Goal: Task Accomplishment & Management: Complete application form

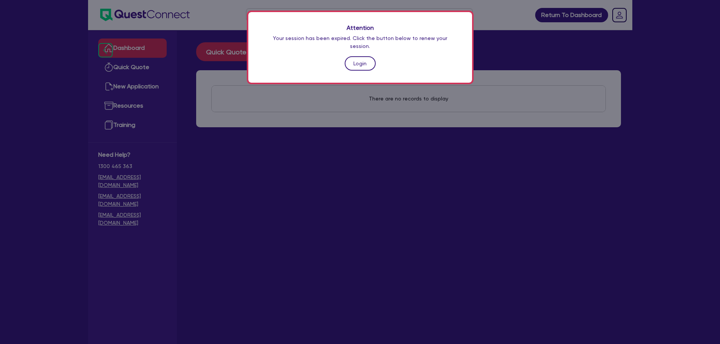
click at [368, 58] on link "Login" at bounding box center [360, 63] width 31 height 14
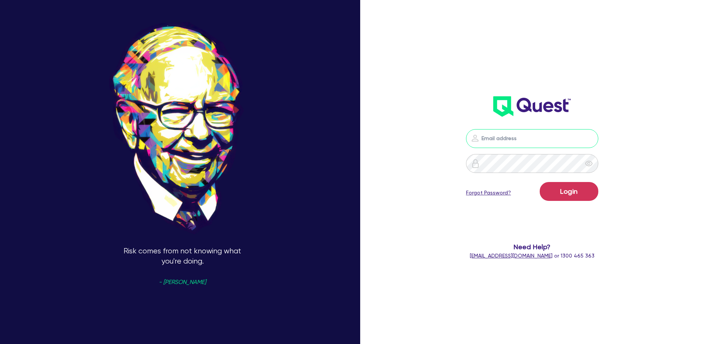
click at [497, 141] on input "email" at bounding box center [532, 138] width 132 height 19
type input "rob.matheson@quest.finance"
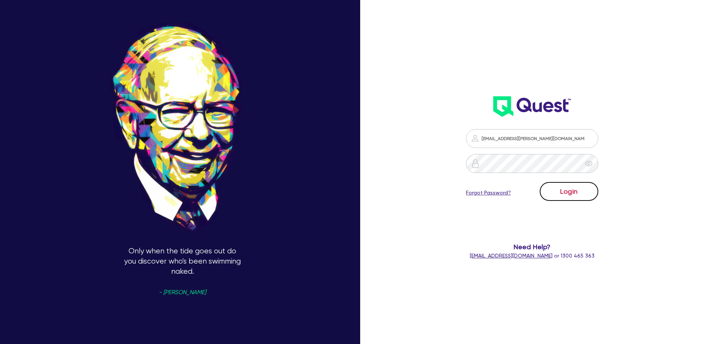
click at [572, 191] on button "Login" at bounding box center [569, 191] width 59 height 19
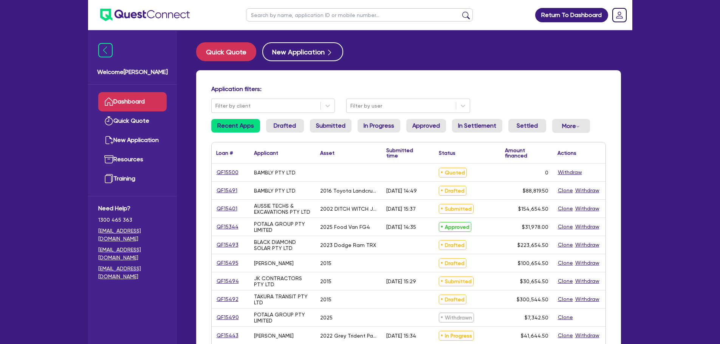
click at [356, 12] on input "text" at bounding box center [359, 14] width 227 height 13
click at [507, 31] on main "Quick Quote New Application Application filters: Filter by client Filter by use…" at bounding box center [409, 310] width 448 height 561
click at [302, 17] on input "text" at bounding box center [359, 14] width 227 height 13
type input "vanshika"
click at [460, 11] on button "submit" at bounding box center [466, 16] width 12 height 11
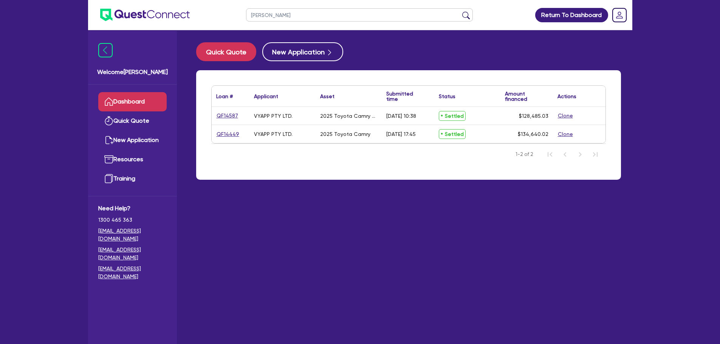
click at [564, 116] on button "Clone" at bounding box center [566, 116] width 16 height 9
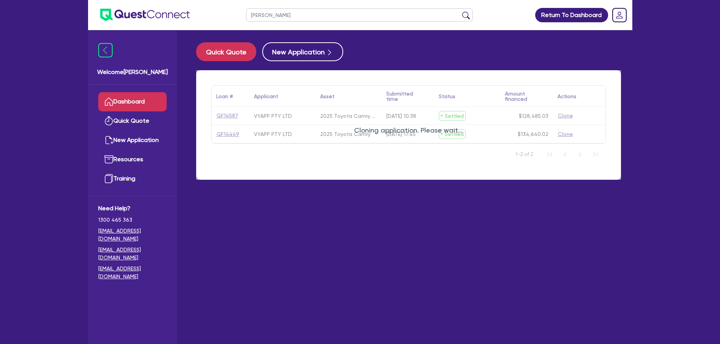
select select "Other"
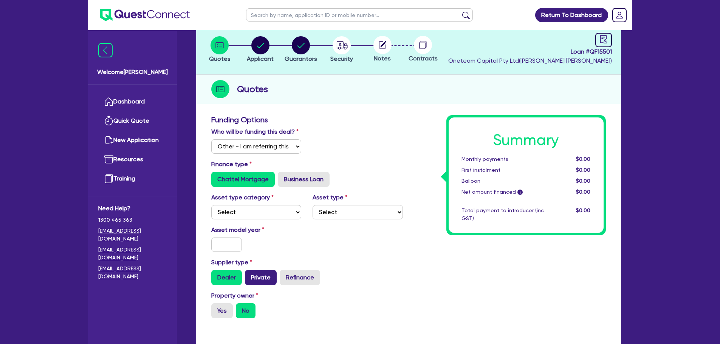
scroll to position [113, 0]
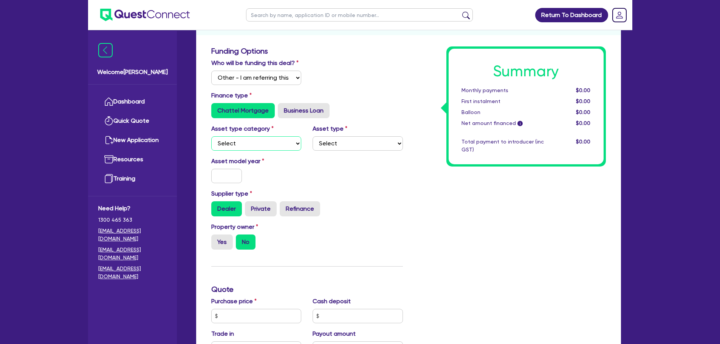
click at [256, 146] on select "Select Cars and light trucks Primary assets Secondary assets Tertiary assets" at bounding box center [256, 143] width 90 height 14
select select "CARS_AND_LIGHT_TRUCKS"
click at [211, 136] on select "Select Cars and light trucks Primary assets Secondary assets Tertiary assets" at bounding box center [256, 143] width 90 height 14
click at [352, 147] on select "Select Passenger vehicles Vans and utes Light trucks up to 4.5 tonne" at bounding box center [358, 143] width 90 height 14
select select "PASSENGER_VEHICLES"
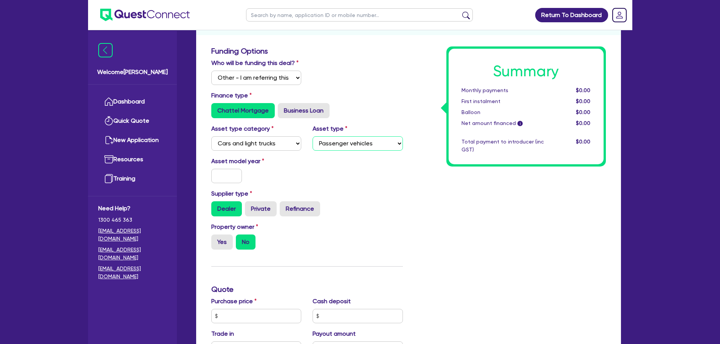
click at [313, 136] on select "Select Passenger vehicles Vans and utes Light trucks up to 4.5 tonne" at bounding box center [358, 143] width 90 height 14
click at [228, 183] on input "text" at bounding box center [226, 176] width 31 height 14
type input "2025"
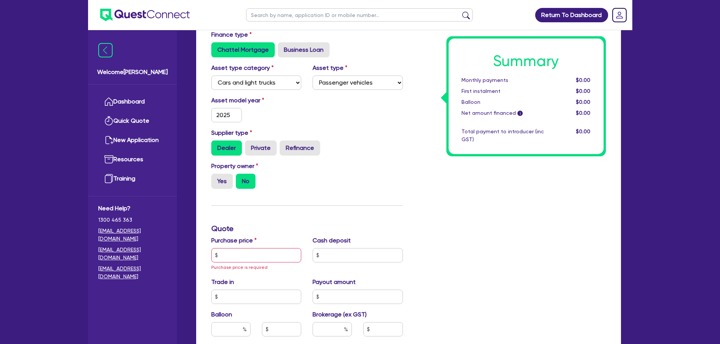
scroll to position [227, 0]
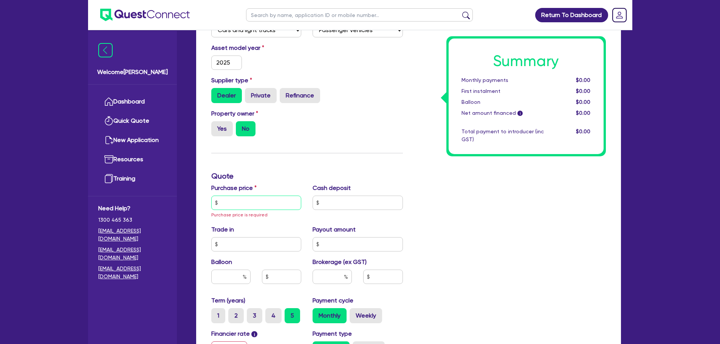
click at [255, 200] on input "text" at bounding box center [256, 203] width 90 height 14
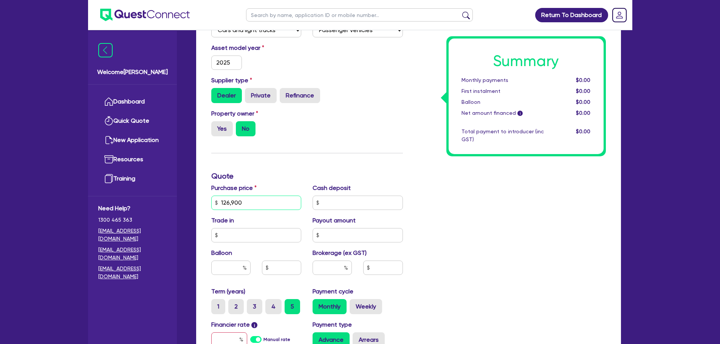
type input "126,900"
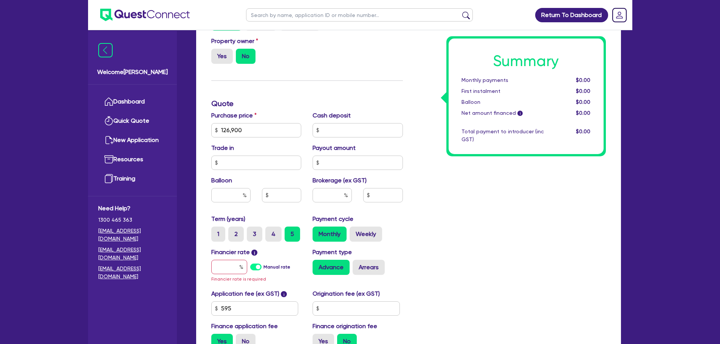
scroll to position [302, 0]
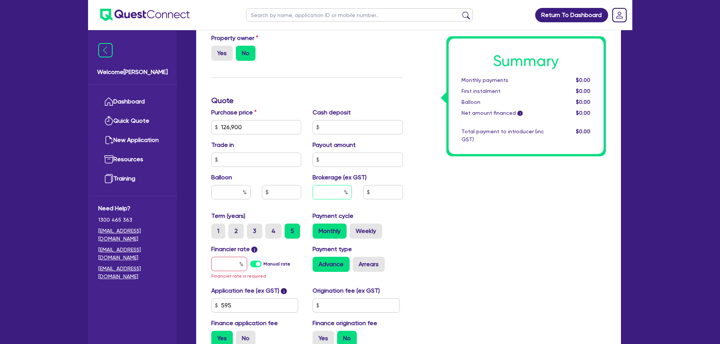
click at [329, 194] on input "text" at bounding box center [332, 192] width 39 height 14
type input "3"
click at [463, 196] on div "Summary Monthly payments $0.00 First instalment $0.00 Balloon $0.00 Net amount …" at bounding box center [510, 104] width 203 height 495
click at [495, 223] on div "Summary Monthly payments $0.00 First instalment $0.00 Balloon $0.00 Net amount …" at bounding box center [510, 104] width 203 height 495
click at [230, 265] on input "text" at bounding box center [229, 264] width 36 height 14
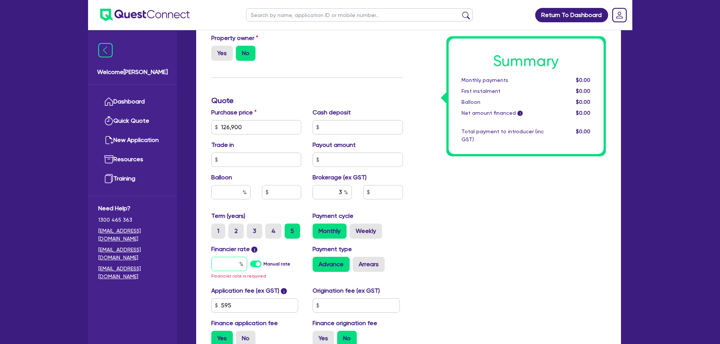
type input "7"
type input "3,826.64"
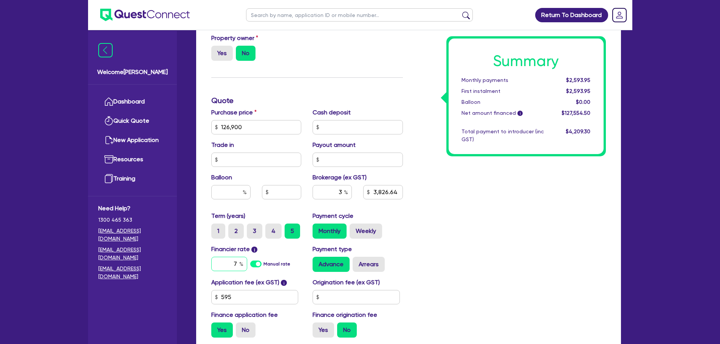
type input "7"
click at [510, 201] on div "Summary Monthly payments Calculating... First instalment Calculating... Balloon…" at bounding box center [510, 100] width 203 height 486
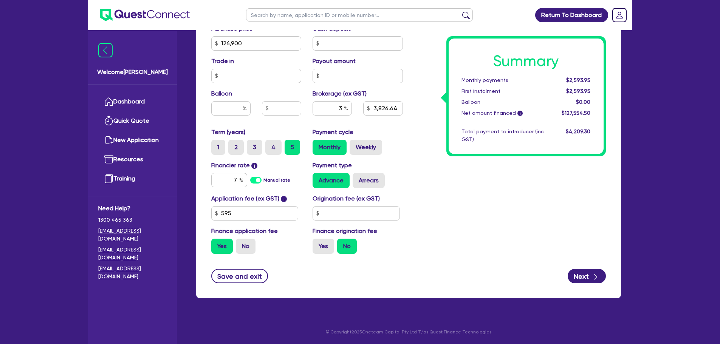
scroll to position [387, 0]
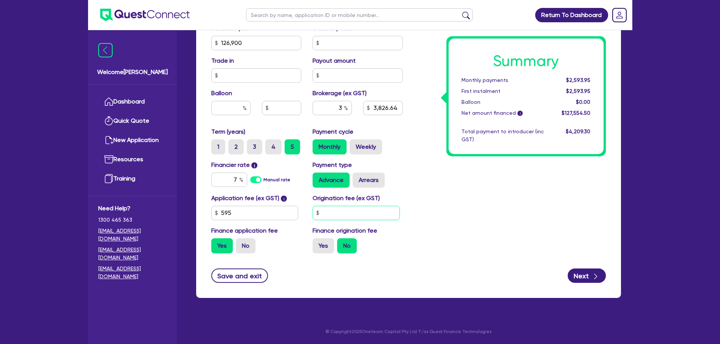
click at [330, 208] on input "text" at bounding box center [356, 213] width 87 height 14
type input "3,826.64"
type input "5"
type input "3,826.64"
type input "50"
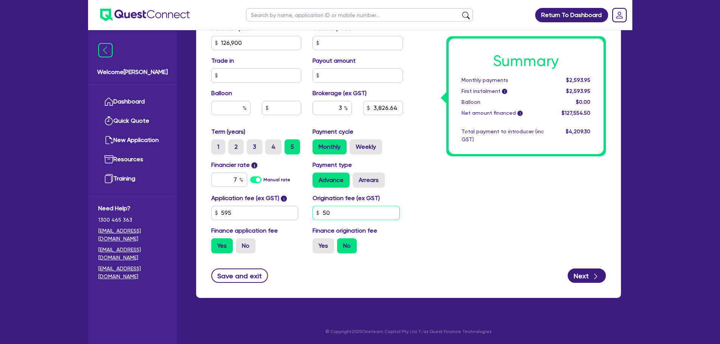
type input "3,826.64"
type input "500"
click at [309, 248] on div "Finance origination fee Yes No" at bounding box center [358, 239] width 102 height 27
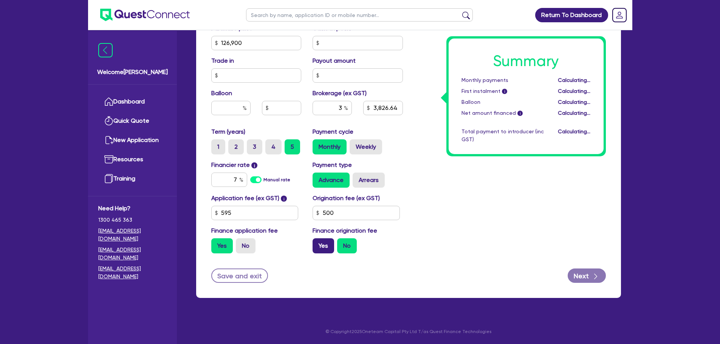
type input "3,826.64"
click at [322, 244] on label "Yes" at bounding box center [324, 246] width 22 height 15
click at [318, 243] on input "Yes" at bounding box center [315, 241] width 5 height 5
radio input "true"
type input "3,843.14"
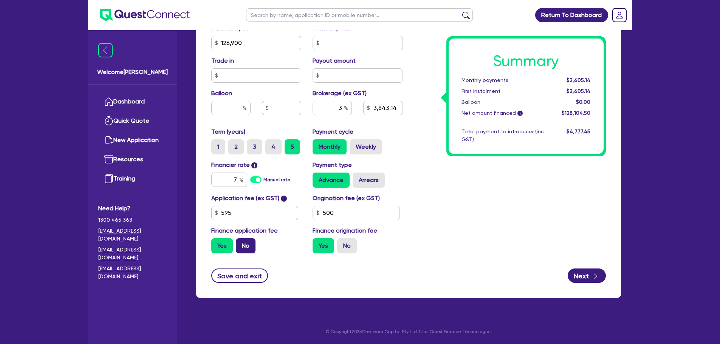
click at [253, 247] on label "No" at bounding box center [246, 246] width 20 height 15
click at [241, 243] on input "No" at bounding box center [238, 241] width 5 height 5
radio input "true"
click at [589, 272] on button "Next" at bounding box center [587, 276] width 38 height 14
type input "3,823.5"
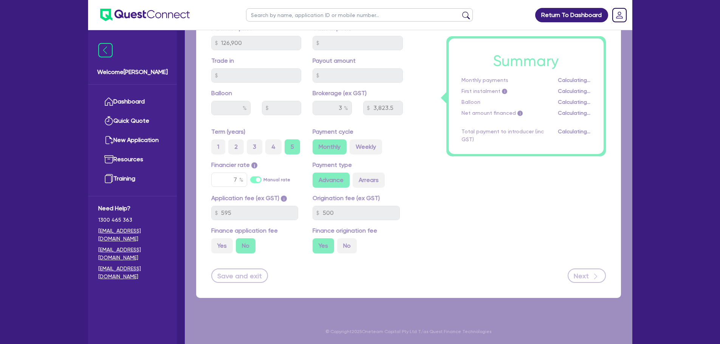
select select "COMPANY"
select select "FINANCIAL_INSURANCE"
select select "INSURANCE_AGENTS_BROKERS"
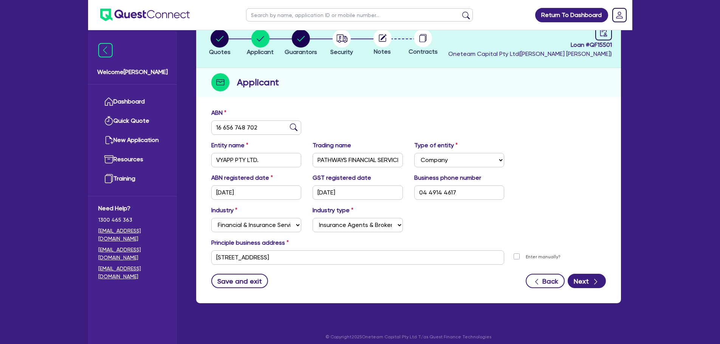
scroll to position [53, 0]
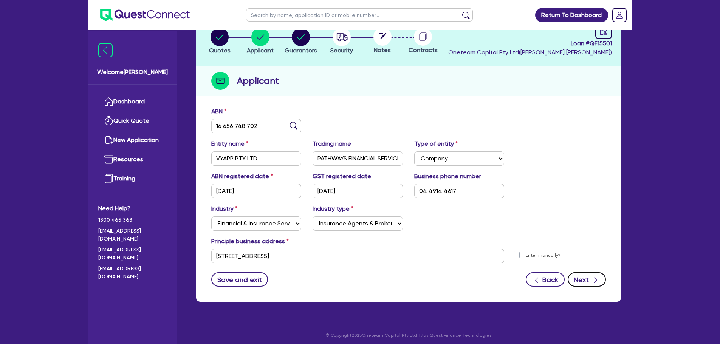
click at [594, 282] on icon "button" at bounding box center [596, 281] width 8 height 8
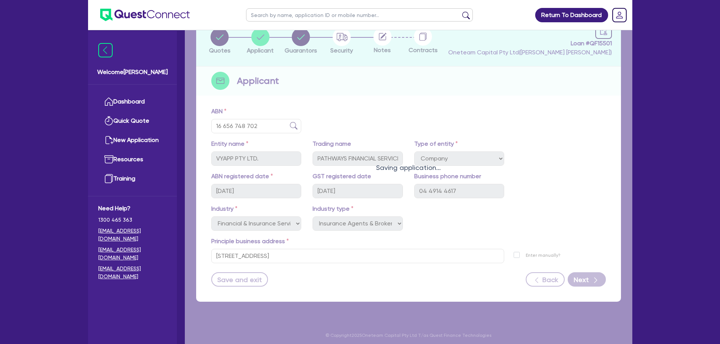
select select "MRS"
select select "[GEOGRAPHIC_DATA]"
select select "MARRIED"
select select "PROPERTY"
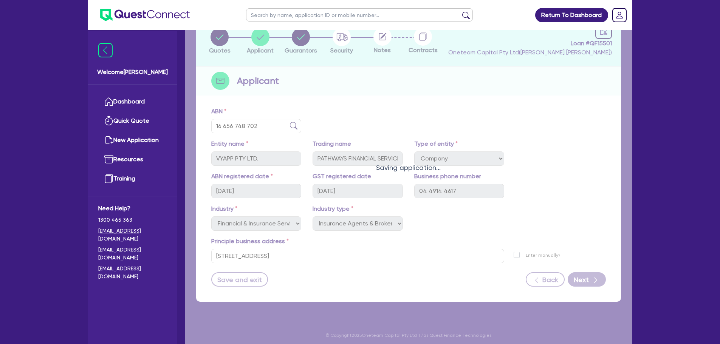
select select "PROPERTY"
select select "VEHICLE"
select select "CASH"
select select "HOUSEHOLD_PERSONAL"
select select "MORTGAGE"
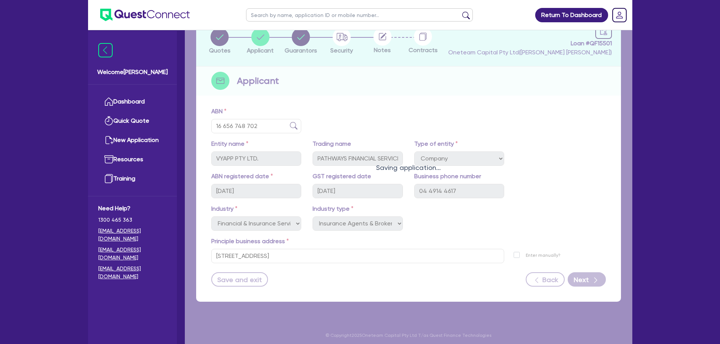
select select "MORTGAGE"
select select "VEHICLE_LOAN"
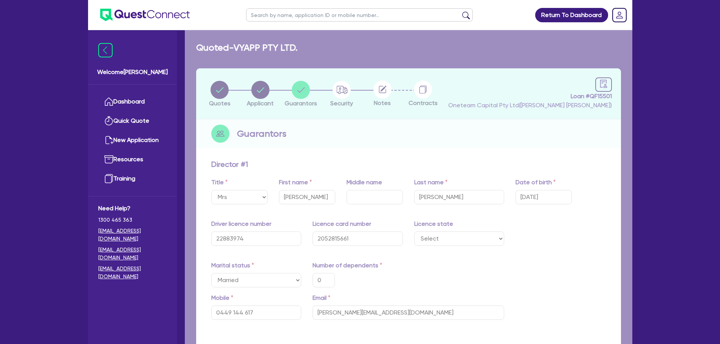
type input "0"
type input "0449 144 617"
type input "1,150,000"
type input "1,200,000"
type input "410,000"
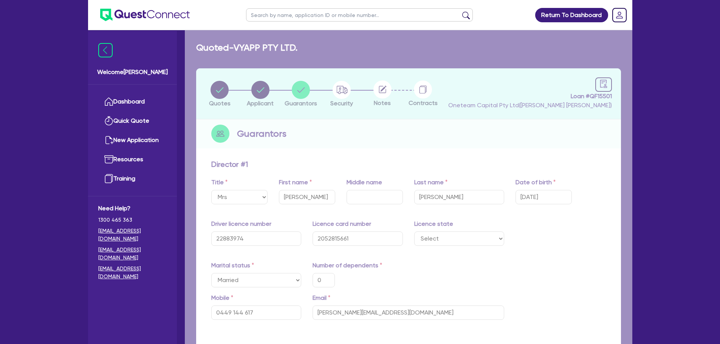
type input "50,000"
type input "35,000"
type input "50,000"
type input "324,000"
type input "2,050"
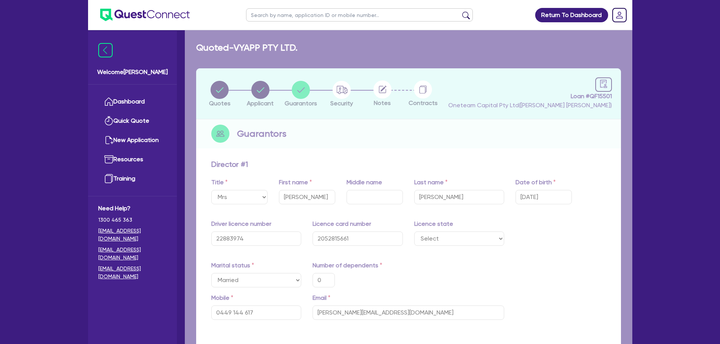
type input "919,000"
type input "5,700"
type input "920,000"
type input "5,500"
type input "15,000"
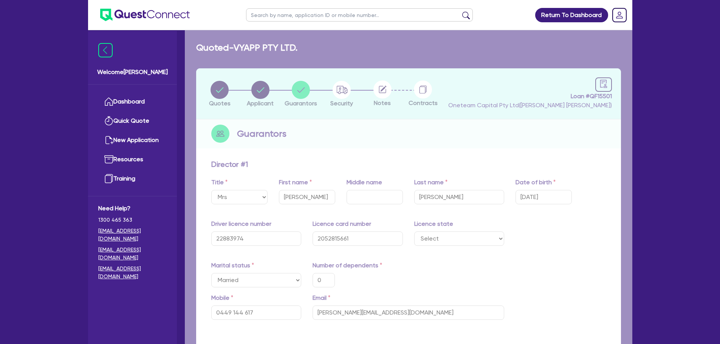
type input "1,020"
type input "120,000"
type input "2,300"
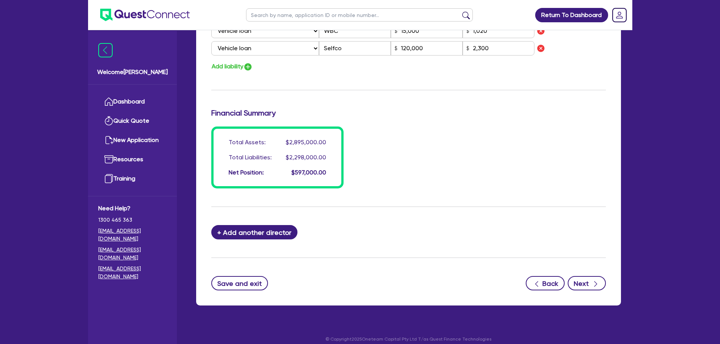
scroll to position [694, 0]
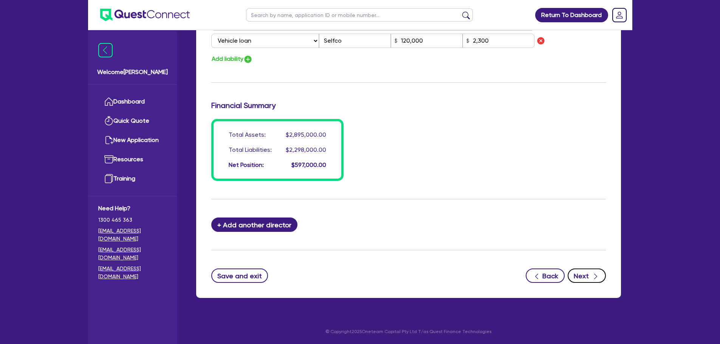
click at [589, 269] on button "Next" at bounding box center [587, 276] width 38 height 14
select select "CARS_AND_LIGHT_TRUCKS"
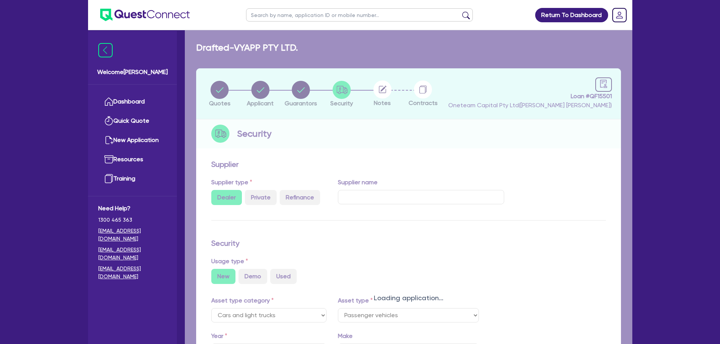
select select "PASSENGER_VEHICLES"
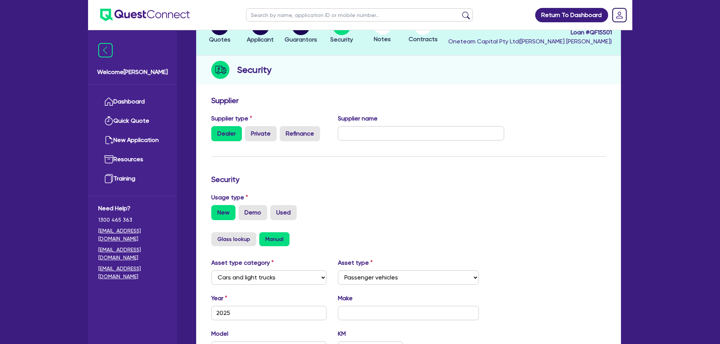
scroll to position [237, 0]
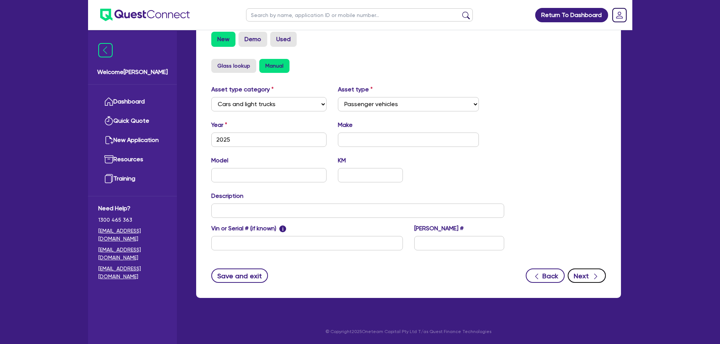
click at [586, 276] on button "Next" at bounding box center [587, 276] width 38 height 14
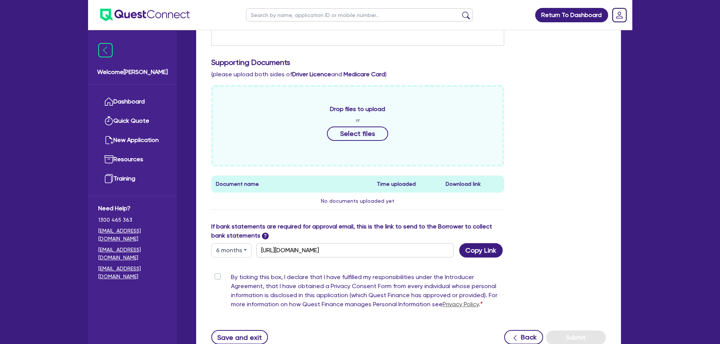
scroll to position [265, 0]
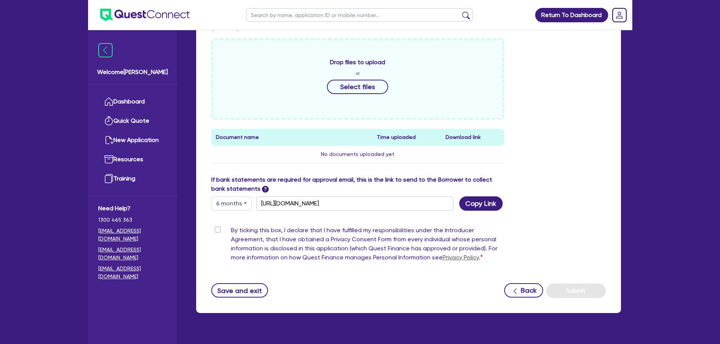
click at [231, 230] on label "By ticking this box, I declare that I have fulfilled my responsibilities under …" at bounding box center [368, 245] width 274 height 39
click at [217, 230] on input "By ticking this box, I declare that I have fulfilled my responsibilities under …" at bounding box center [214, 229] width 6 height 7
checkbox input "true"
click at [579, 293] on button "Submit" at bounding box center [576, 291] width 60 height 14
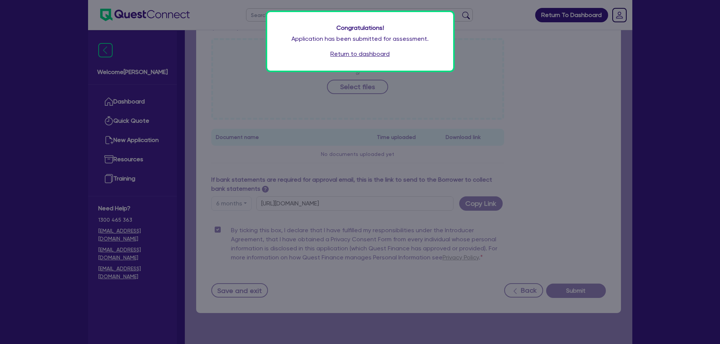
click at [380, 53] on link "Return to dashboard" at bounding box center [359, 54] width 59 height 9
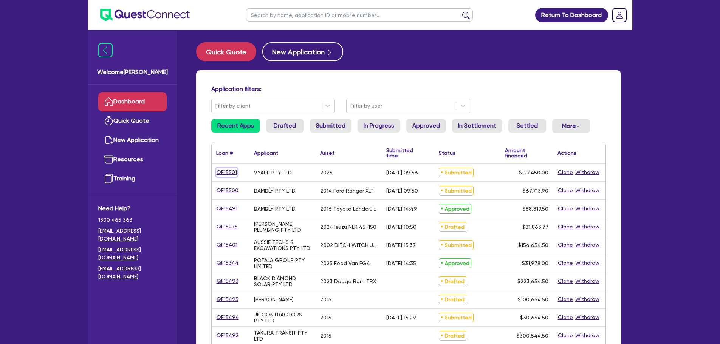
click at [230, 170] on link "QF15501" at bounding box center [226, 172] width 21 height 9
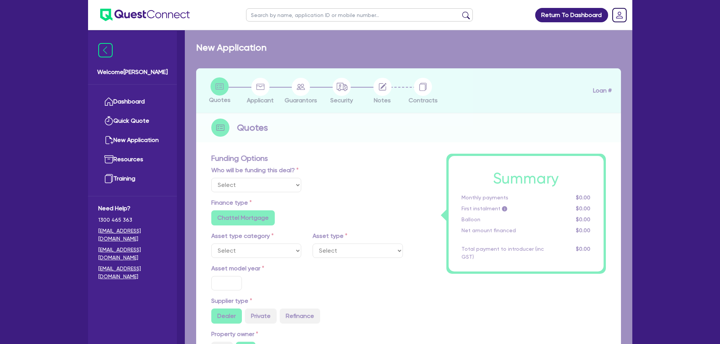
select select "Other"
select select "CARS_AND_LIGHT_TRUCKS"
type input "2025"
type input "126,900"
type input "3"
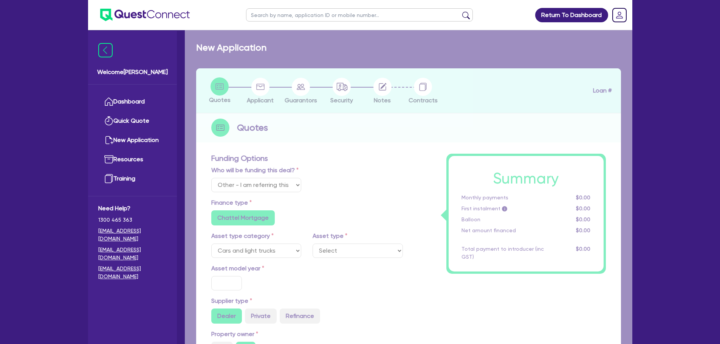
type input "3,823.5"
type input "7"
type input "500"
radio input "false"
radio input "true"
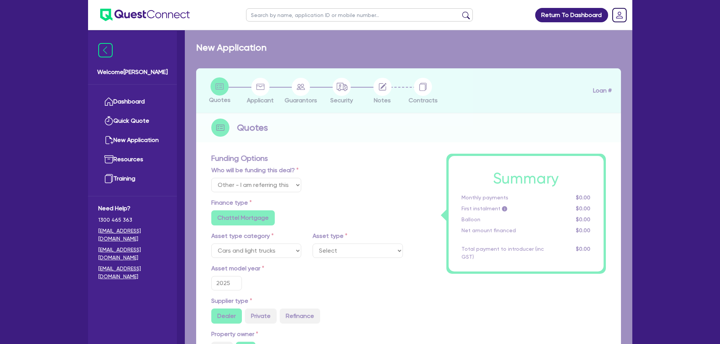
select select "PASSENGER_VEHICLES"
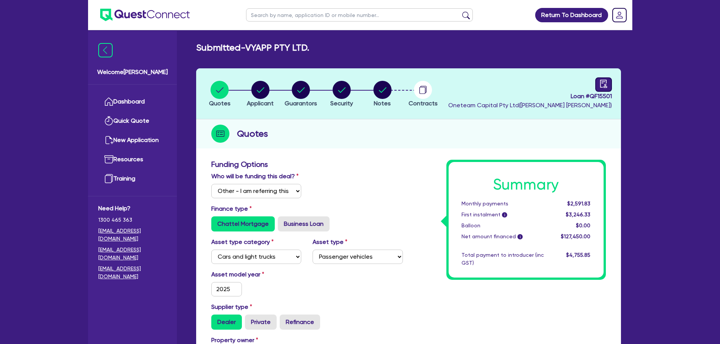
click at [601, 85] on icon "audit" at bounding box center [603, 84] width 8 height 8
select select "SUBMITTED_NEW"
select select "Other"
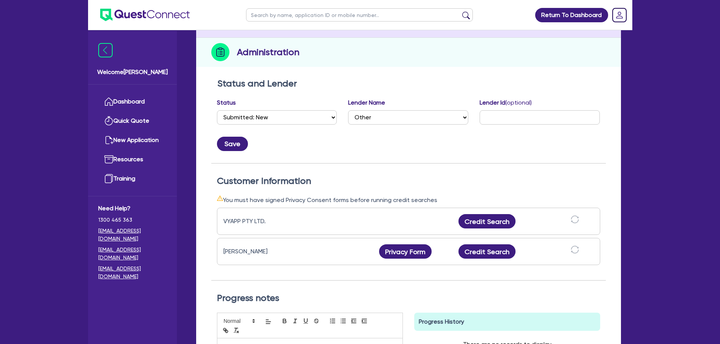
scroll to position [151, 0]
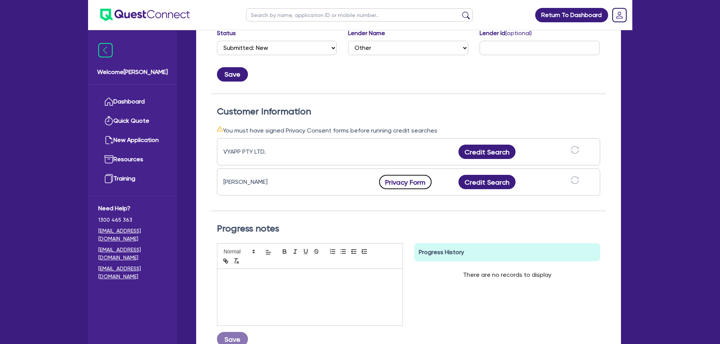
click at [397, 182] on button "Privacy Form" at bounding box center [405, 182] width 53 height 14
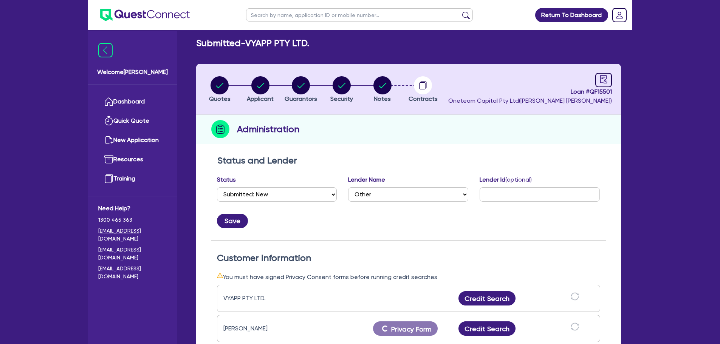
scroll to position [0, 0]
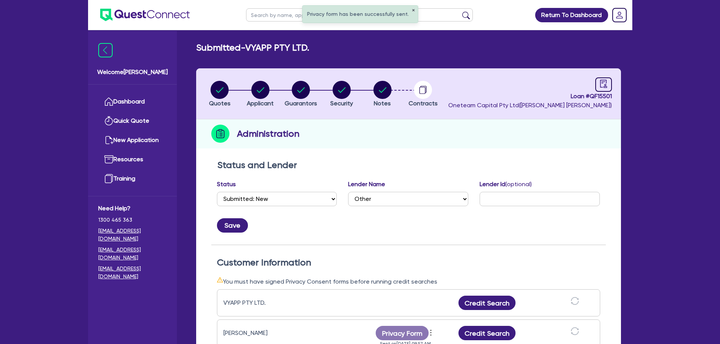
click at [412, 9] on button "✕" at bounding box center [413, 11] width 3 height 4
click at [349, 19] on input "text" at bounding box center [359, 14] width 227 height 13
type input "vyapp"
click button "submit" at bounding box center [466, 16] width 12 height 11
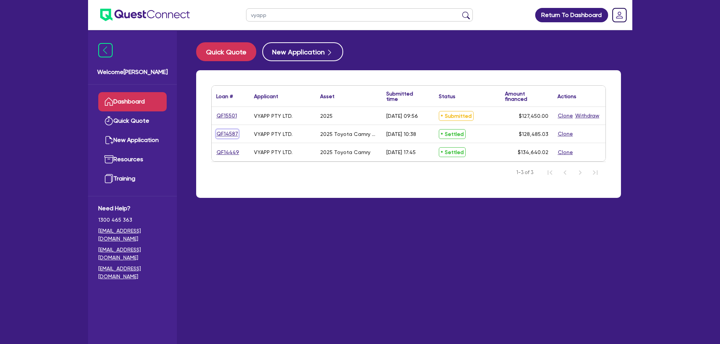
click at [224, 133] on link "QF14587" at bounding box center [227, 134] width 22 height 9
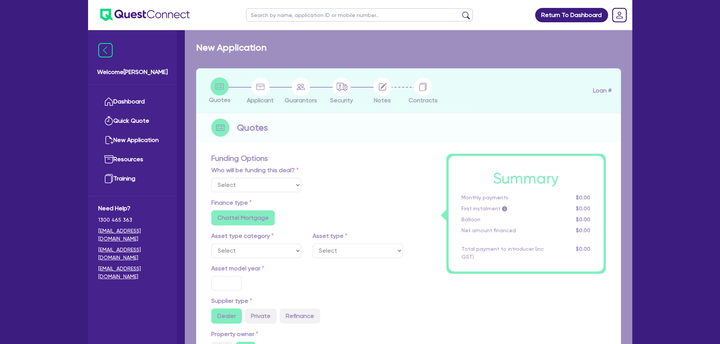
select select "Other"
select select "CARS_AND_LIGHT_TRUCKS"
type input "2025"
radio input "true"
type input "127,635.02"
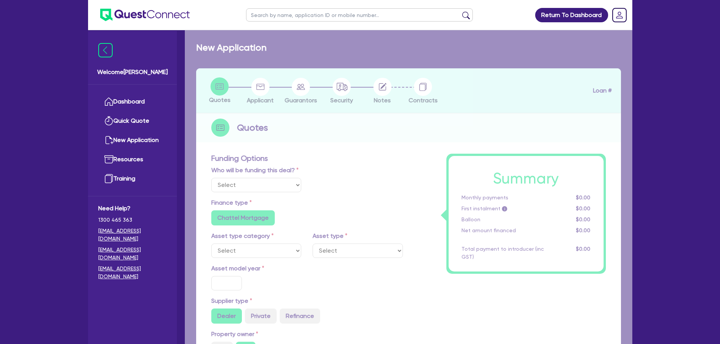
type input "1.54"
type input "1,980"
type input "6.3"
radio input "false"
type input "454.55"
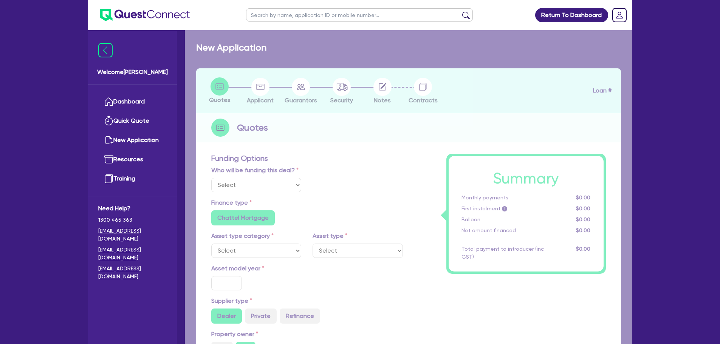
type input "318.18"
radio input "true"
select select "PASSENGER_VEHICLES"
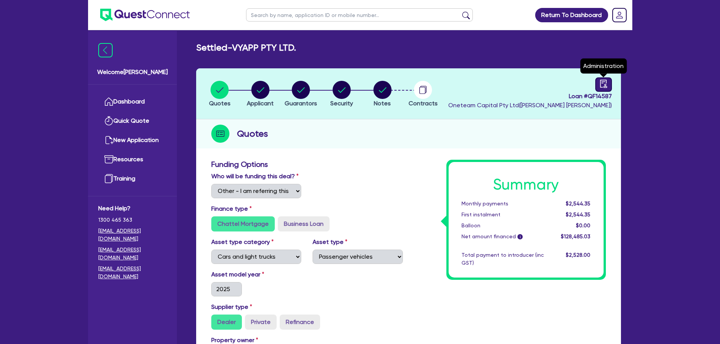
click at [602, 82] on icon "audit" at bounding box center [603, 84] width 8 height 8
select select "SETTLED"
select select "Westpac"
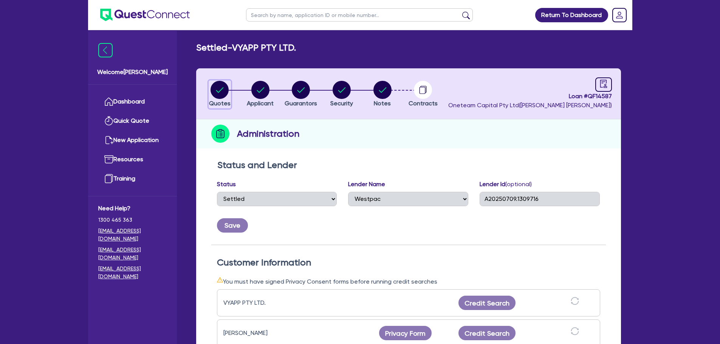
click at [219, 91] on circle "button" at bounding box center [220, 90] width 18 height 18
select select "Other"
select select "CARS_AND_LIGHT_TRUCKS"
select select "PASSENGER_VEHICLES"
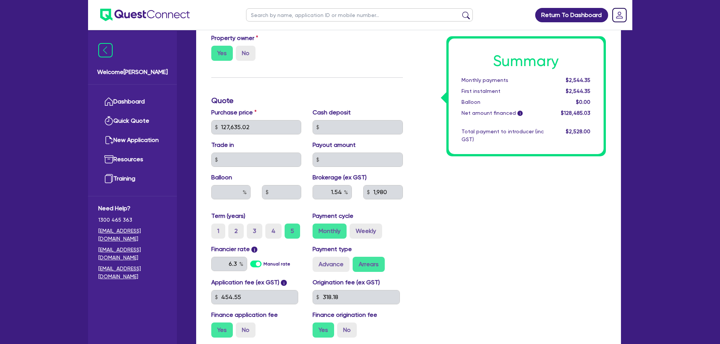
scroll to position [265, 0]
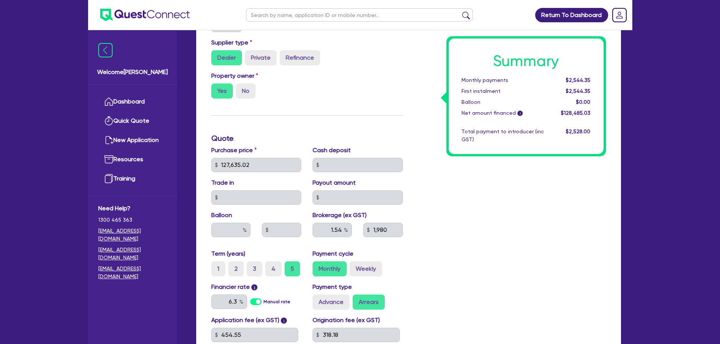
click at [280, 18] on input "text" at bounding box center [359, 14] width 227 height 13
type input "vyapp"
click button "submit" at bounding box center [466, 16] width 12 height 11
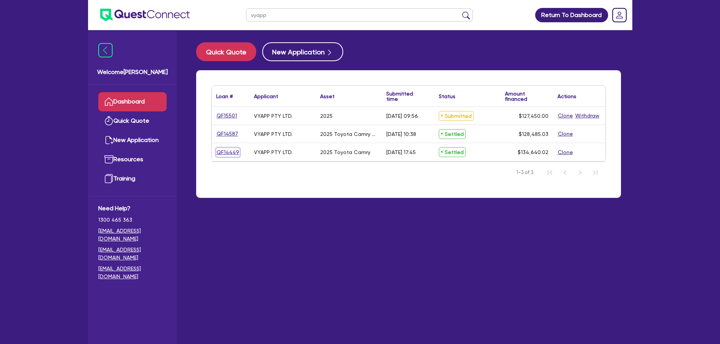
click at [234, 152] on link "QF14449" at bounding box center [227, 152] width 23 height 9
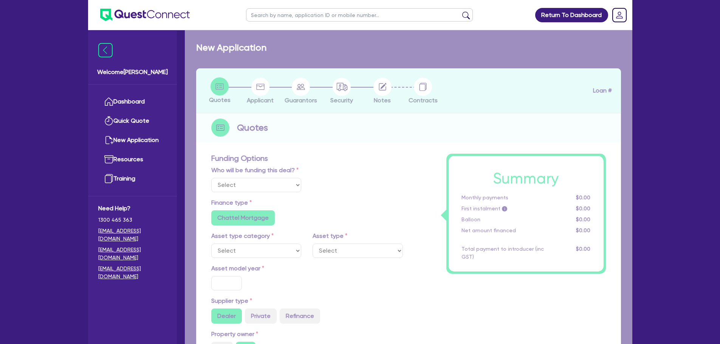
select select "Other"
select select "CARS_AND_LIGHT_TRUCKS"
type input "2025"
radio input "false"
radio input "true"
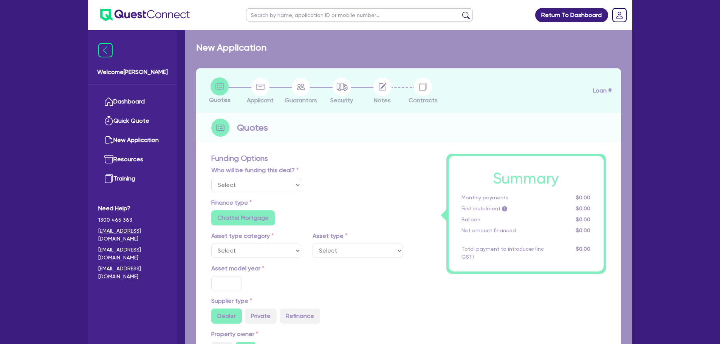
radio input "true"
type input "133,400.02"
type input "1.98"
type input "2,668"
type input "7.49"
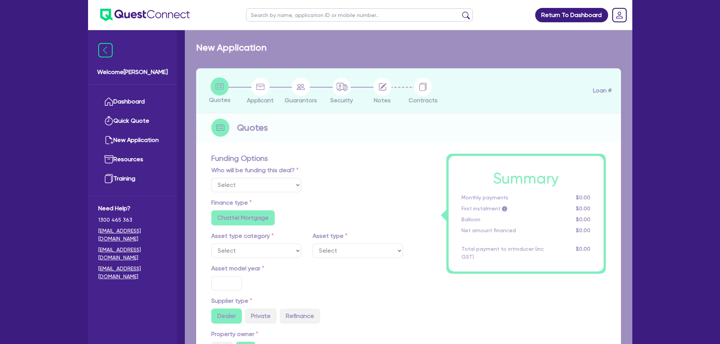
type input "677.27"
type input "450"
radio input "true"
select select "PASSENGER_VEHICLES"
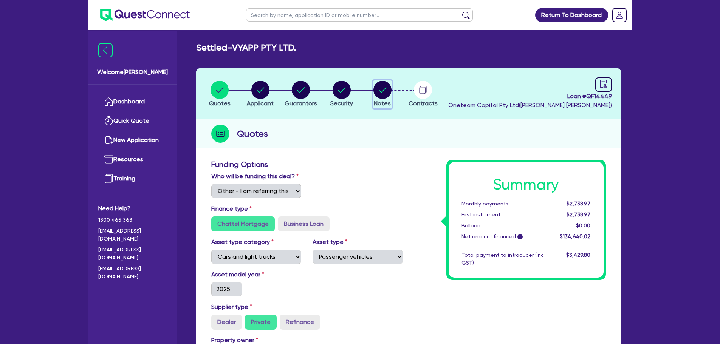
click at [387, 94] on circle "button" at bounding box center [382, 90] width 18 height 18
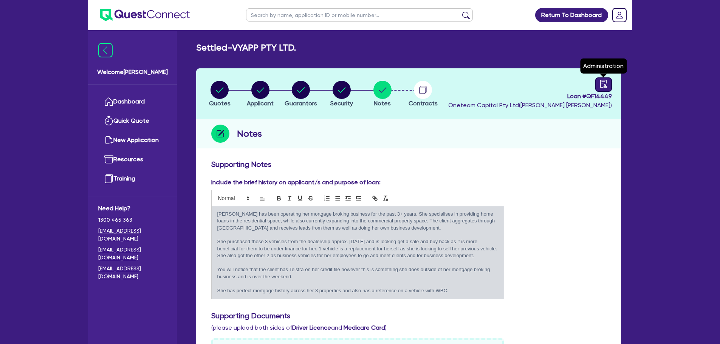
click at [595, 80] on div at bounding box center [603, 84] width 17 height 14
select select "SETTLED"
select select "Selfco"
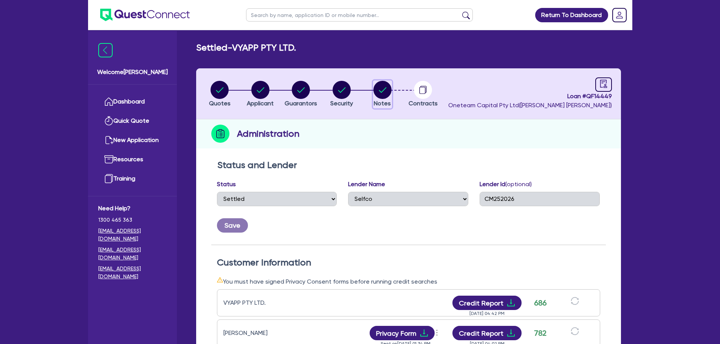
click at [379, 94] on circle "button" at bounding box center [382, 90] width 18 height 18
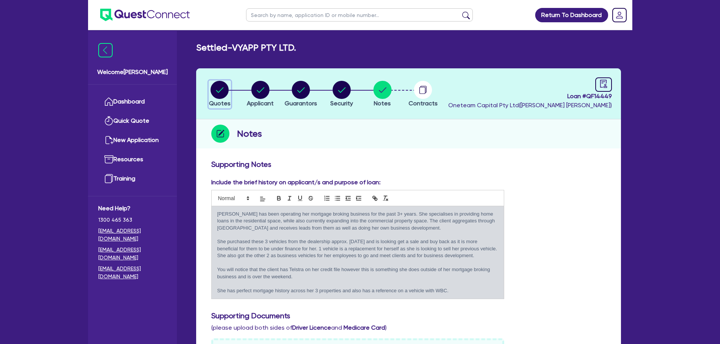
click at [226, 91] on circle "button" at bounding box center [220, 90] width 18 height 18
select select "Other"
select select "CARS_AND_LIGHT_TRUCKS"
select select "PASSENGER_VEHICLES"
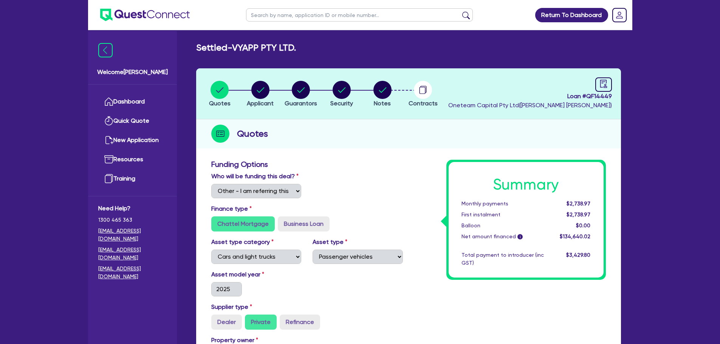
click at [288, 22] on ul at bounding box center [360, 15] width 242 height 30
click at [290, 15] on input "text" at bounding box center [359, 14] width 227 height 13
type input "vyapp"
click button "submit" at bounding box center [466, 16] width 12 height 11
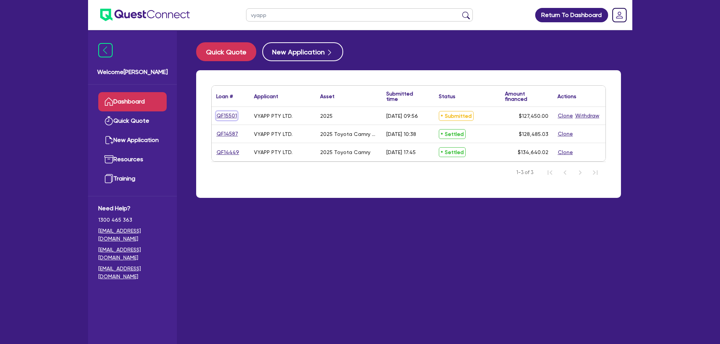
click at [229, 116] on link "QF15501" at bounding box center [226, 116] width 21 height 9
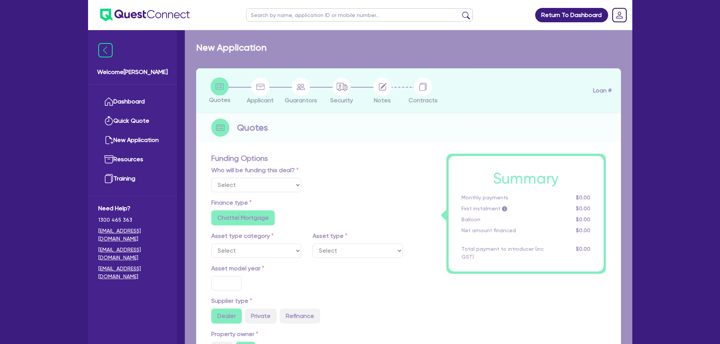
select select "Other"
select select "CARS_AND_LIGHT_TRUCKS"
type input "2025"
type input "126,900"
type input "3"
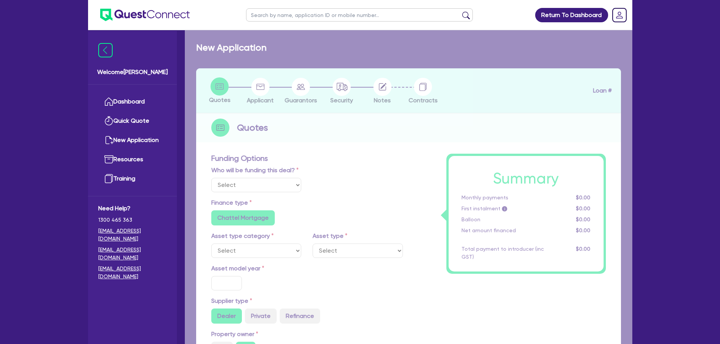
type input "3,823.5"
type input "7"
type input "500"
radio input "false"
radio input "true"
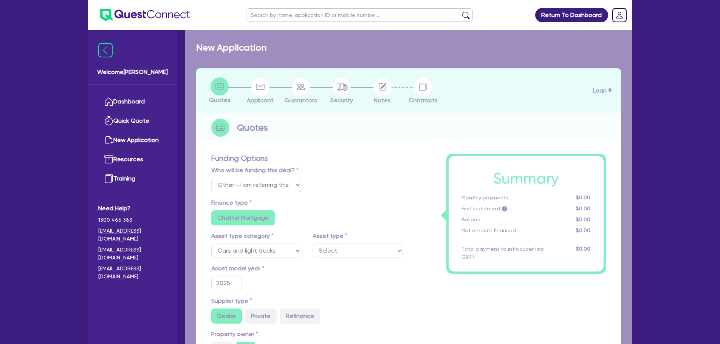
select select "PASSENGER_VEHICLES"
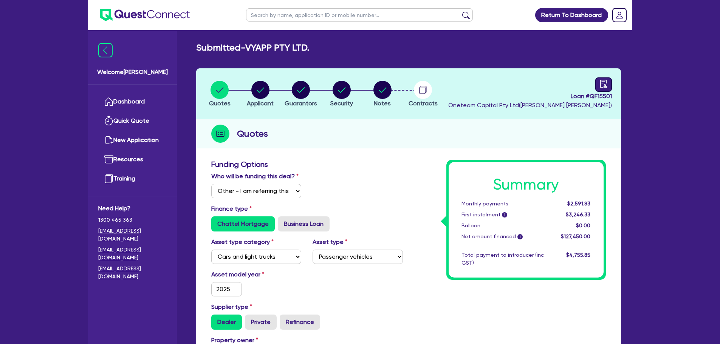
click at [605, 83] on icon "audit" at bounding box center [603, 84] width 8 height 8
select select "SUBMITTED_NEW"
select select "Other"
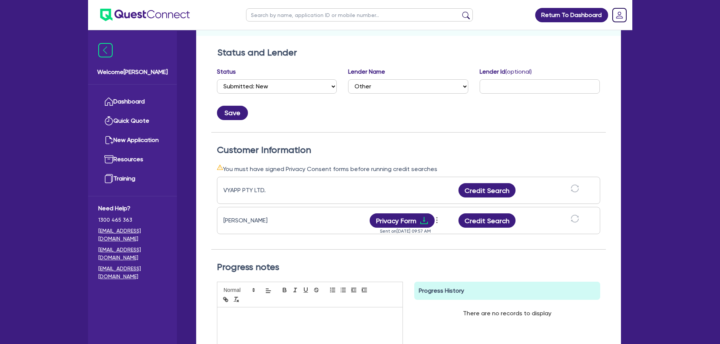
scroll to position [113, 0]
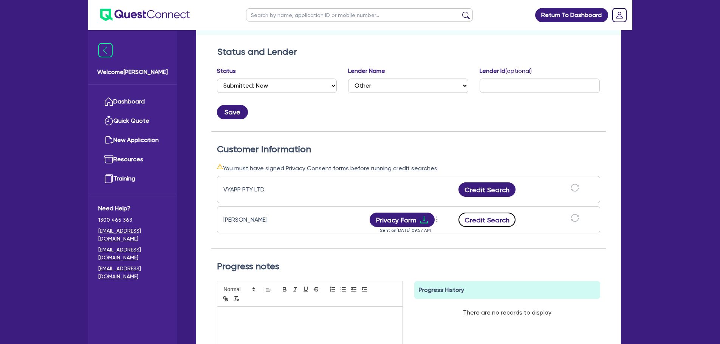
click at [488, 220] on button "Credit Search" at bounding box center [487, 220] width 57 height 14
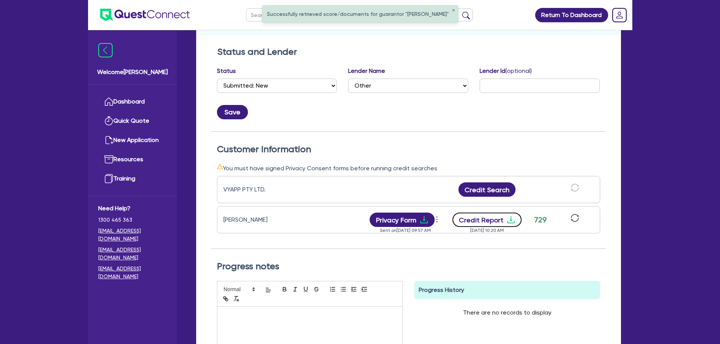
click at [480, 213] on button "Credit Report" at bounding box center [486, 220] width 69 height 14
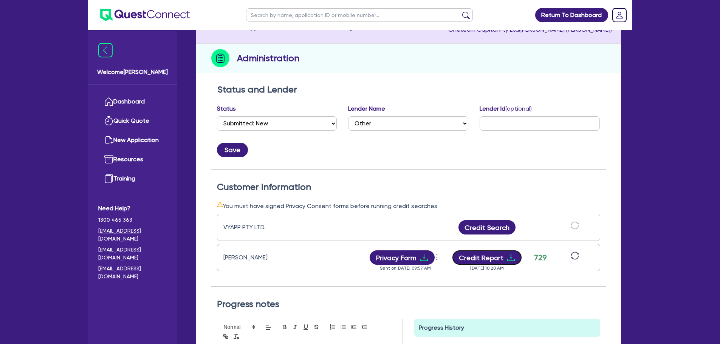
scroll to position [0, 0]
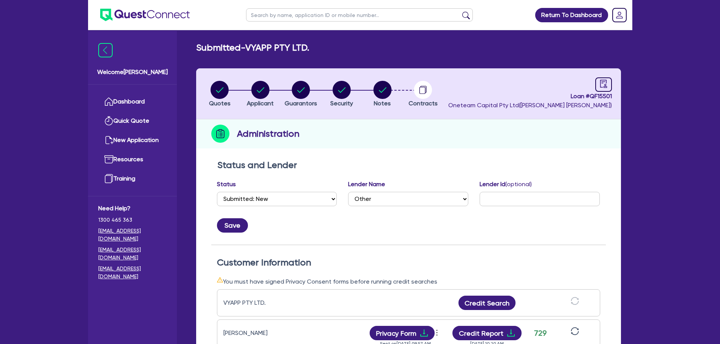
click at [274, 18] on input "text" at bounding box center [359, 14] width 227 height 13
type input "vyapp"
click button "submit" at bounding box center [466, 16] width 12 height 11
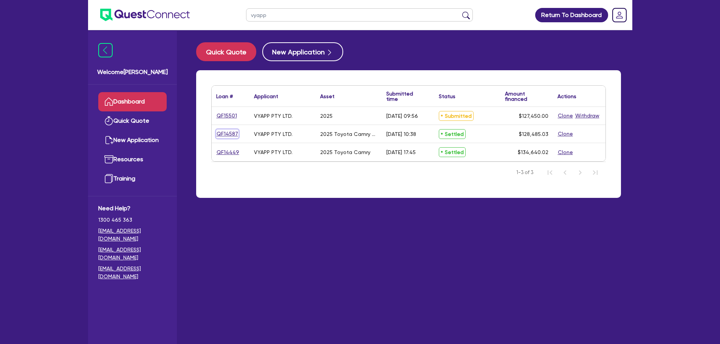
click at [224, 134] on link "QF14587" at bounding box center [227, 134] width 22 height 9
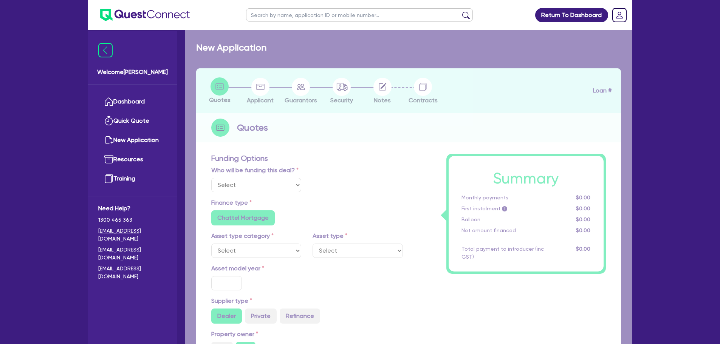
select select "Other"
select select "CARS_AND_LIGHT_TRUCKS"
type input "2025"
radio input "true"
type input "127,635.02"
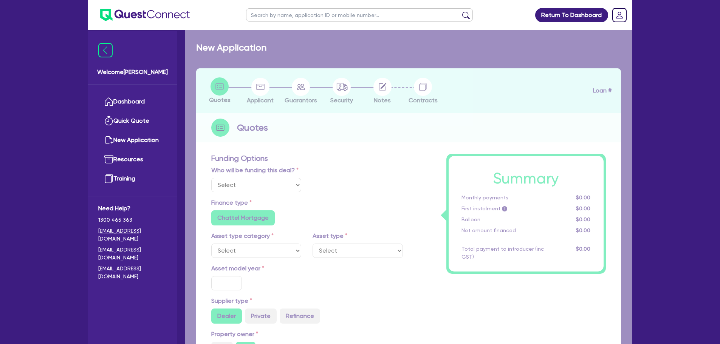
type input "1.54"
type input "1,980"
type input "6.3"
radio input "false"
type input "454.55"
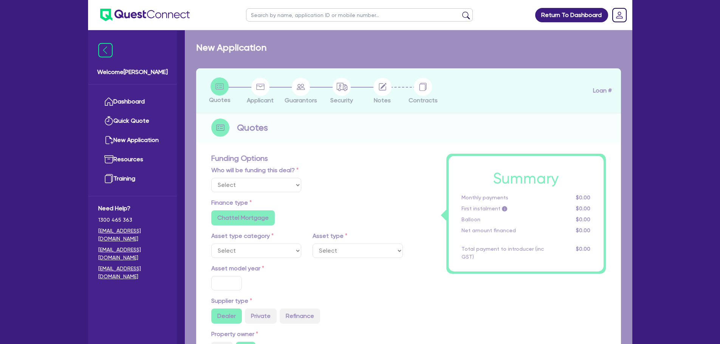
type input "318.18"
radio input "true"
select select "PASSENGER_VEHICLES"
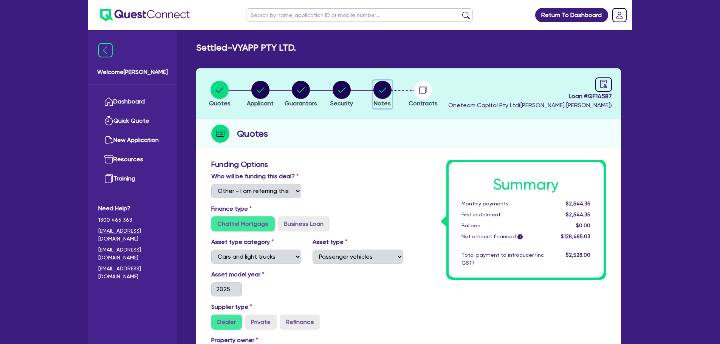
click at [381, 88] on circle "button" at bounding box center [382, 90] width 18 height 18
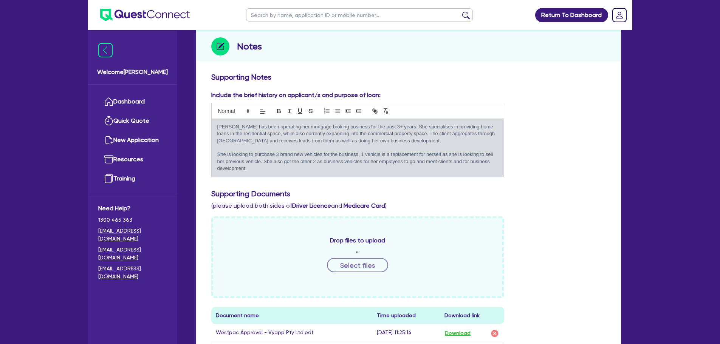
scroll to position [1, 0]
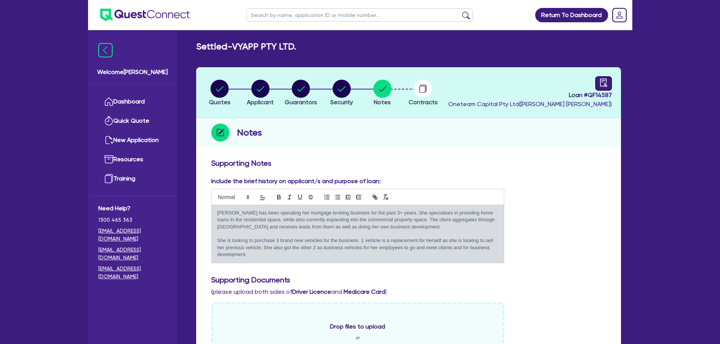
click at [598, 85] on div at bounding box center [603, 83] width 17 height 14
select select "SETTLED"
select select "Westpac"
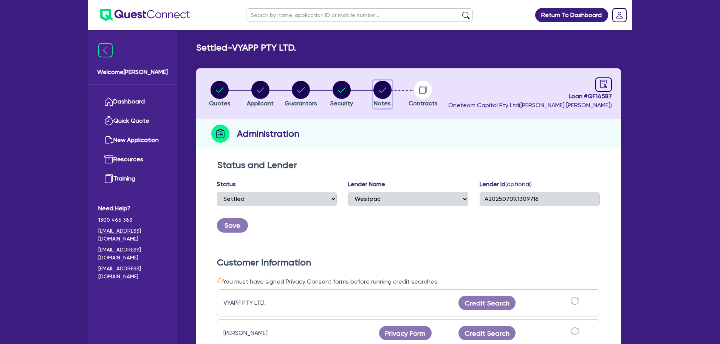
click at [380, 92] on circle "button" at bounding box center [382, 90] width 18 height 18
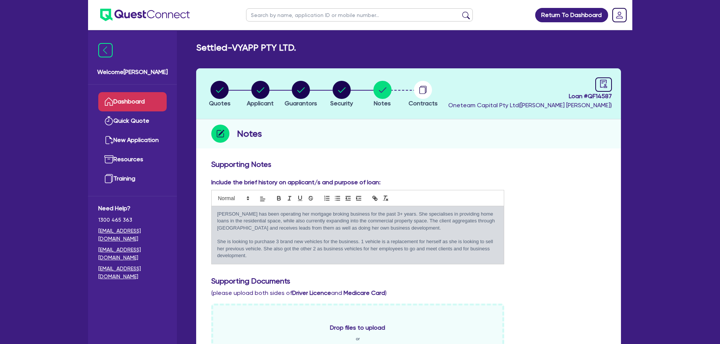
click at [140, 104] on link "Dashboard" at bounding box center [132, 101] width 68 height 19
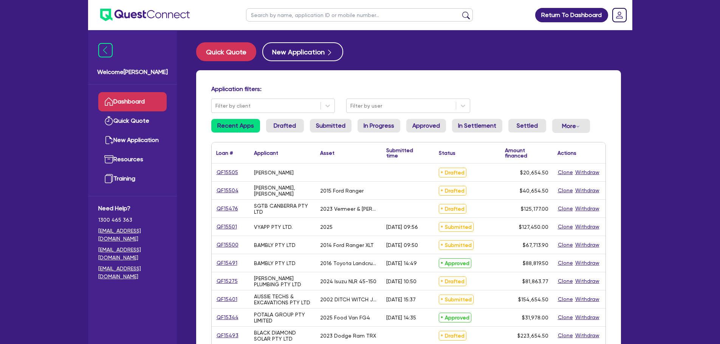
click at [355, 14] on input "text" at bounding box center [359, 14] width 227 height 13
click at [409, 57] on div "Quick Quote New Application" at bounding box center [408, 51] width 425 height 19
click at [307, 54] on button "New Application" at bounding box center [302, 51] width 81 height 19
select select "Other"
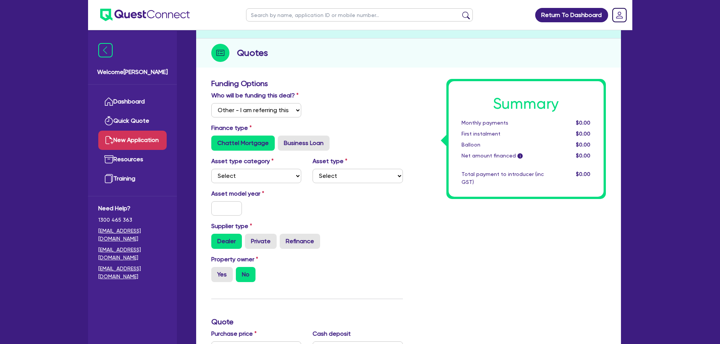
scroll to position [151, 0]
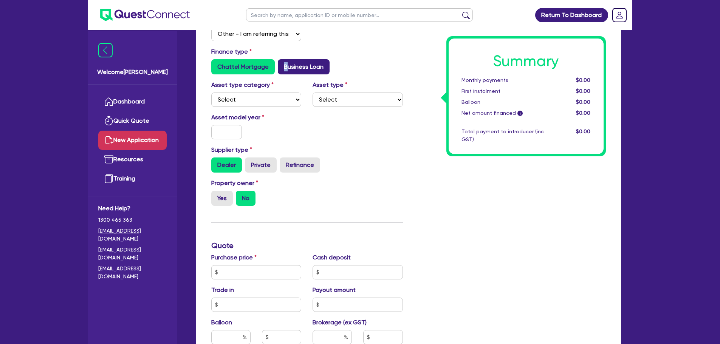
click at [285, 59] on label "Business Loan" at bounding box center [304, 66] width 52 height 15
click at [291, 65] on label "Business Loan" at bounding box center [304, 66] width 52 height 15
click at [283, 64] on input "Business Loan" at bounding box center [280, 61] width 5 height 5
radio input "true"
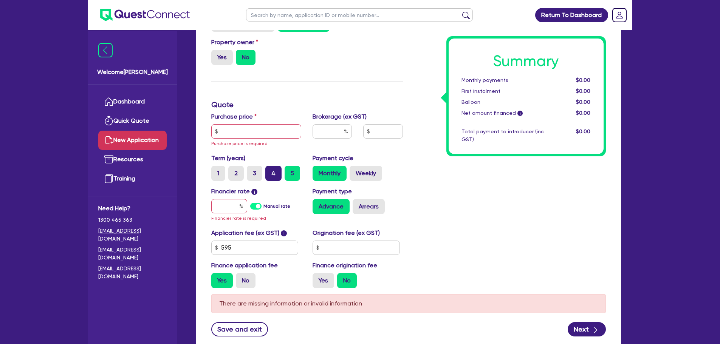
scroll to position [227, 0]
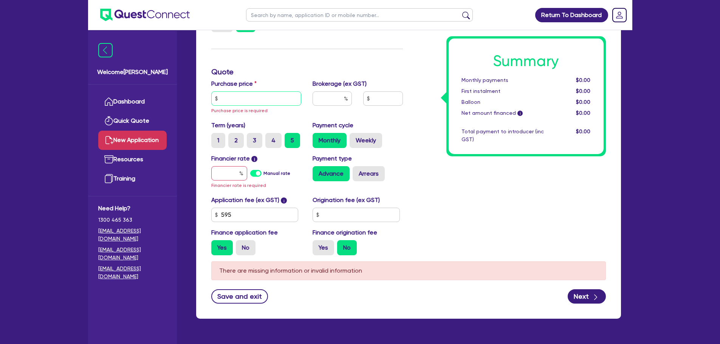
click at [271, 92] on input "text" at bounding box center [256, 98] width 90 height 14
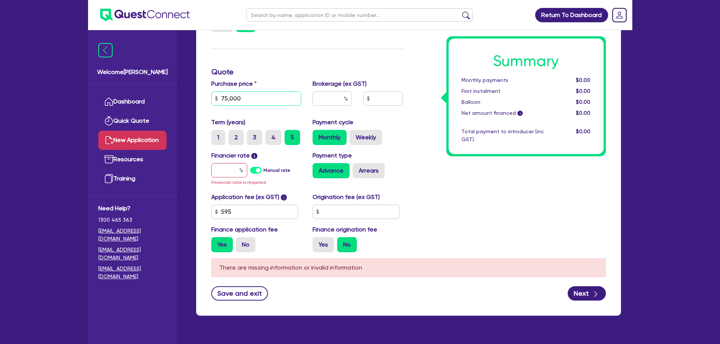
type input "75,000"
click at [232, 173] on input "text" at bounding box center [229, 170] width 36 height 14
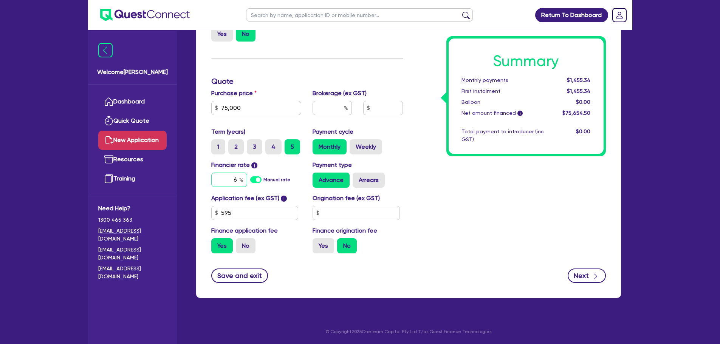
type input "6"
click at [589, 279] on button "Next" at bounding box center [587, 276] width 38 height 14
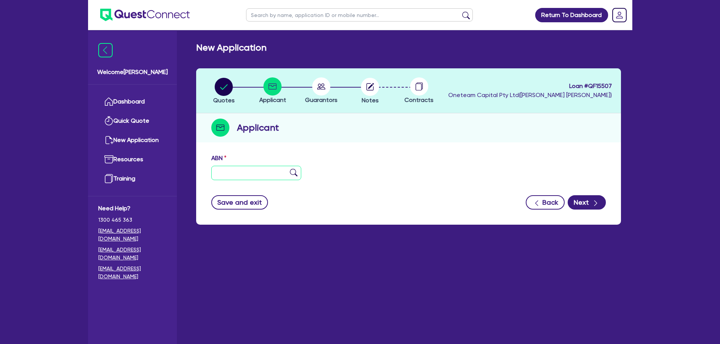
click at [260, 167] on input "text" at bounding box center [256, 173] width 90 height 14
click at [263, 173] on input "text" at bounding box center [256, 173] width 90 height 14
paste input "43 293 648 201"
type input "43 293 648 201"
click at [295, 171] on img at bounding box center [294, 173] width 8 height 8
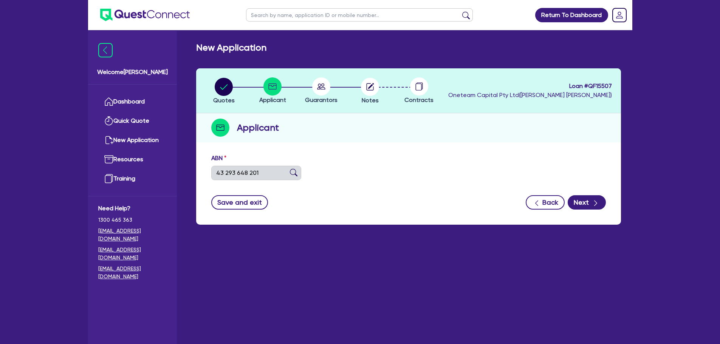
type input "[PERSON_NAME] [PERSON_NAME]"
type input "MUAY THAI-PT"
select select "SOLE_TRADER"
type input "30/01/2023"
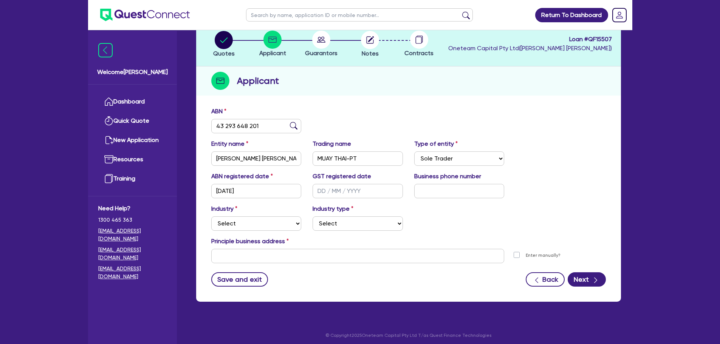
scroll to position [51, 0]
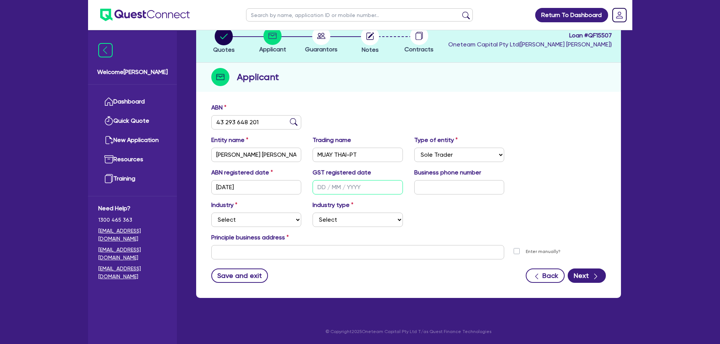
click at [353, 186] on input "text" at bounding box center [358, 187] width 90 height 14
click at [285, 218] on select "Select Accomodation & Food Services Administrative & Support Services Agricultu…" at bounding box center [256, 220] width 90 height 14
select select "RETAIL_WHOLESALE_TRADE"
click at [211, 213] on select "Select Accomodation & Food Services Administrative & Support Services Agricultu…" at bounding box center [256, 220] width 90 height 14
click at [342, 220] on select "Select Electrical, Electronic & Whitegoods Floor Coverings, Furniture & Housewa…" at bounding box center [358, 220] width 90 height 14
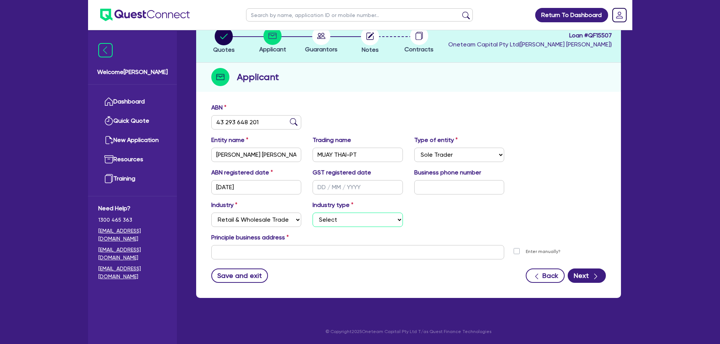
select select "CLOTHING_FOOTWEAR"
click at [313, 213] on select "Select Electrical, Electronic & Whitegoods Floor Coverings, Furniture & Housewa…" at bounding box center [358, 220] width 90 height 14
click at [308, 255] on input "text" at bounding box center [357, 252] width 293 height 14
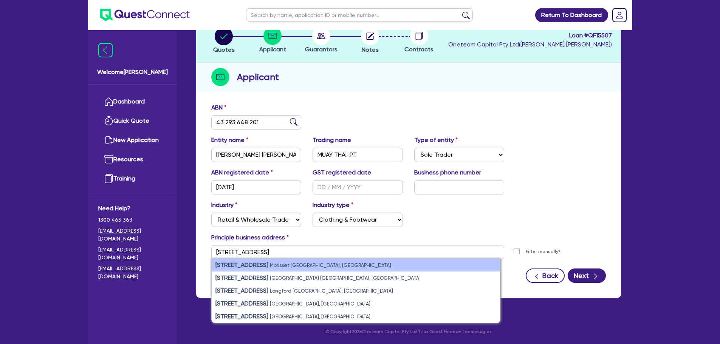
click at [347, 266] on li "146 Freemans Drive Morisset NSW, Australia" at bounding box center [356, 265] width 288 height 13
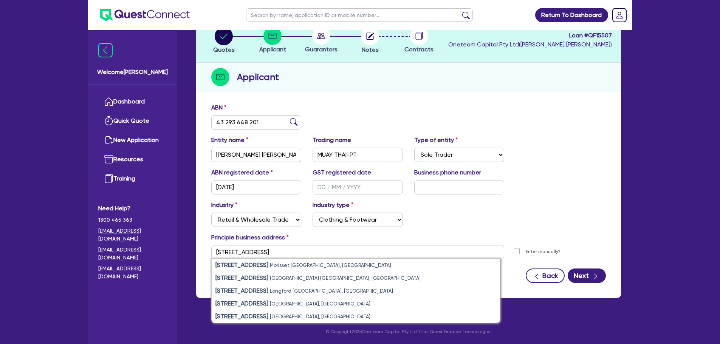
type input "146 Freemans Dr Morisset NSW 2264"
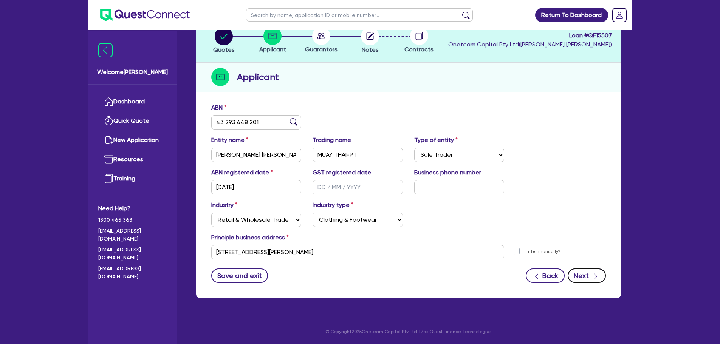
click at [589, 277] on button "Next" at bounding box center [587, 276] width 38 height 14
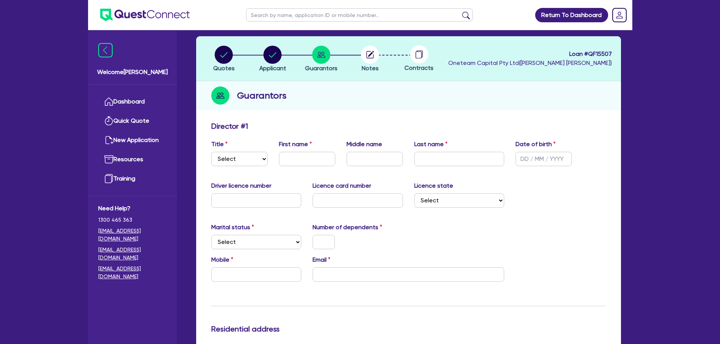
scroll to position [3, 0]
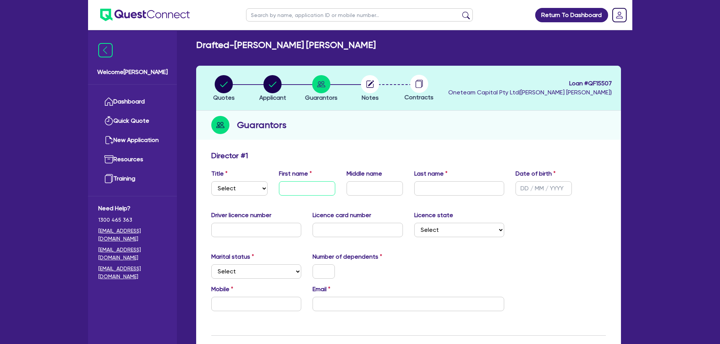
click at [302, 188] on input "text" at bounding box center [307, 188] width 56 height 14
type input "Brendan"
click at [245, 189] on select "Select Mr Mrs Ms Miss Dr" at bounding box center [239, 188] width 56 height 14
select select "MR"
click at [211, 181] on select "Select Mr Mrs Ms Miss Dr" at bounding box center [239, 188] width 56 height 14
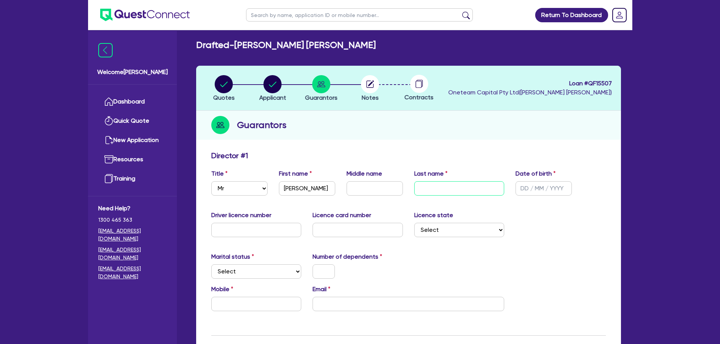
drag, startPoint x: 453, startPoint y: 187, endPoint x: 458, endPoint y: 191, distance: 6.2
click at [454, 188] on input "text" at bounding box center [459, 188] width 90 height 14
type input "Plummer"
drag, startPoint x: 487, startPoint y: 88, endPoint x: 487, endPoint y: 83, distance: 4.9
drag, startPoint x: 487, startPoint y: 83, endPoint x: 428, endPoint y: 146, distance: 86.4
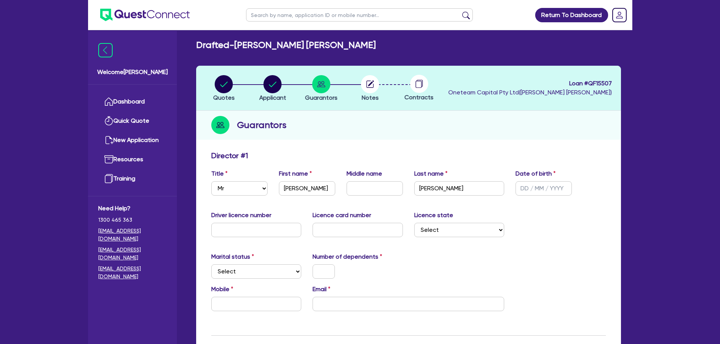
click at [546, 193] on input "text" at bounding box center [544, 188] width 56 height 14
type input "01/01/2000"
click at [551, 124] on div "Guarantors" at bounding box center [408, 125] width 425 height 29
click at [386, 189] on input "text" at bounding box center [375, 188] width 56 height 14
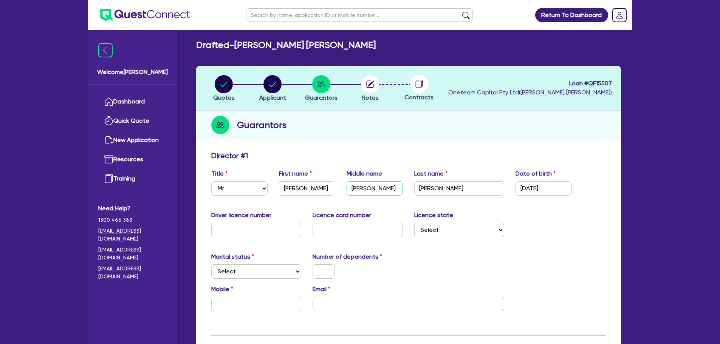
type input "Victor John"
click at [267, 231] on input "text" at bounding box center [256, 230] width 90 height 14
click at [279, 269] on select "Select Single Married De Facto / Partner" at bounding box center [256, 272] width 90 height 14
select select "SINGLE"
click at [211, 265] on select "Select Single Married De Facto / Partner" at bounding box center [256, 272] width 90 height 14
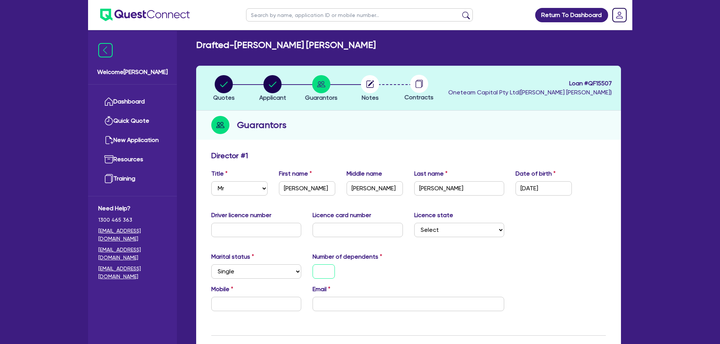
click at [327, 272] on input "text" at bounding box center [324, 272] width 22 height 14
drag, startPoint x: 528, startPoint y: 265, endPoint x: 543, endPoint y: 260, distance: 15.4
click at [528, 265] on div "Marital status Select Single Married De Facto / Partner Number of dependents 0" at bounding box center [409, 268] width 406 height 33
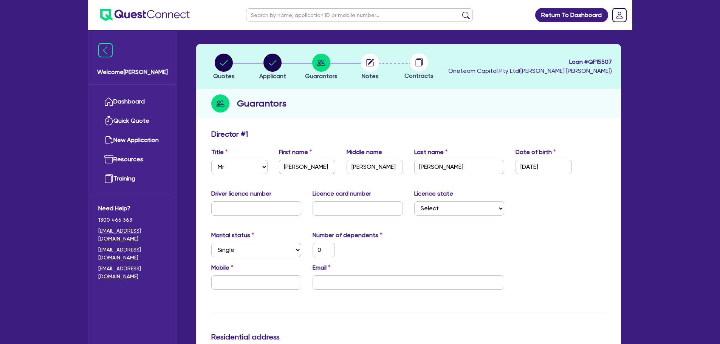
scroll to position [40, 0]
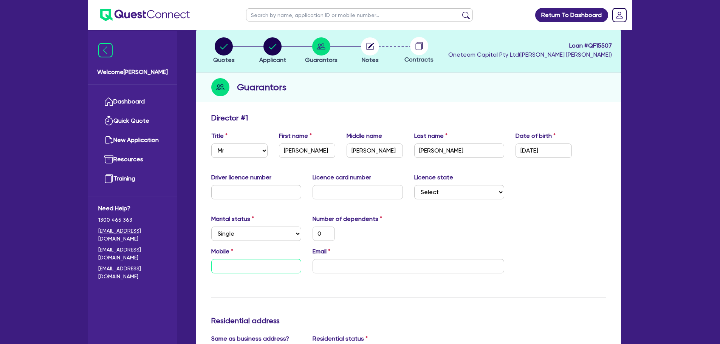
click at [266, 267] on input "text" at bounding box center [256, 266] width 90 height 14
type input "0"
click at [259, 271] on input "04" at bounding box center [256, 266] width 90 height 14
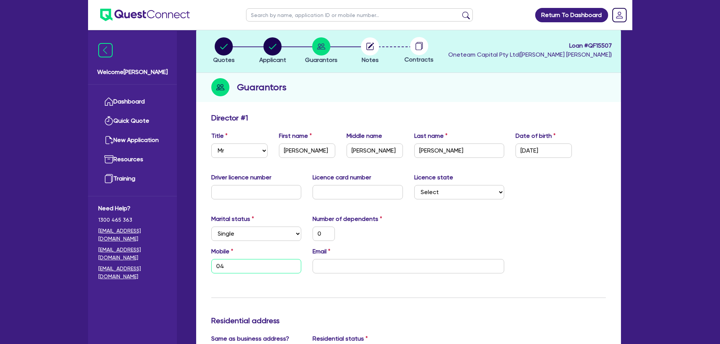
type input "04"
click at [359, 242] on div "Marital status Select Single Married De Facto / Partner Number of dependents 0" at bounding box center [409, 231] width 406 height 33
click at [242, 270] on input "04" at bounding box center [256, 266] width 90 height 14
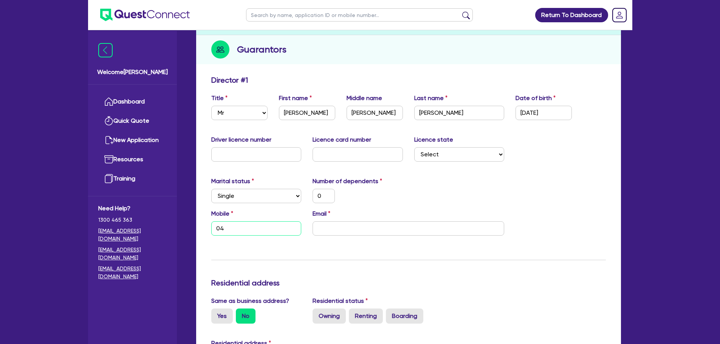
click at [262, 229] on input "04" at bounding box center [256, 229] width 90 height 14
click at [415, 194] on div "Marital status Select Single Married De Facto / Partner Number of dependents 0" at bounding box center [409, 193] width 406 height 33
click at [257, 234] on input "04" at bounding box center [256, 229] width 90 height 14
click at [366, 204] on div "Marital status Select Single Married De Facto / Partner Number of dependents 0" at bounding box center [409, 193] width 406 height 33
click at [239, 228] on input "04" at bounding box center [256, 229] width 90 height 14
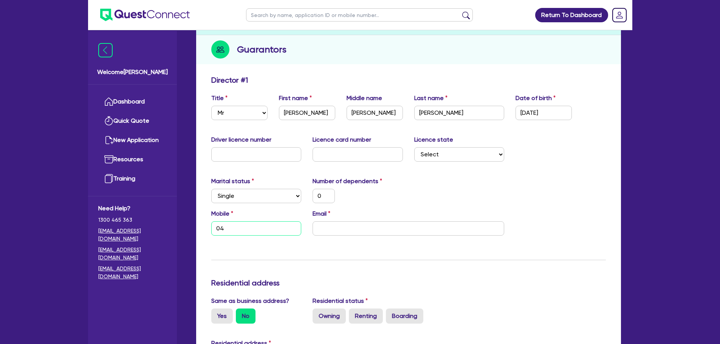
type input "0"
type input "040"
type input "0"
type input "0406"
type input "0"
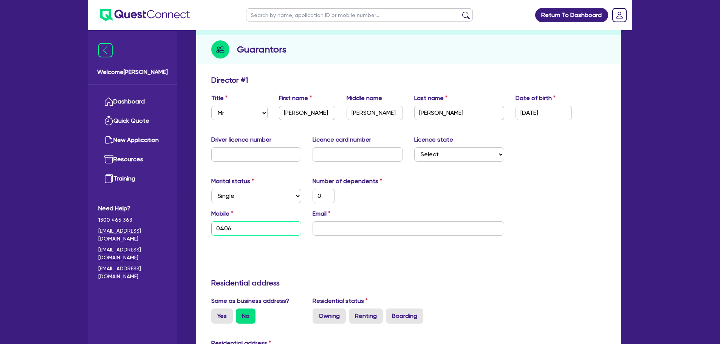
type input "0406 6"
type input "0"
type input "0406 68"
type input "0"
type input "0406 682"
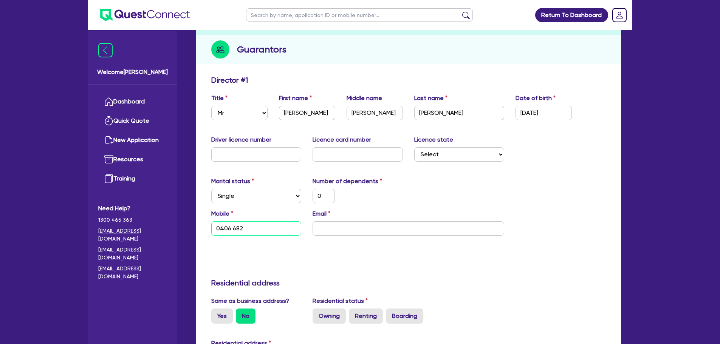
type input "0"
type input "0406 682 4"
type input "0"
type input "0406 682 49"
type input "0"
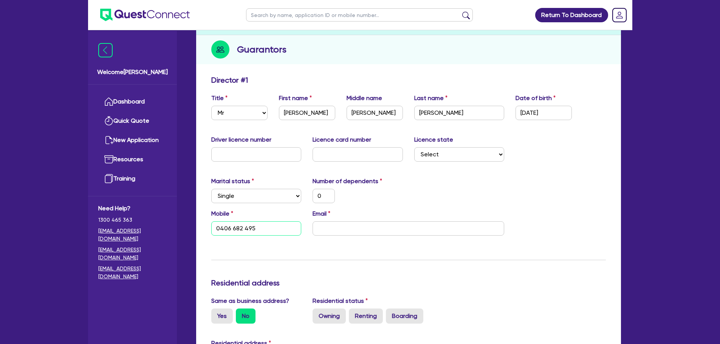
type input "0406 682 495"
click at [370, 227] on input "email" at bounding box center [409, 229] width 192 height 14
click at [373, 226] on input "email" at bounding box center [409, 229] width 192 height 14
paste input "dizzy29@live.com.au"
type input "0"
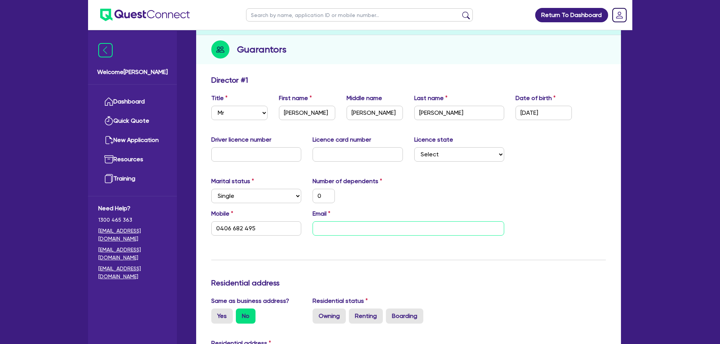
type input "0406 682 495"
type input "dizzy29@live.com.au"
click at [542, 213] on div "Mobile 0406 682 495 Email dizzy29@live.com.au" at bounding box center [409, 225] width 406 height 33
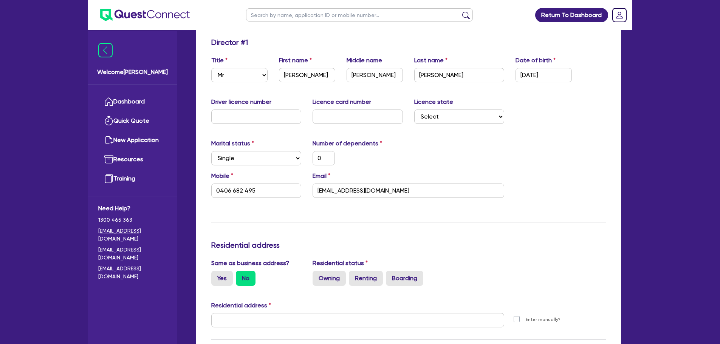
click at [573, 207] on div "Update residential status for Director #1 Boarding is only acceptable when the …" at bounding box center [408, 317] width 395 height 559
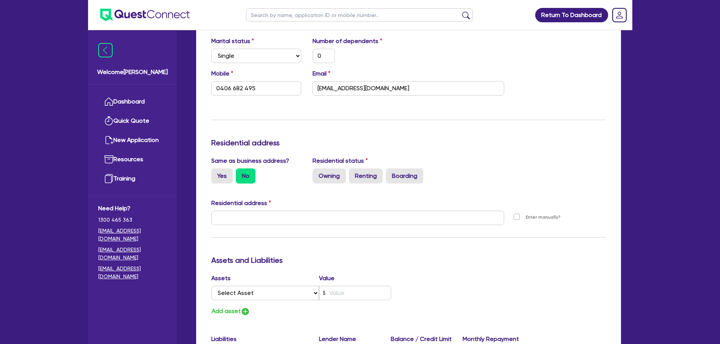
scroll to position [305, 0]
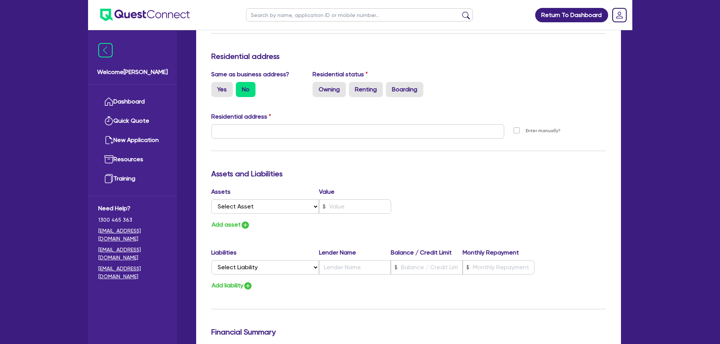
click at [401, 86] on label "Boarding" at bounding box center [404, 89] width 37 height 15
click at [391, 86] on input "Boarding" at bounding box center [388, 84] width 5 height 5
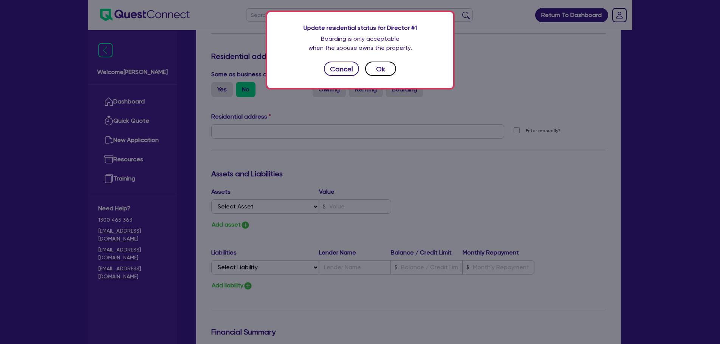
click at [383, 65] on button "Ok" at bounding box center [380, 69] width 31 height 14
type input "0"
type input "0406 682 495"
radio input "true"
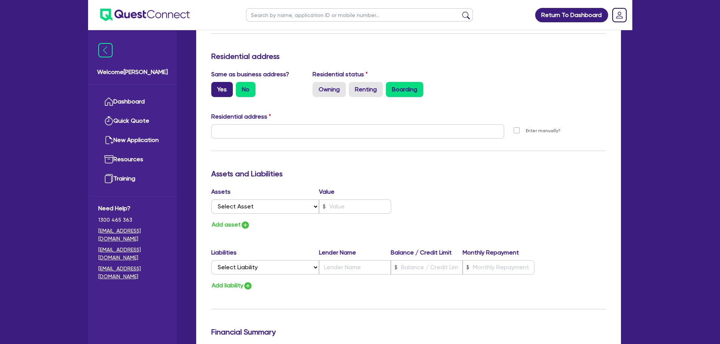
click at [216, 90] on label "Yes" at bounding box center [222, 89] width 22 height 15
click at [216, 87] on input "Yes" at bounding box center [213, 84] width 5 height 5
radio input "true"
type input "0"
type input "0406 682 495"
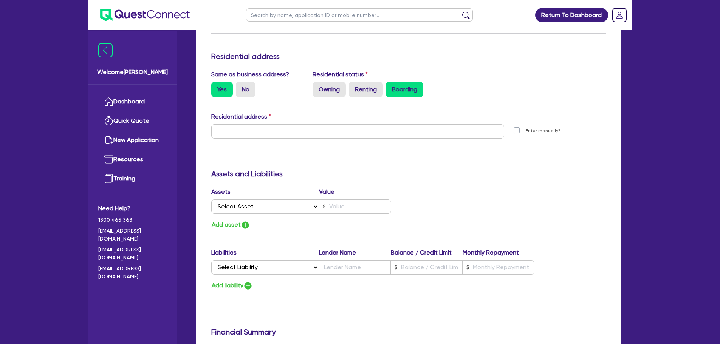
type input "146 Freemans Dr Morisset NSW 2264"
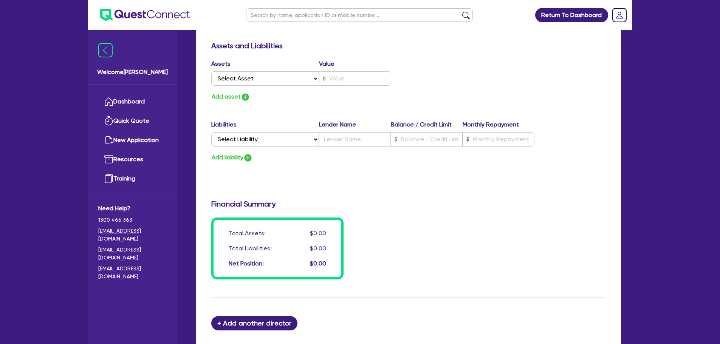
scroll to position [532, 0]
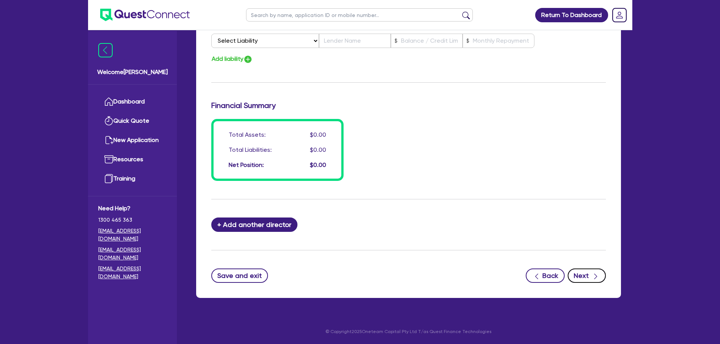
click at [594, 274] on icon "button" at bounding box center [596, 277] width 8 height 8
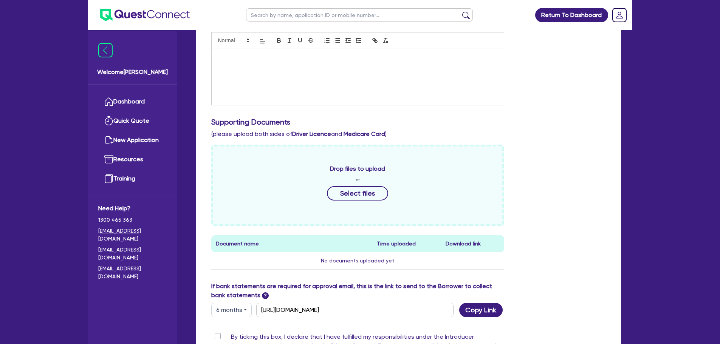
scroll to position [151, 0]
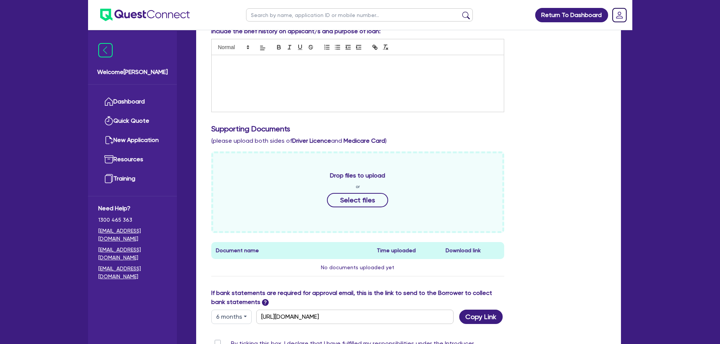
click at [321, 81] on div at bounding box center [358, 83] width 293 height 57
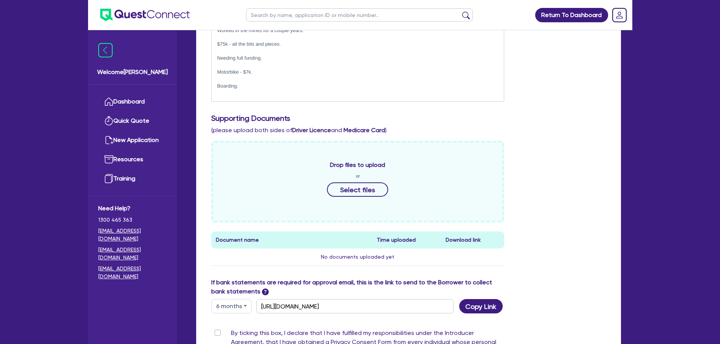
scroll to position [302, 0]
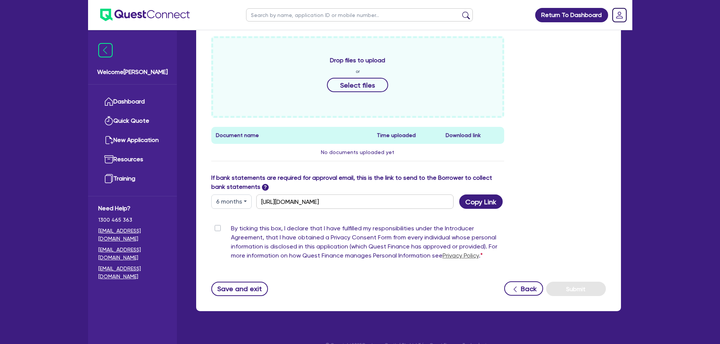
click at [231, 227] on label "By ticking this box, I declare that I have fulfilled my responsibilities under …" at bounding box center [368, 243] width 274 height 39
click at [215, 227] on input "By ticking this box, I declare that I have fulfilled my responsibilities under …" at bounding box center [214, 227] width 6 height 7
checkbox input "true"
click at [569, 290] on button "Submit" at bounding box center [576, 289] width 60 height 14
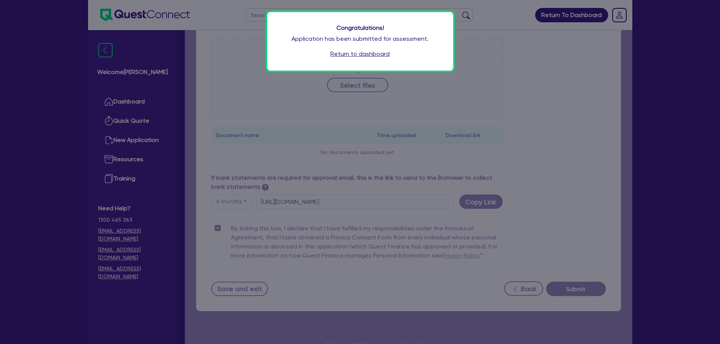
click at [380, 56] on link "Return to dashboard" at bounding box center [359, 54] width 59 height 9
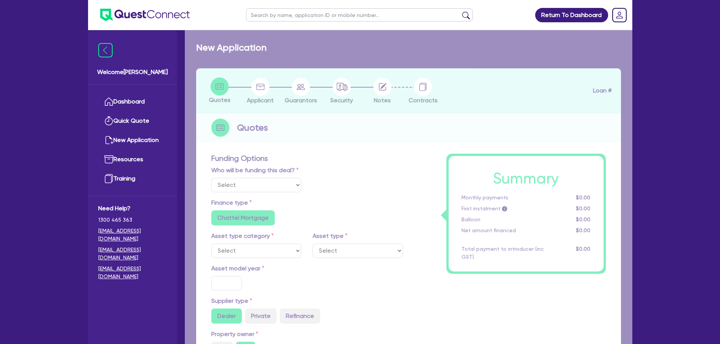
select select "Other"
radio input "false"
type input "75,000"
type input "6"
radio input "true"
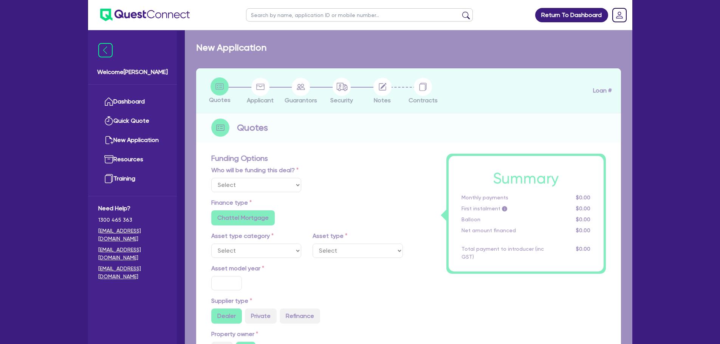
radio input "false"
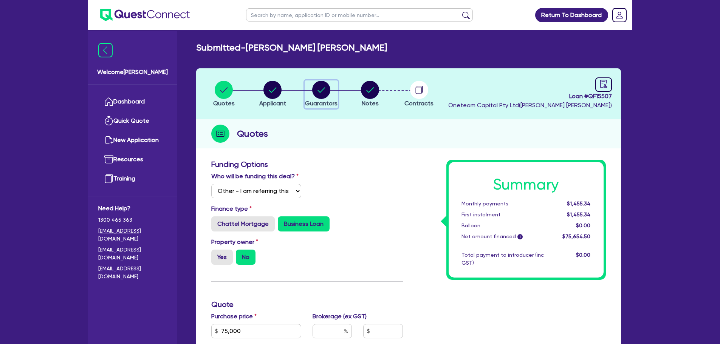
click at [315, 92] on circle "button" at bounding box center [321, 90] width 18 height 18
select select "MR"
select select "SINGLE"
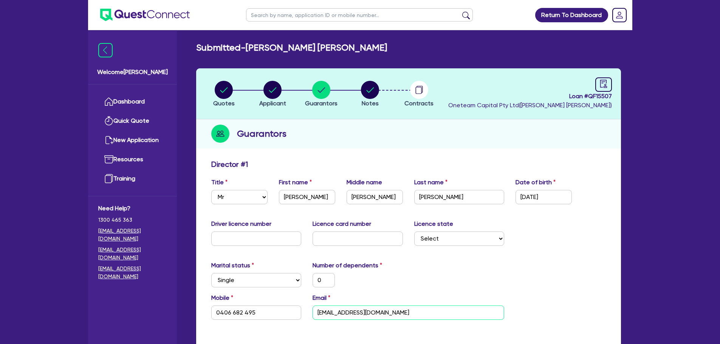
drag, startPoint x: 401, startPoint y: 318, endPoint x: 275, endPoint y: 313, distance: 125.6
click at [275, 313] on div "Mobile 0406 682 495 Email dizzy29@live.com.au" at bounding box center [409, 310] width 406 height 33
click at [304, 200] on input "Brendan" at bounding box center [307, 197] width 56 height 14
type input "Brendn"
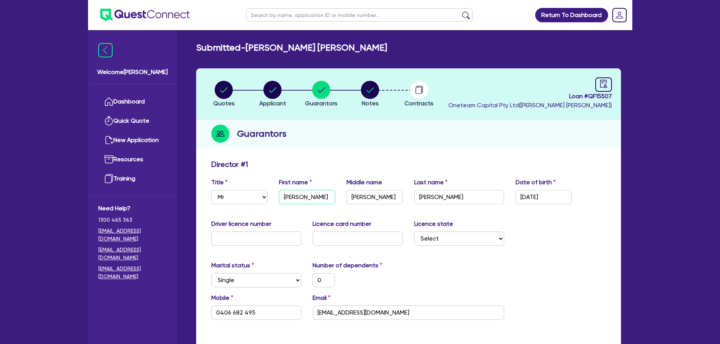
type input "0"
type input "0406 682 495"
type input "Brenden"
type input "0"
type input "0406 682 495"
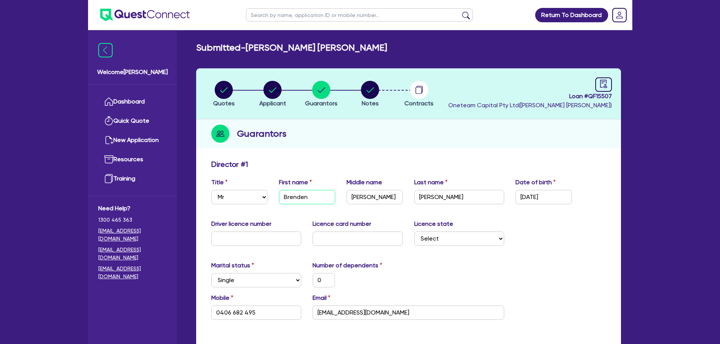
type input "Brenden"
click at [337, 171] on div "Director # 1" at bounding box center [409, 166] width 406 height 12
drag, startPoint x: 389, startPoint y: 314, endPoint x: 269, endPoint y: 302, distance: 120.4
click at [269, 302] on div "Mobile 0406 682 495 Email dizzy29@live.com.au" at bounding box center [409, 310] width 406 height 33
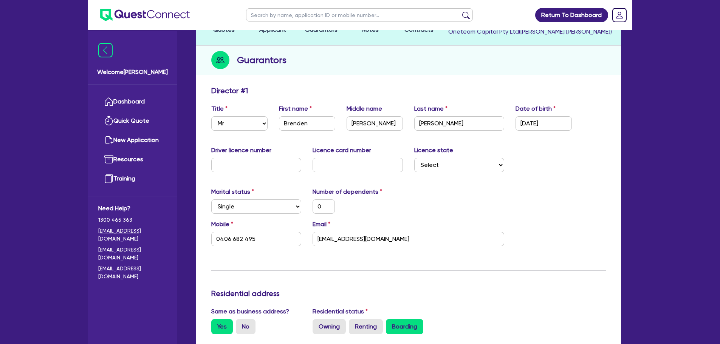
scroll to position [76, 0]
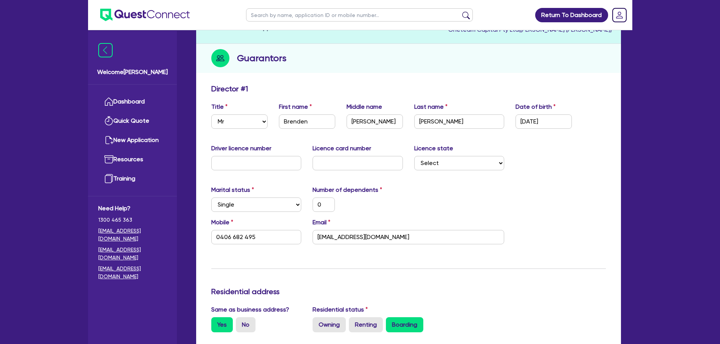
click at [448, 188] on div "Marital status Select Single Married De Facto / Partner Number of dependents 0" at bounding box center [409, 202] width 406 height 33
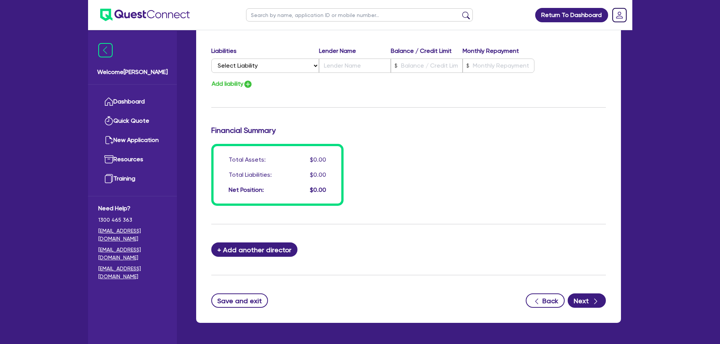
scroll to position [538, 0]
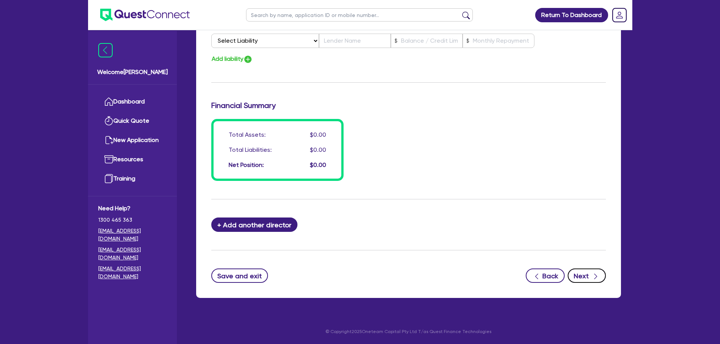
click at [592, 280] on div "button" at bounding box center [596, 275] width 8 height 9
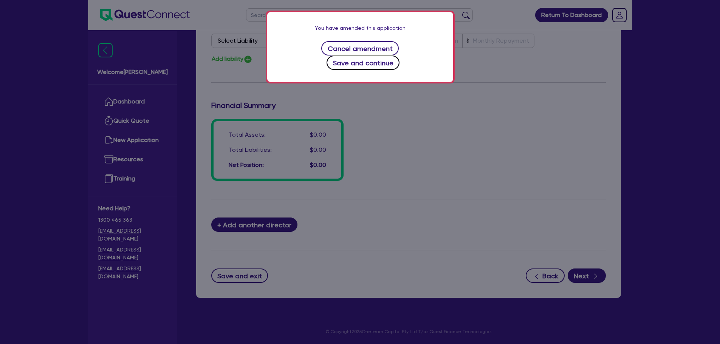
click at [395, 56] on button "Save and continue" at bounding box center [363, 63] width 73 height 14
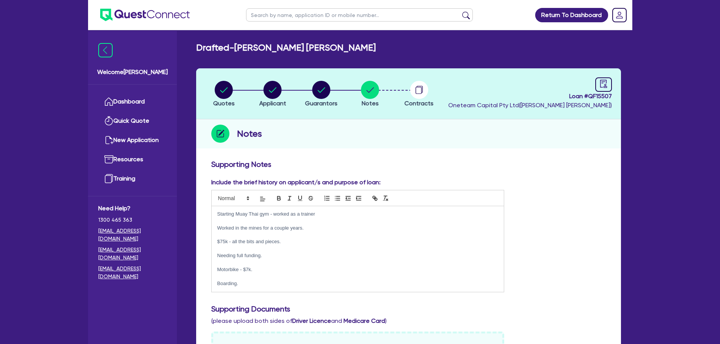
click at [603, 75] on header "Quotes Applicant Guarantors Notes Contracts Loan # QF15507 Oneteam Capital Pty …" at bounding box center [408, 93] width 425 height 51
click at [602, 85] on icon "audit" at bounding box center [603, 84] width 8 height 8
select select "DRAFTED_AMENDED"
select select "Other"
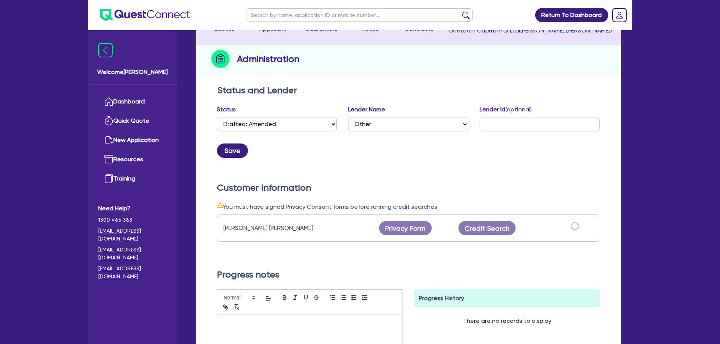
scroll to position [76, 0]
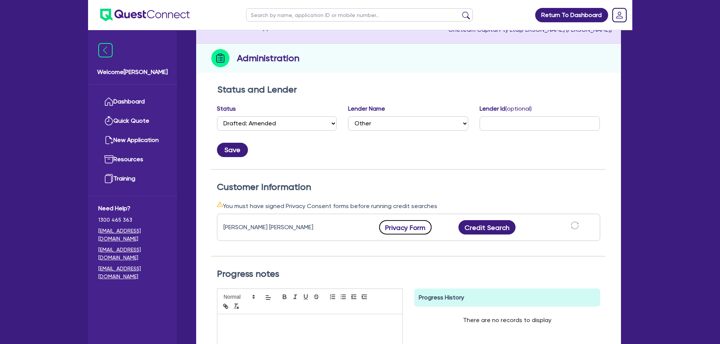
click at [395, 225] on button "Privacy Form" at bounding box center [405, 227] width 53 height 14
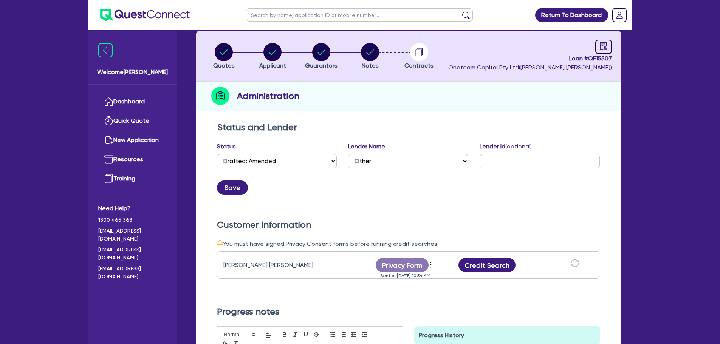
scroll to position [0, 0]
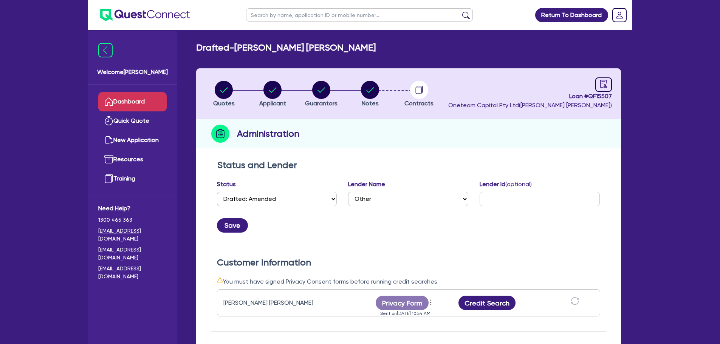
click at [127, 104] on link "Dashboard" at bounding box center [132, 101] width 68 height 19
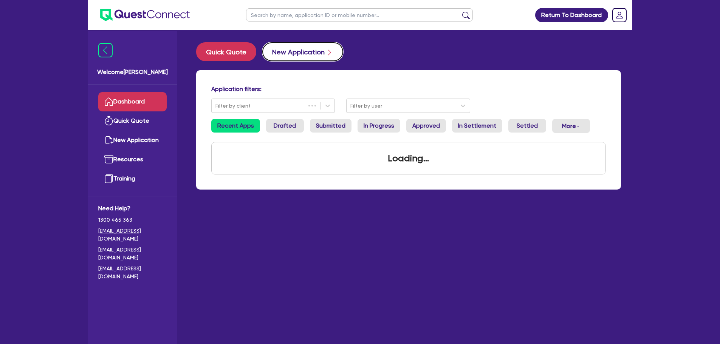
click at [296, 50] on button "New Application" at bounding box center [302, 51] width 81 height 19
select select "Other"
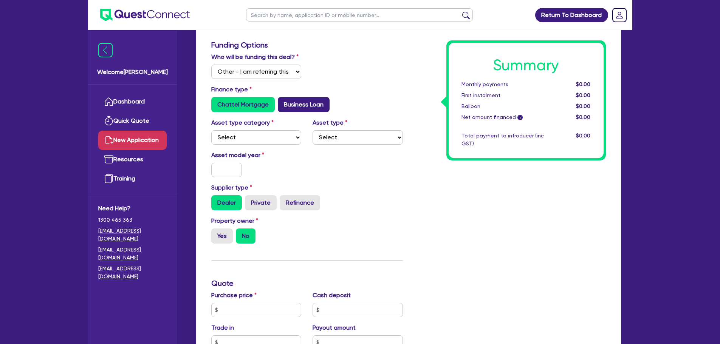
click at [304, 108] on label "Business Loan" at bounding box center [304, 104] width 52 height 15
click at [283, 102] on input "Business Loan" at bounding box center [280, 99] width 5 height 5
radio input "true"
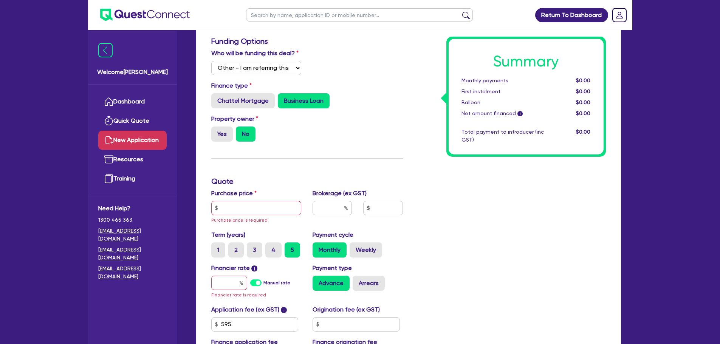
scroll to position [227, 0]
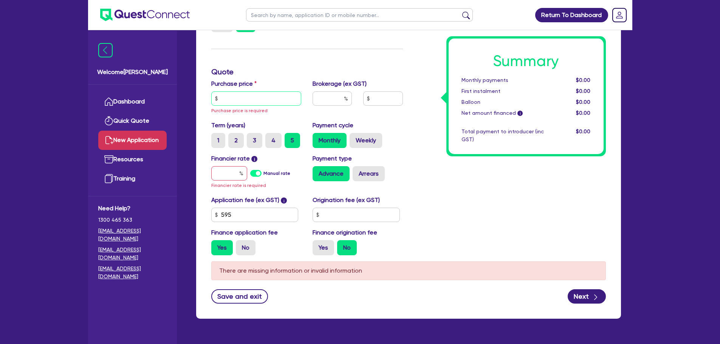
click at [273, 100] on input "text" at bounding box center [256, 98] width 90 height 14
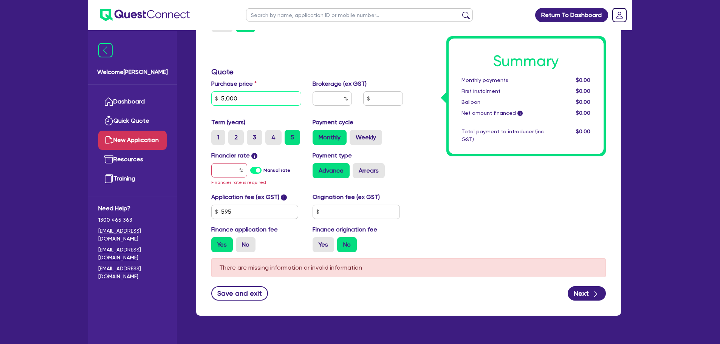
type input "5,000"
click at [234, 171] on input "text" at bounding box center [229, 170] width 36 height 14
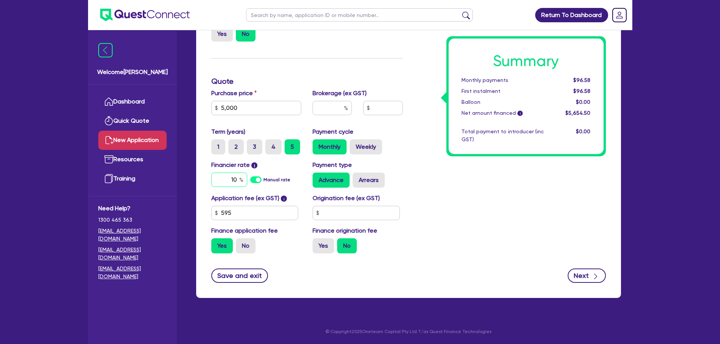
type input "10"
click at [589, 272] on button "Next" at bounding box center [587, 276] width 38 height 14
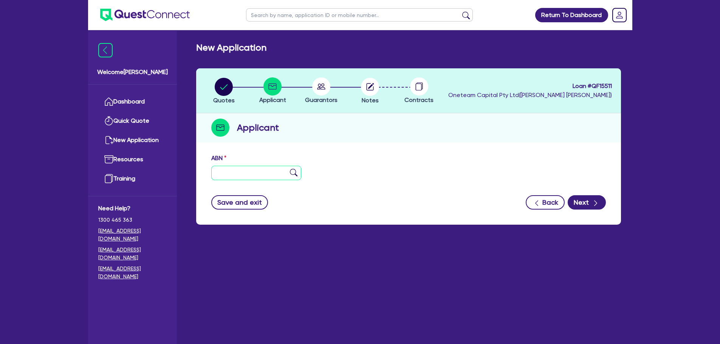
click at [241, 180] on input "text" at bounding box center [256, 173] width 90 height 14
type input "26 292 022 184"
type input "[PERSON_NAME]-VAN DEN NOUWLAND, [PERSON_NAME]"
select select "SOLE_TRADER"
type input "[DATE]"
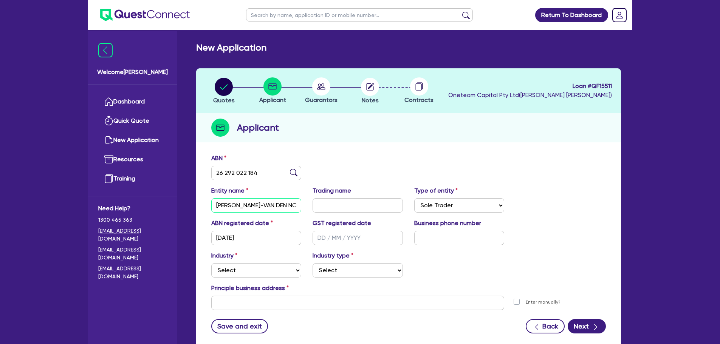
click at [280, 204] on input "[PERSON_NAME]-VAN DEN NOUWLAND, [PERSON_NAME]" at bounding box center [256, 205] width 90 height 14
drag, startPoint x: 217, startPoint y: 204, endPoint x: 312, endPoint y: 210, distance: 95.4
click at [312, 210] on div "Entity name PURCELL-VAN DEN NOUWLAND, ROWAN BRIAN Trading name Type of entity S…" at bounding box center [409, 202] width 406 height 33
drag, startPoint x: 231, startPoint y: 210, endPoint x: 253, endPoint y: 219, distance: 23.9
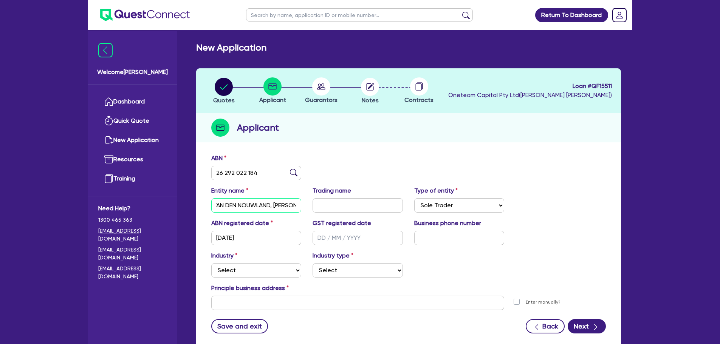
click at [231, 209] on input "[PERSON_NAME]-VAN DEN NOUWLAND, [PERSON_NAME]" at bounding box center [256, 205] width 90 height 14
click at [276, 220] on div "ABN registered date 04/10/2023" at bounding box center [257, 232] width 102 height 26
drag, startPoint x: 217, startPoint y: 205, endPoint x: 307, endPoint y: 216, distance: 90.3
click at [307, 216] on div "Entity name PURCELL-VAN DEN NOUWLAND, ROWAN BRIAN Trading name Type of entity S…" at bounding box center [409, 202] width 406 height 33
click at [338, 168] on div "ABN 26 292 022 184" at bounding box center [409, 170] width 406 height 33
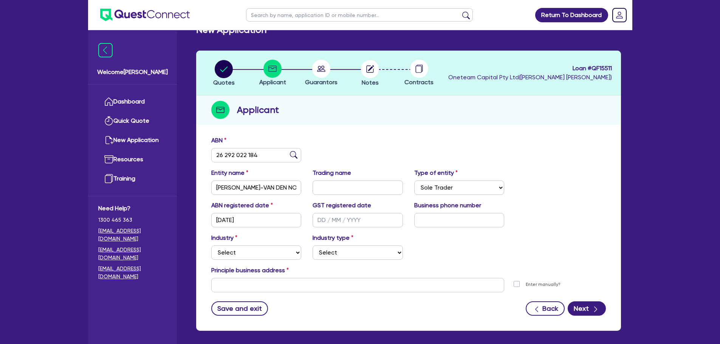
scroll to position [51, 0]
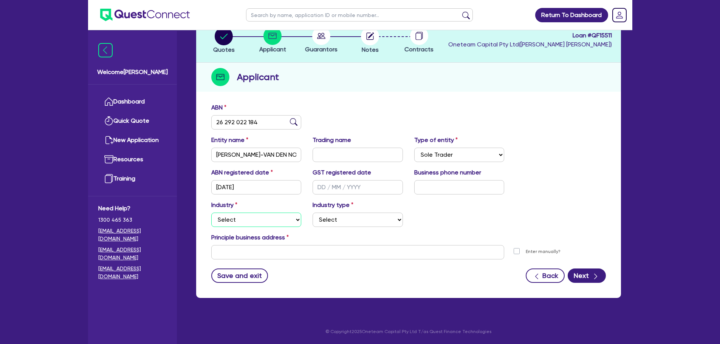
click at [278, 223] on select "Select Accomodation & Food Services Administrative & Support Services Agricultu…" at bounding box center [256, 220] width 90 height 14
select select "RETAIL_WHOLESALE_TRADE"
click at [211, 213] on select "Select Accomodation & Food Services Administrative & Support Services Agricultu…" at bounding box center [256, 220] width 90 height 14
click at [339, 218] on select "Select Electrical, Electronic & Whitegoods Floor Coverings, Furniture & Housewa…" at bounding box center [358, 220] width 90 height 14
select select "PERSONAL_ACCESSORIES"
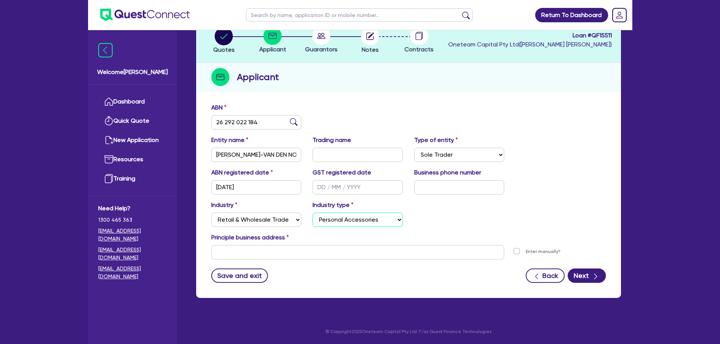
click at [313, 213] on select "Select Electrical, Electronic & Whitegoods Floor Coverings, Furniture & Housewa…" at bounding box center [358, 220] width 90 height 14
click at [318, 252] on input "text" at bounding box center [357, 252] width 293 height 14
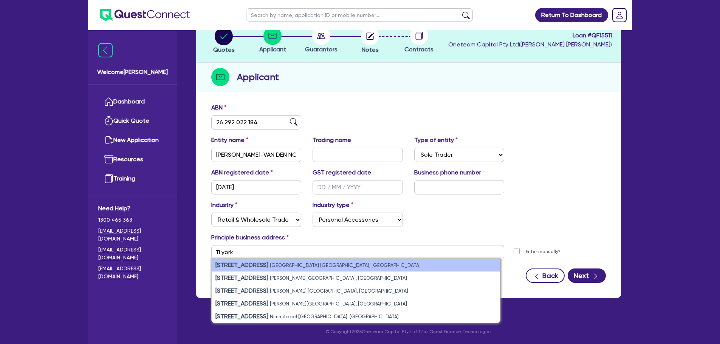
click at [338, 259] on li "11 York Street Sydney NSW, Australia" at bounding box center [356, 265] width 288 height 13
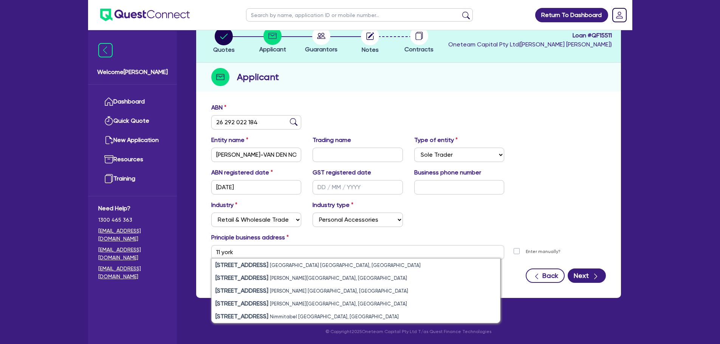
type input "[STREET_ADDRESS]"
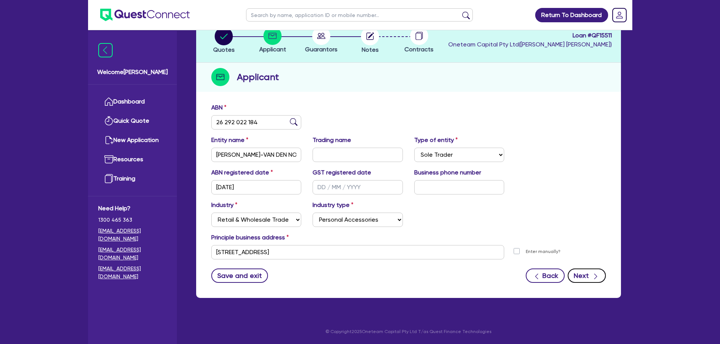
click at [582, 277] on button "Next" at bounding box center [587, 276] width 38 height 14
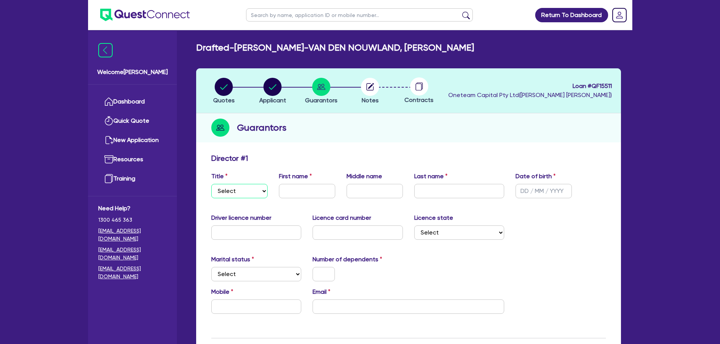
click at [246, 197] on select "Select Mr Mrs Ms Miss Dr" at bounding box center [239, 191] width 56 height 14
select select "MR"
click at [211, 184] on select "Select Mr Mrs Ms Miss Dr" at bounding box center [239, 191] width 56 height 14
click at [303, 187] on input "text" at bounding box center [307, 191] width 56 height 14
type input "[PERSON_NAME]"
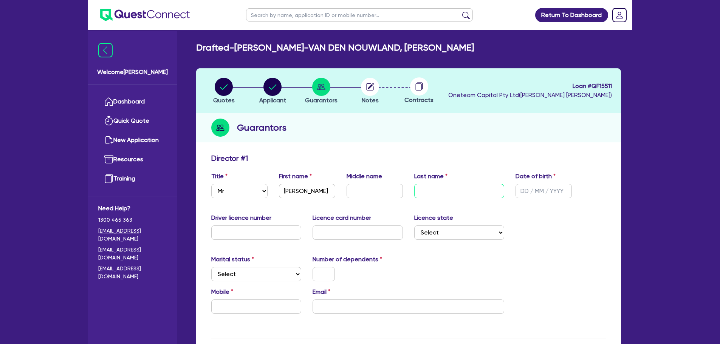
drag, startPoint x: 429, startPoint y: 185, endPoint x: 433, endPoint y: 191, distance: 6.7
click at [431, 187] on input "text" at bounding box center [459, 191] width 90 height 14
drag, startPoint x: 279, startPoint y: 48, endPoint x: 367, endPoint y: 46, distance: 87.7
click at [367, 46] on h2 "Drafted - PURCELL-VAN DEN NOUWLAND, ROWAN BRIAN" at bounding box center [335, 47] width 278 height 11
copy h2 "VAN DEN NOUWLAND"
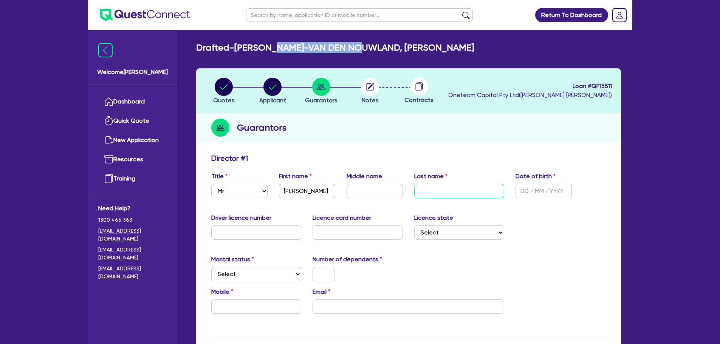
click at [434, 186] on input "text" at bounding box center [459, 191] width 90 height 14
paste input "VAN DEN NOUWLAND"
type input "VAN DEN NOUWLAND"
drag, startPoint x: 556, startPoint y: 192, endPoint x: 556, endPoint y: 197, distance: 4.2
click at [556, 193] on input "text" at bounding box center [544, 191] width 56 height 14
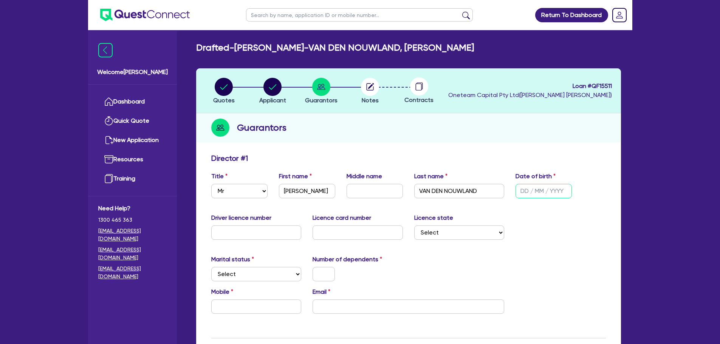
click at [522, 194] on input "text" at bounding box center [544, 191] width 56 height 14
click at [533, 192] on input "text" at bounding box center [544, 191] width 56 height 14
type input "[DATE]"
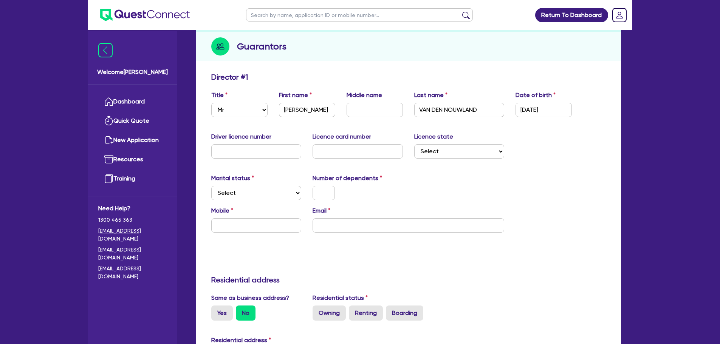
scroll to position [113, 0]
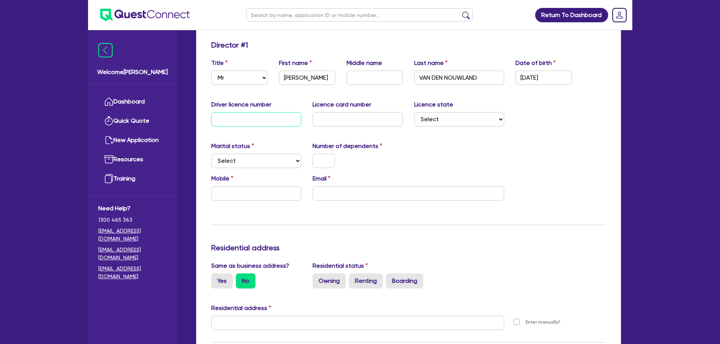
click at [249, 124] on input "text" at bounding box center [256, 119] width 90 height 14
drag, startPoint x: 259, startPoint y: 160, endPoint x: 262, endPoint y: 164, distance: 4.9
click at [259, 160] on select "Select Single Married De Facto / Partner" at bounding box center [256, 161] width 90 height 14
select select "SINGLE"
click at [211, 154] on select "Select Single Married De Facto / Partner" at bounding box center [256, 161] width 90 height 14
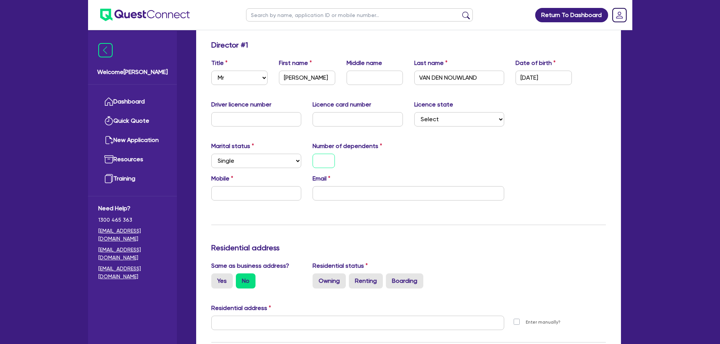
click at [324, 162] on input "text" at bounding box center [324, 161] width 22 height 14
click at [262, 192] on input "text" at bounding box center [256, 193] width 90 height 14
click at [327, 161] on input "text" at bounding box center [324, 161] width 22 height 14
click at [269, 194] on input "text" at bounding box center [256, 193] width 90 height 14
type input "0"
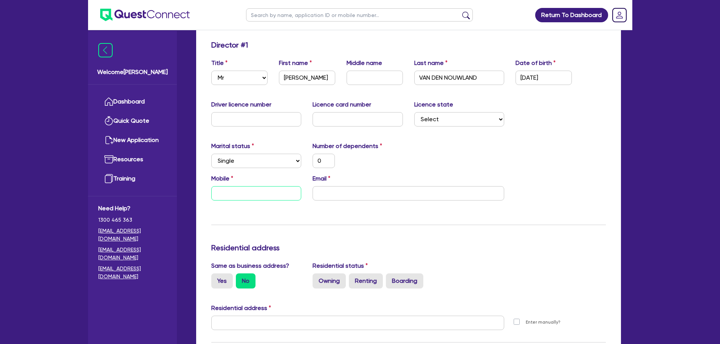
type input "0"
type input "04"
type input "0"
type input "040"
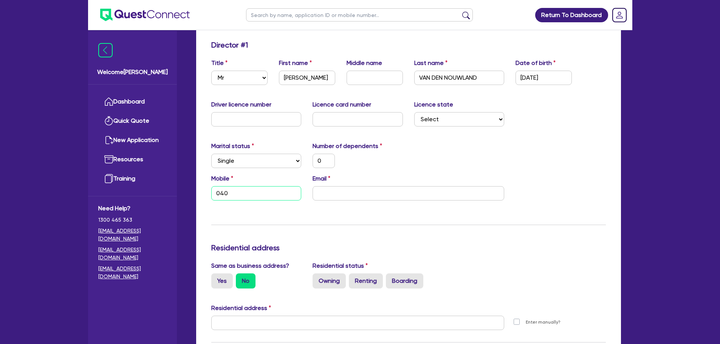
type input "0"
type input "0401"
type input "0"
type input "0401 5"
type input "0"
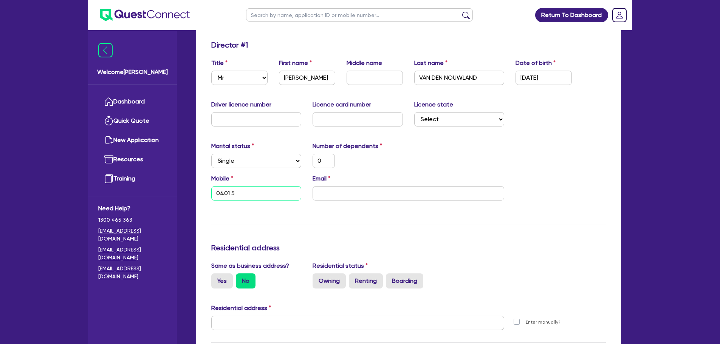
type input "0401 54"
type input "0"
type input "0401 542"
type input "0"
type input "0401 542 0"
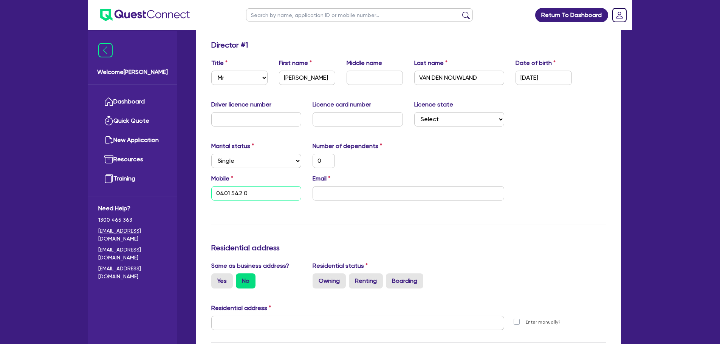
type input "0"
type input "0401 542 01"
type input "0"
type input "0401 542 013"
click at [391, 196] on input "email" at bounding box center [409, 193] width 192 height 14
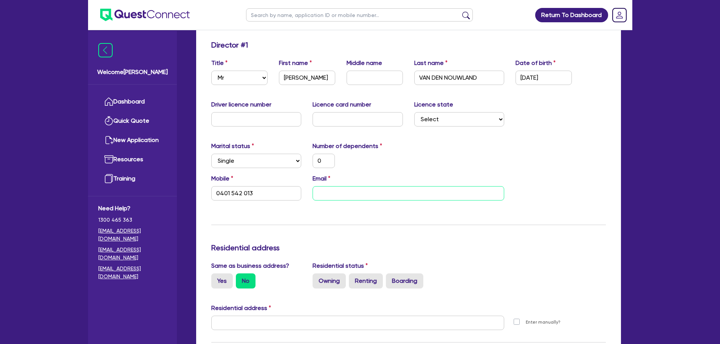
paste input "[EMAIL_ADDRESS][DOMAIN_NAME]"
type input "0"
type input "0401 542 013"
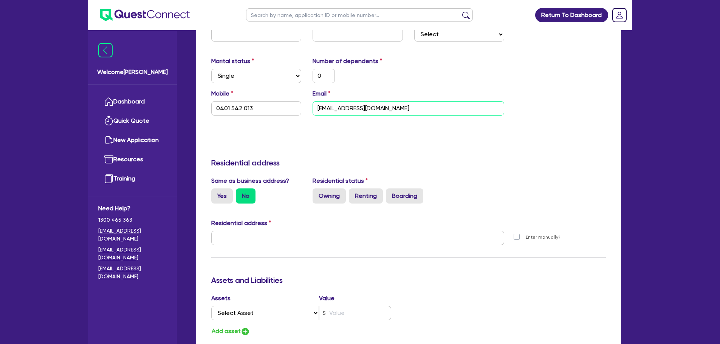
scroll to position [265, 0]
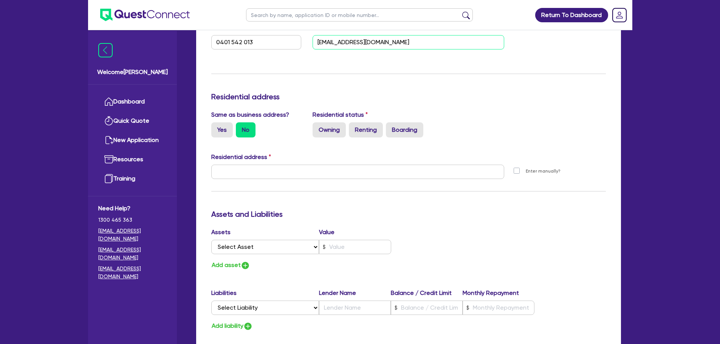
type input "[EMAIL_ADDRESS][DOMAIN_NAME]"
click at [495, 110] on div "Residential status Owning Renting Boarding" at bounding box center [408, 123] width 203 height 27
click at [223, 135] on label "Yes" at bounding box center [222, 129] width 22 height 15
click at [216, 127] on input "Yes" at bounding box center [213, 124] width 5 height 5
radio input "true"
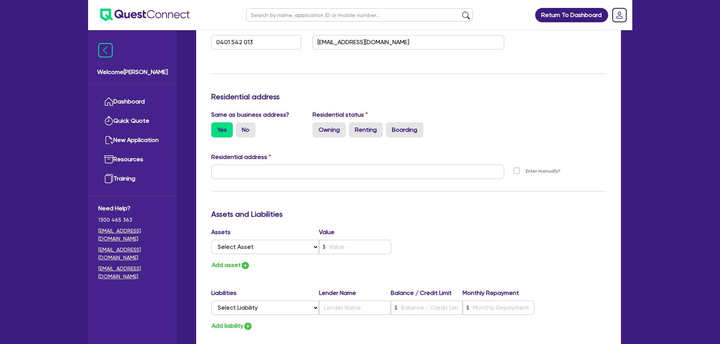
type input "0"
type input "0401 542 013"
type input "[STREET_ADDRESS]"
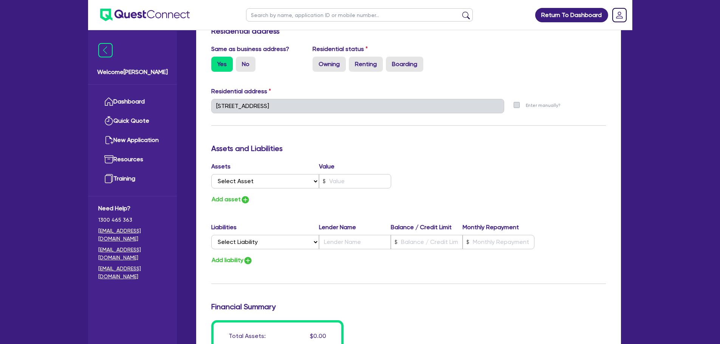
scroll to position [227, 0]
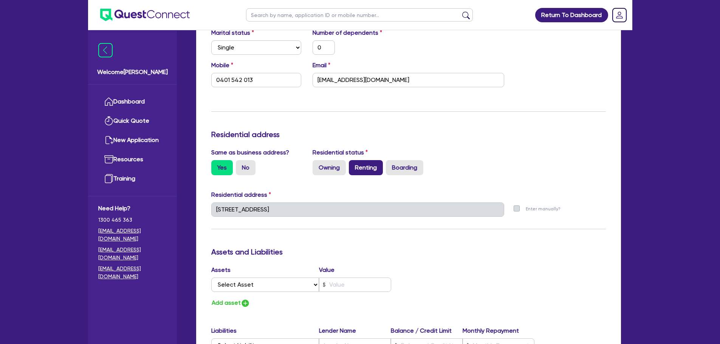
click at [358, 167] on label "Renting" at bounding box center [366, 167] width 34 height 15
click at [354, 165] on input "Renting" at bounding box center [351, 162] width 5 height 5
radio input "true"
type input "0"
type input "0401 542 013"
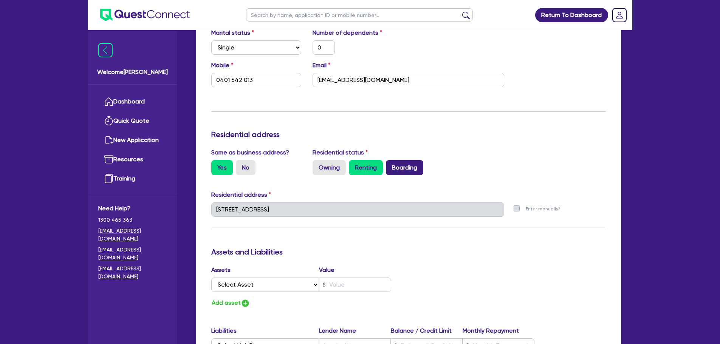
click at [412, 170] on label "Boarding" at bounding box center [404, 167] width 37 height 15
click at [391, 165] on input "Boarding" at bounding box center [388, 162] width 5 height 5
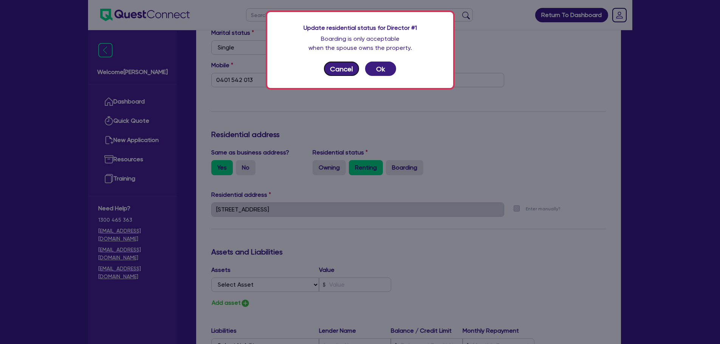
click at [346, 72] on button "Cancel" at bounding box center [342, 69] width 36 height 14
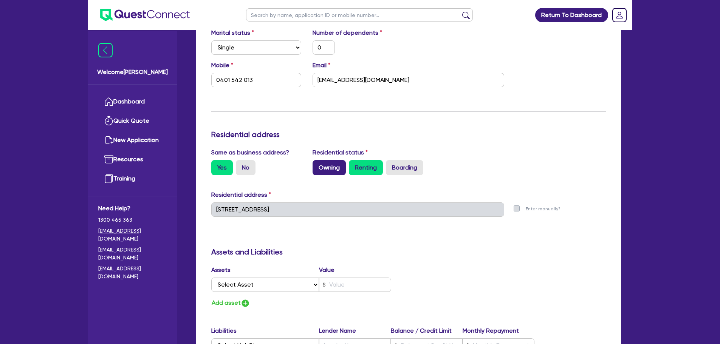
click at [327, 166] on label "Owning" at bounding box center [329, 167] width 33 height 15
click at [318, 165] on input "Owning" at bounding box center [315, 162] width 5 height 5
radio input "true"
type input "0"
type input "0401 542 013"
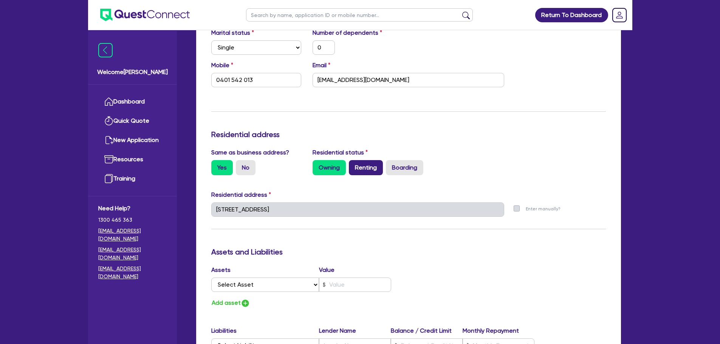
click at [369, 169] on label "Renting" at bounding box center [366, 167] width 34 height 15
click at [354, 165] on input "Renting" at bounding box center [351, 162] width 5 height 5
radio input "true"
type input "0"
type input "0401 542 013"
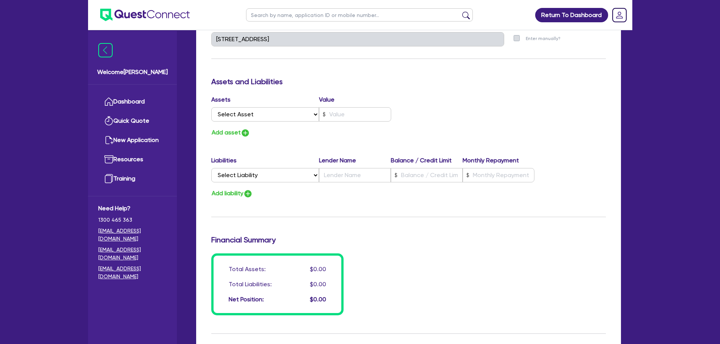
scroll to position [381, 0]
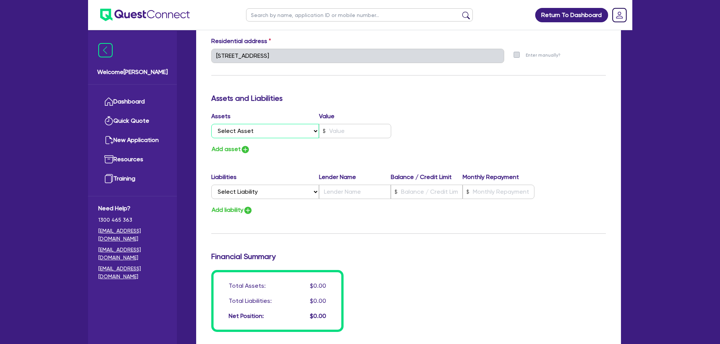
click at [271, 130] on select "Select Asset Cash Property Investment property Vehicle Truck Trailer Equipment …" at bounding box center [265, 131] width 108 height 14
select select "VEHICLE"
click at [211, 124] on select "Select Asset Cash Property Investment property Vehicle Truck Trailer Equipment …" at bounding box center [265, 131] width 108 height 14
type input "0"
type input "0401 542 013"
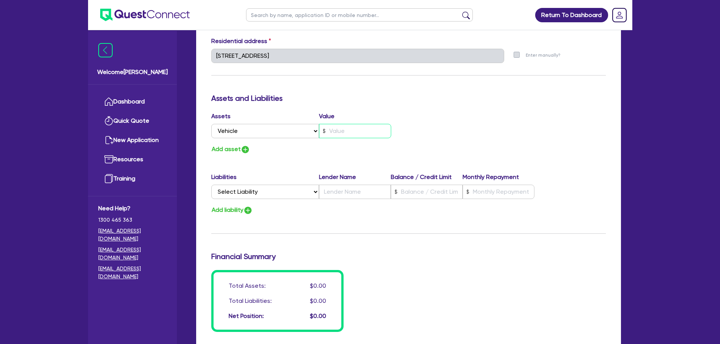
click at [335, 130] on input "text" at bounding box center [355, 131] width 72 height 14
type input "0"
type input "0401 542 013"
type input "2"
type input "0"
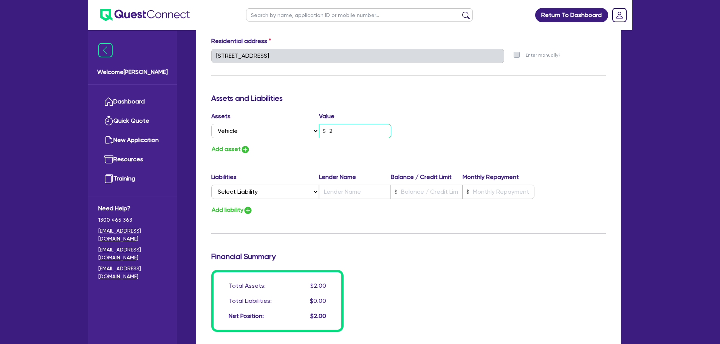
type input "0401 542 013"
type input "25"
type input "0"
type input "0401 542 013"
type input "250"
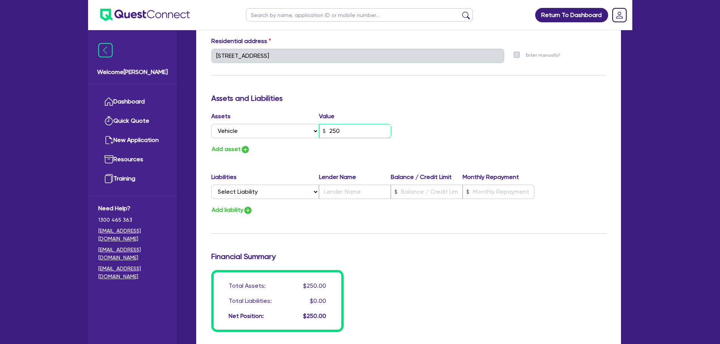
type input "0"
type input "0401 542 013"
type input "2,500"
type input "0"
type input "0401 542 013"
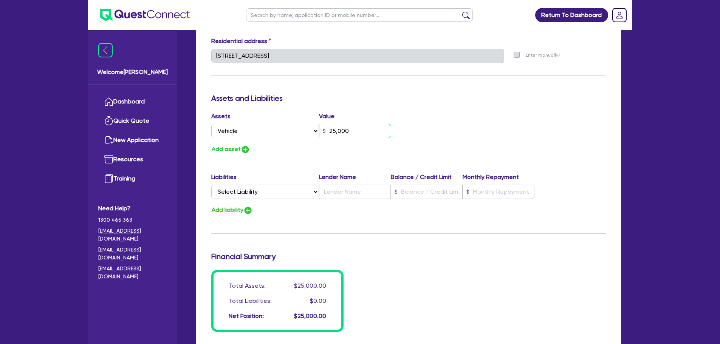
type input "25,000"
click at [234, 147] on button "Add asset" at bounding box center [230, 149] width 39 height 10
type input "0"
type input "0401 542 013"
type input "25,000"
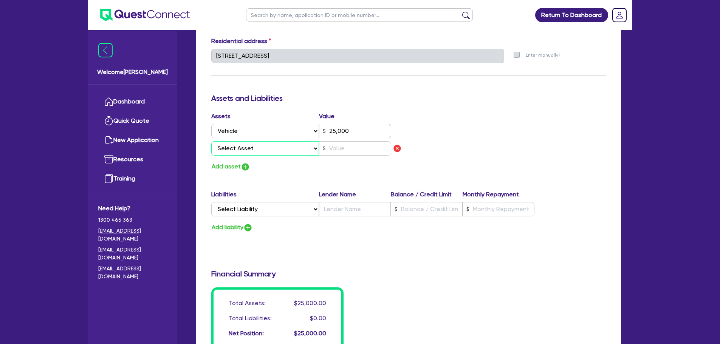
drag, startPoint x: 280, startPoint y: 149, endPoint x: 283, endPoint y: 155, distance: 6.9
click at [280, 149] on select "Select Asset Cash Property Investment property Vehicle Truck Trailer Equipment …" at bounding box center [265, 148] width 108 height 14
select select "CASH"
click at [211, 141] on select "Select Asset Cash Property Investment property Vehicle Truck Trailer Equipment …" at bounding box center [265, 148] width 108 height 14
type input "0"
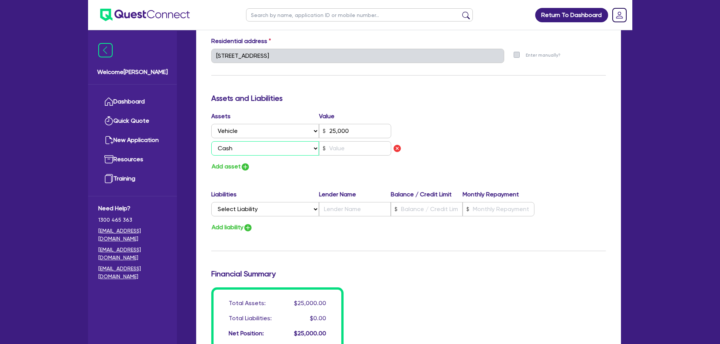
type input "0401 542 013"
type input "25,000"
click at [364, 148] on input "text" at bounding box center [355, 148] width 72 height 14
type input "0"
type input "0401 542 013"
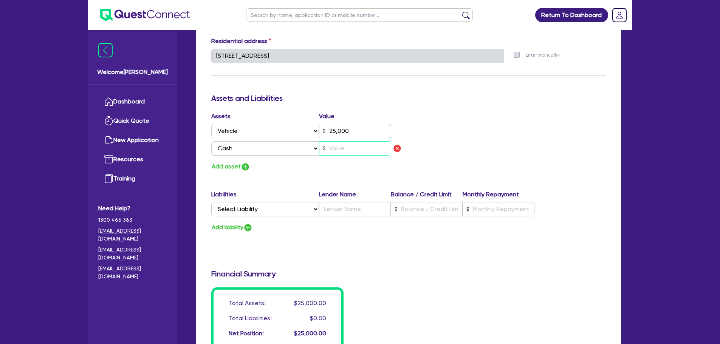
type input "25,000"
type input "1"
type input "0"
type input "0401 542 013"
type input "25,000"
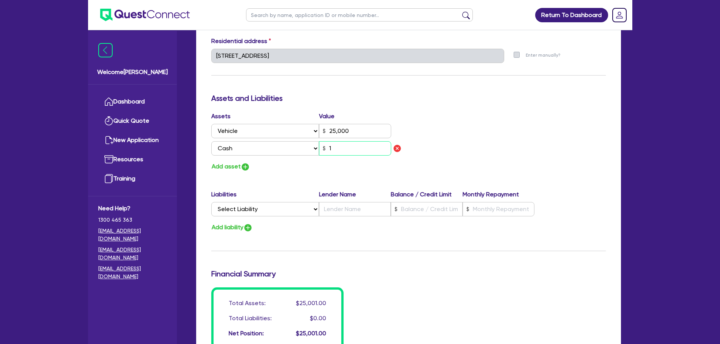
type input "10"
type input "0"
type input "0401 542 013"
type input "25,000"
type input "100"
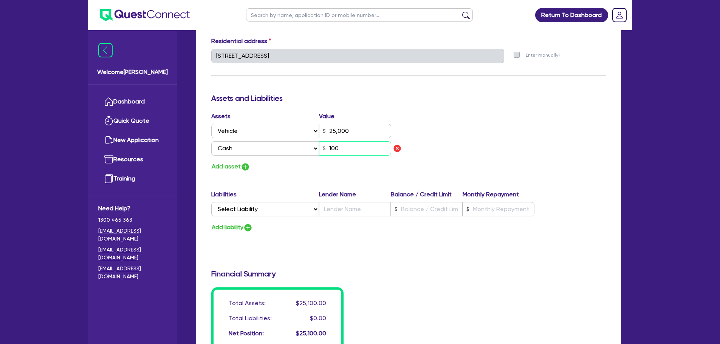
type input "0"
type input "0401 542 013"
type input "25,000"
type input "1,000"
type input "0"
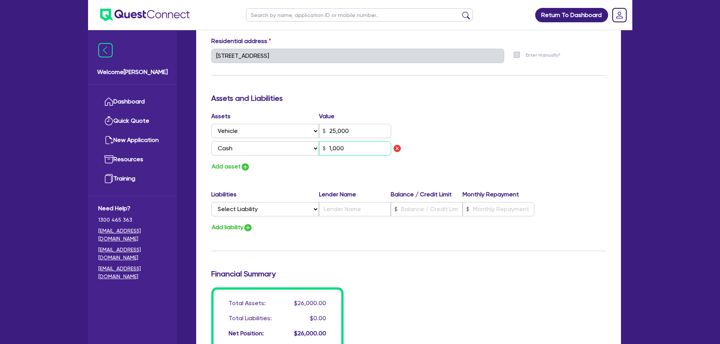
type input "0401 542 013"
type input "25,000"
type input "10,000"
drag, startPoint x: 358, startPoint y: 150, endPoint x: 257, endPoint y: 142, distance: 101.6
click at [257, 142] on div "Select Asset Cash Property Investment property Vehicle Truck Trailer Equipment …" at bounding box center [301, 148] width 180 height 14
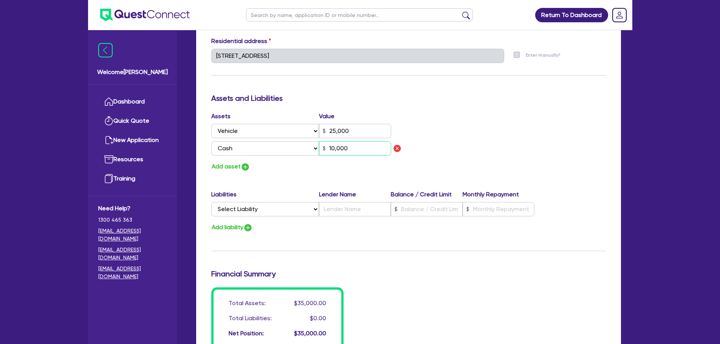
type input "0"
type input "0401 542 013"
type input "25,000"
type input "1"
type input "0"
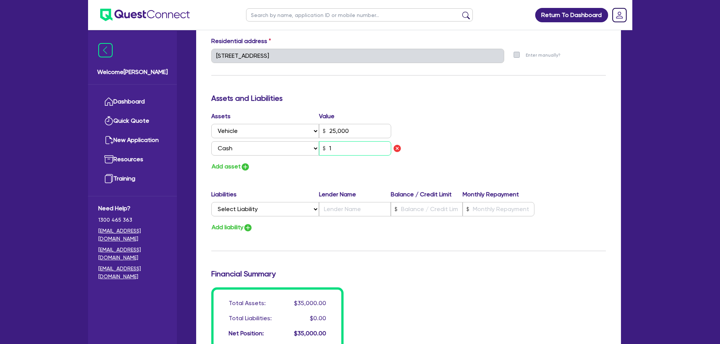
type input "0401 542 013"
type input "25,000"
type input "10"
type input "0"
type input "0401 542 013"
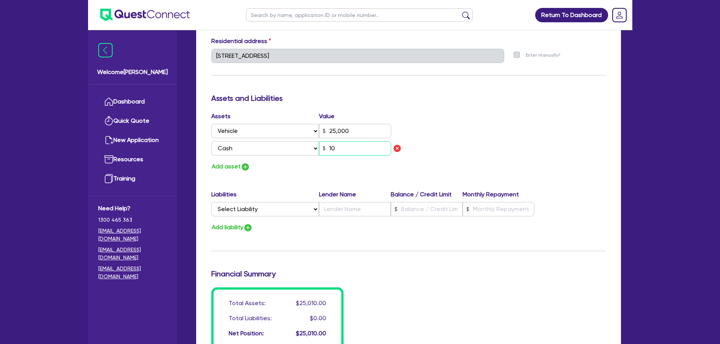
type input "25,000"
type input "100"
type input "0"
type input "0401 542 013"
type input "25,000"
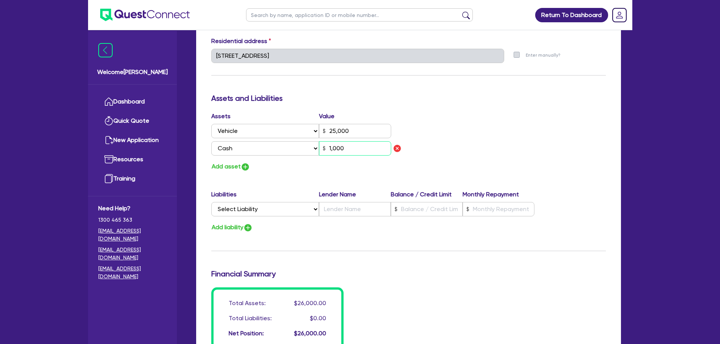
type input "1,000"
click at [429, 155] on div "Assets Value Select Asset Cash Property Investment property Vehicle Truck Trail…" at bounding box center [409, 142] width 406 height 60
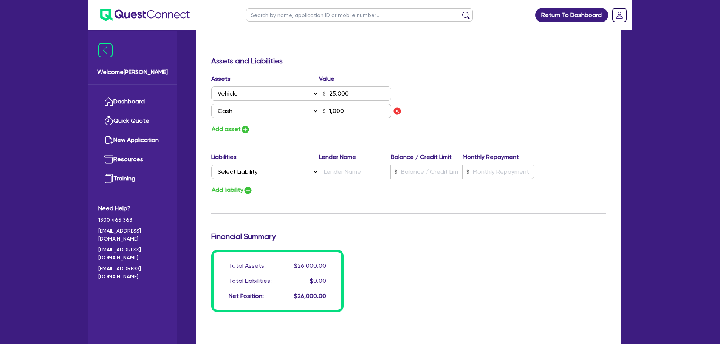
scroll to position [418, 0]
click at [277, 174] on select "Select Liability Credit card Mortgage Investment property loan Vehicle loan Tru…" at bounding box center [265, 171] width 108 height 14
click at [373, 197] on div "Update residential status for Director #1 Boarding is only acceptable when the …" at bounding box center [408, 23] width 395 height 576
click at [244, 129] on img "button" at bounding box center [245, 129] width 9 height 9
type input "0"
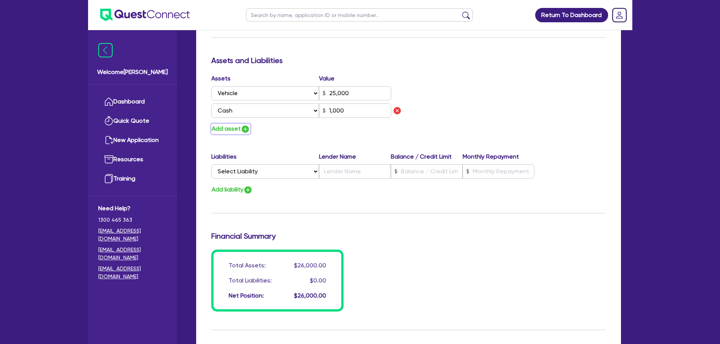
type input "0401 542 013"
type input "25,000"
type input "1,000"
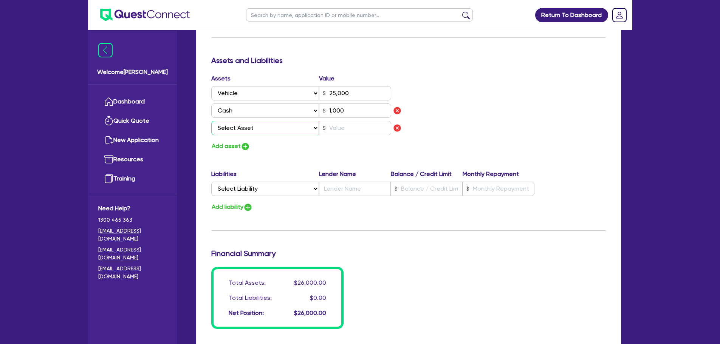
drag, startPoint x: 244, startPoint y: 129, endPoint x: 250, endPoint y: 126, distance: 6.8
click at [250, 126] on select "Select Asset Cash Property Investment property Vehicle Truck Trailer Equipment …" at bounding box center [265, 128] width 108 height 14
select select "HOUSEHOLD_PERSONAL"
click at [211, 121] on select "Select Asset Cash Property Investment property Vehicle Truck Trailer Equipment …" at bounding box center [265, 128] width 108 height 14
type input "0"
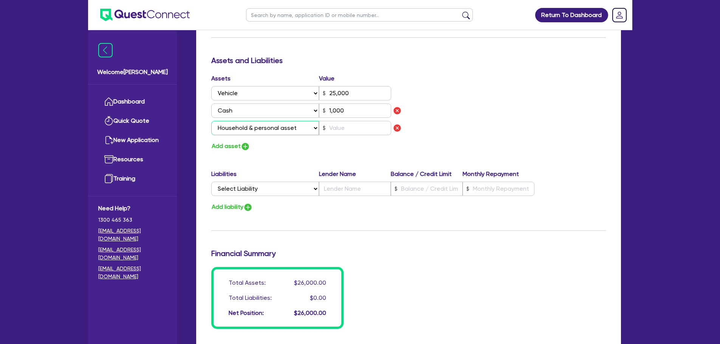
type input "0401 542 013"
type input "25,000"
type input "1,000"
click at [271, 188] on select "Select Liability Credit card Mortgage Investment property loan Vehicle loan Tru…" at bounding box center [265, 189] width 108 height 14
select select "CREDIT_CARD"
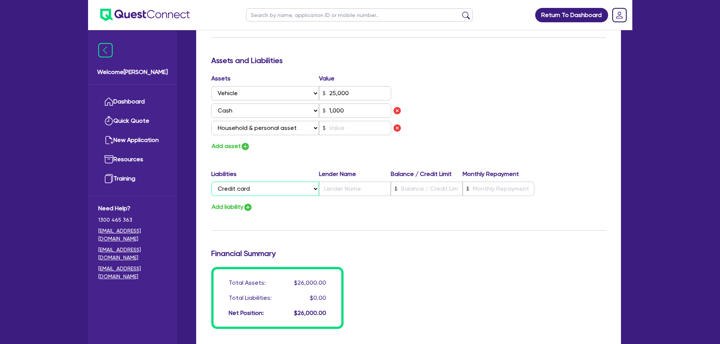
click at [211, 182] on select "Select Liability Credit card Mortgage Investment property loan Vehicle loan Tru…" at bounding box center [265, 189] width 108 height 14
type input "0"
type input "0401 542 013"
type input "25,000"
type input "1,000"
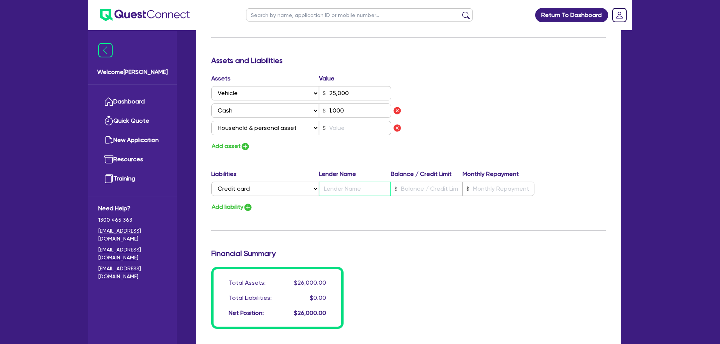
click at [329, 185] on input "text" at bounding box center [355, 189] width 72 height 14
type input "0"
type input "0401 542 013"
type input "25,000"
type input "C"
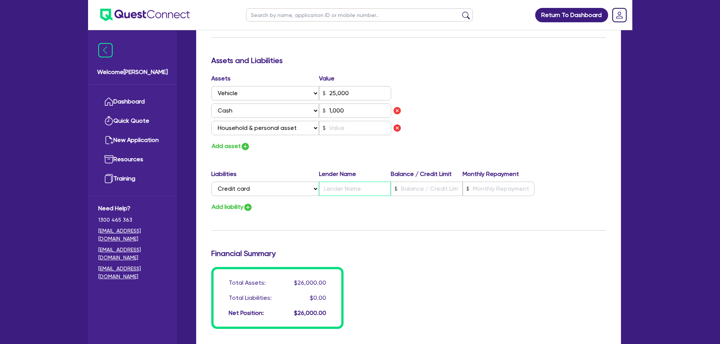
type input "1,000"
type input "0"
type input "0401 542 013"
type input "25,000"
type input "CB"
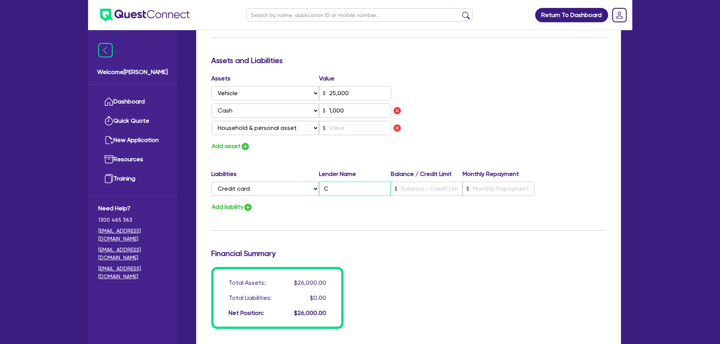
type input "1,000"
type input "0"
type input "0401 542 013"
type input "25,000"
type input "CBA"
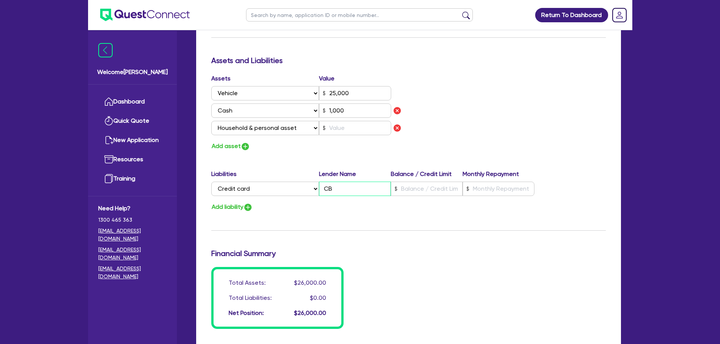
type input "1,000"
type input "CBA"
click at [354, 134] on input "text" at bounding box center [355, 128] width 72 height 14
type input "0"
type input "0401 542 013"
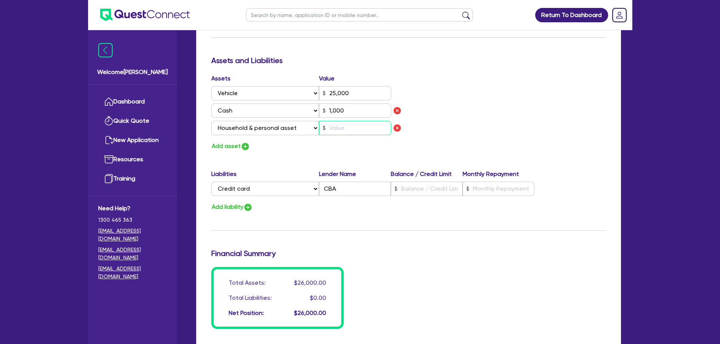
type input "25,000"
type input "1,000"
type input "2"
type input "0"
type input "0401 542 013"
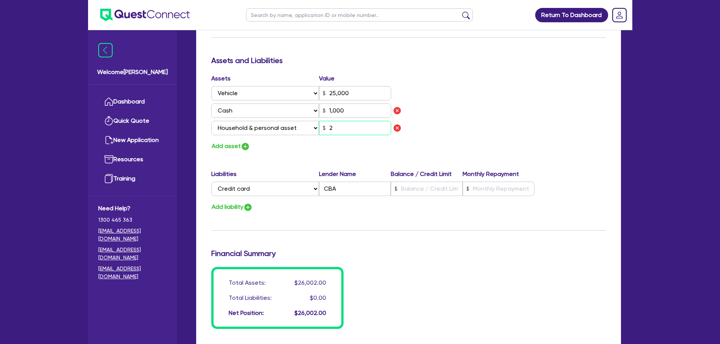
type input "25,000"
type input "1,000"
type input "20"
type input "0"
type input "0401 542 013"
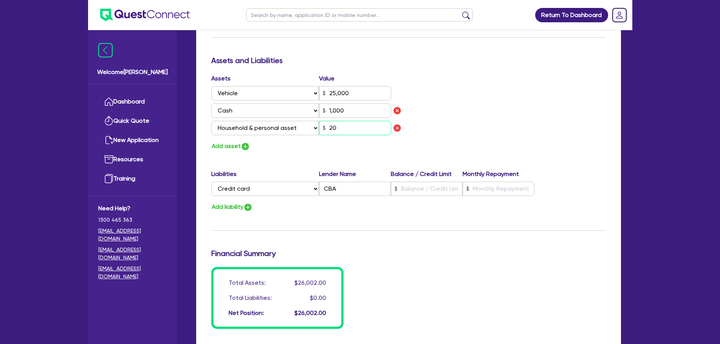
type input "25,000"
type input "1,000"
type input "200"
type input "0"
type input "0401 542 013"
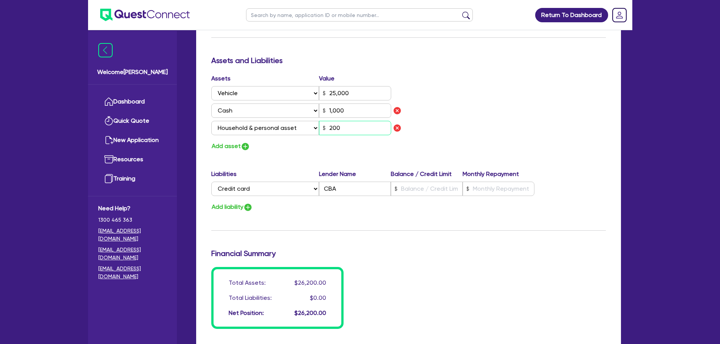
type input "25,000"
type input "1,000"
type input "2,000"
click at [416, 188] on input "text" at bounding box center [427, 189] width 72 height 14
type input "0"
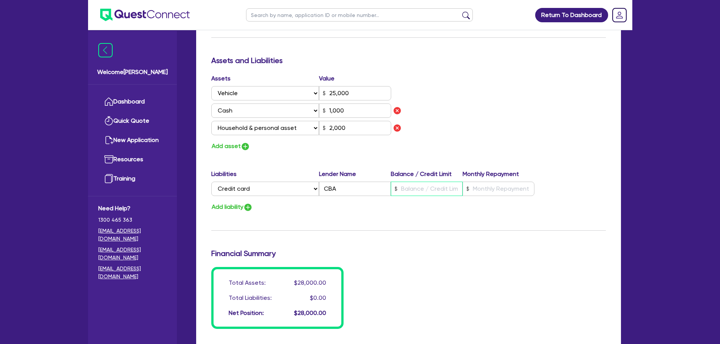
type input "0401 542 013"
type input "25,000"
type input "3"
type input "1,000"
type input "2,000"
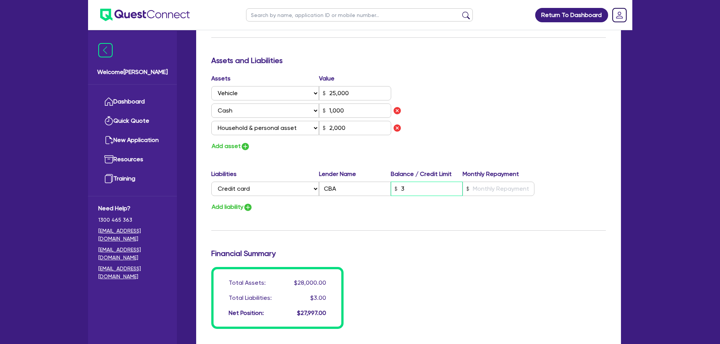
type input "0"
type input "0401 542 013"
type input "25,000"
type input "30"
type input "1,000"
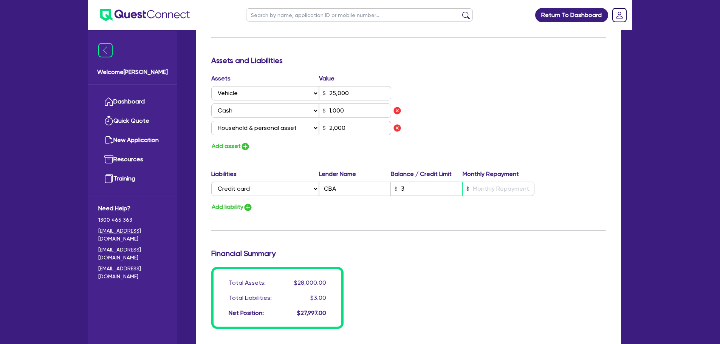
type input "2,000"
type input "0"
type input "0401 542 013"
type input "25,000"
type input "300"
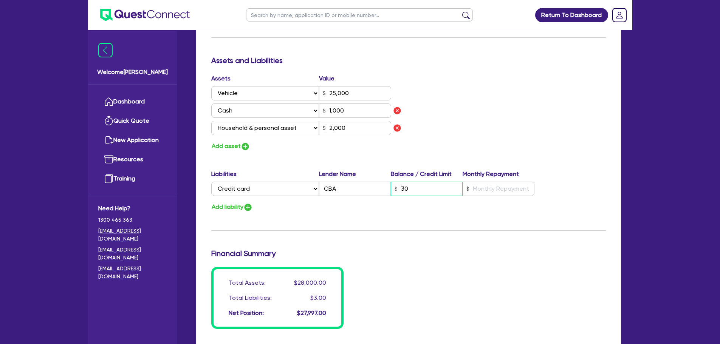
type input "1,000"
type input "2,000"
type input "0"
type input "0401 542 013"
click at [501, 187] on input "text" at bounding box center [499, 189] width 72 height 14
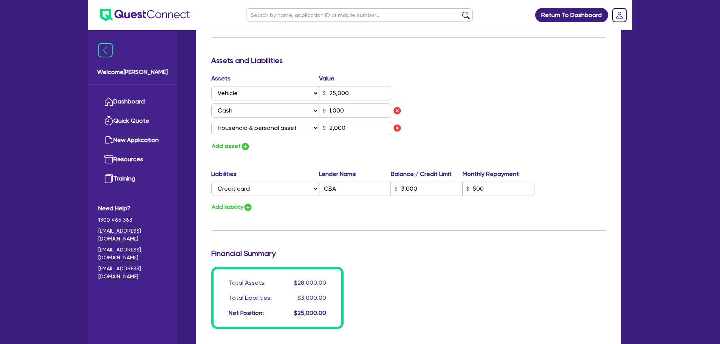
click at [593, 122] on div "Assets Value Select Asset Cash Property Investment property Vehicle Truck Trail…" at bounding box center [409, 112] width 406 height 77
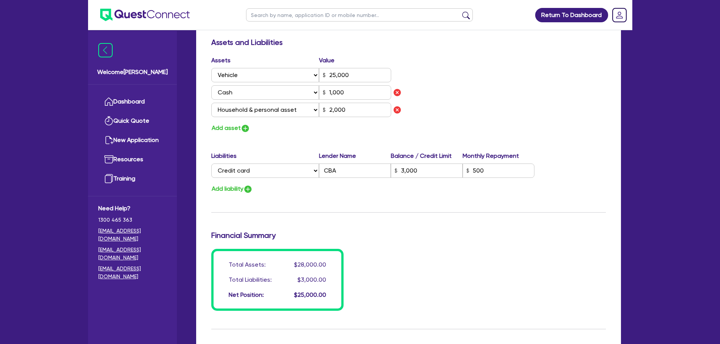
scroll to position [453, 0]
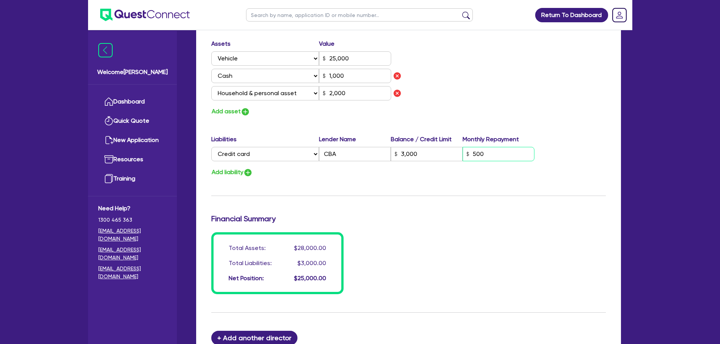
click at [493, 150] on input "500" at bounding box center [499, 154] width 72 height 14
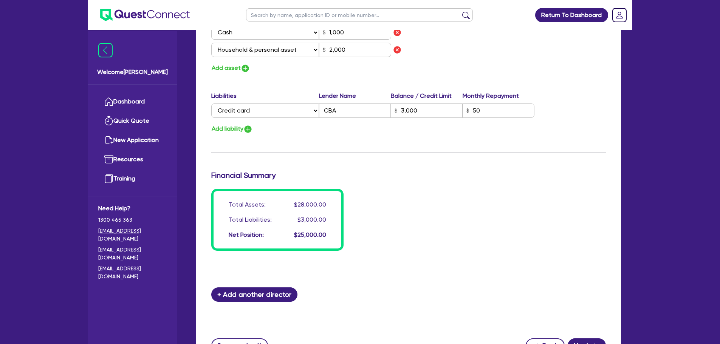
scroll to position [567, 0]
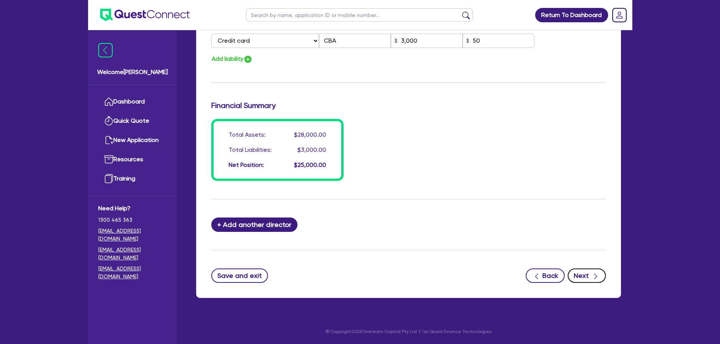
click at [590, 276] on button "Next" at bounding box center [587, 276] width 38 height 14
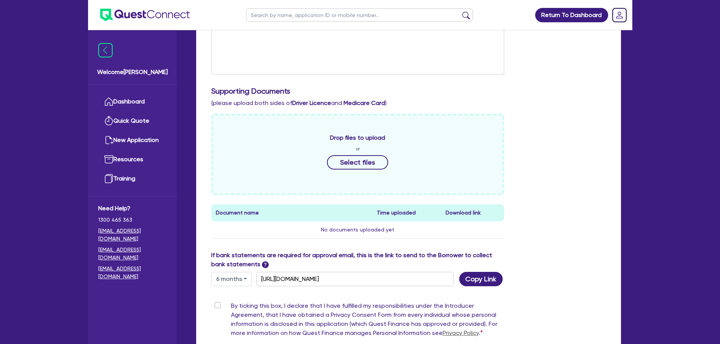
scroll to position [38, 0]
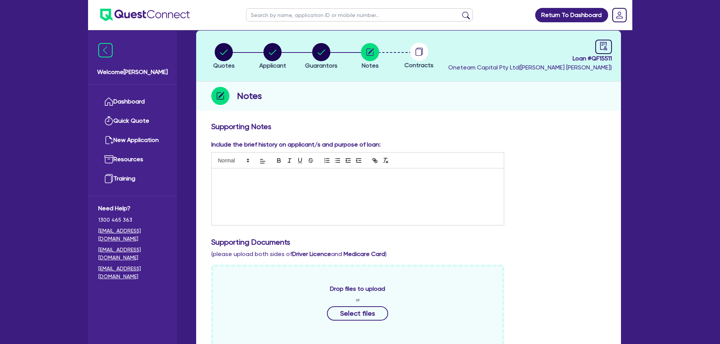
drag, startPoint x: 285, startPoint y: 197, endPoint x: 8, endPoint y: 194, distance: 277.1
click at [285, 196] on div at bounding box center [358, 197] width 293 height 57
click at [317, 173] on p at bounding box center [357, 176] width 281 height 7
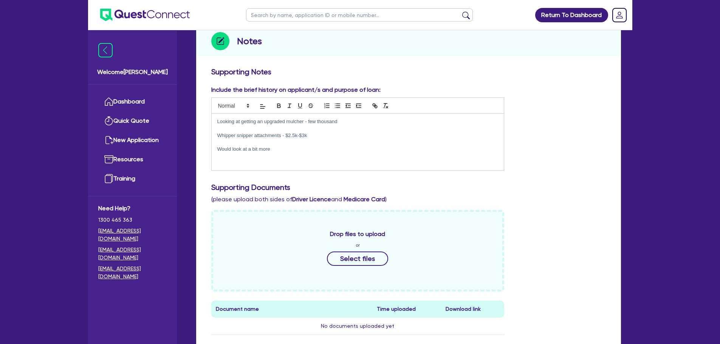
scroll to position [151, 0]
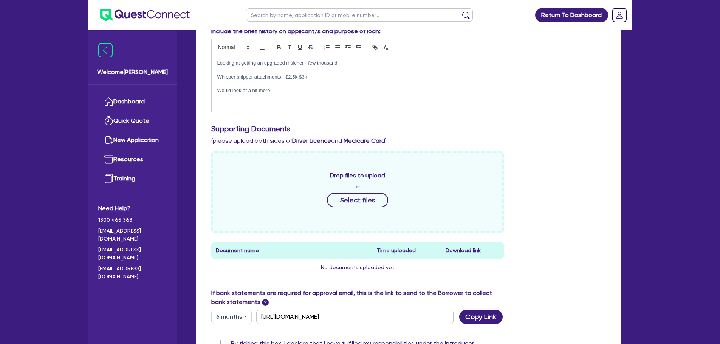
click at [355, 94] on div "Looking at getting an upgraded mulcher - few thousand Whipper snipper attachmen…" at bounding box center [358, 83] width 293 height 57
click at [319, 84] on p at bounding box center [357, 84] width 281 height 7
click at [316, 100] on div "Looking at getting an upgraded mulcher - few thousand Whipper snipper attachmen…" at bounding box center [358, 83] width 293 height 57
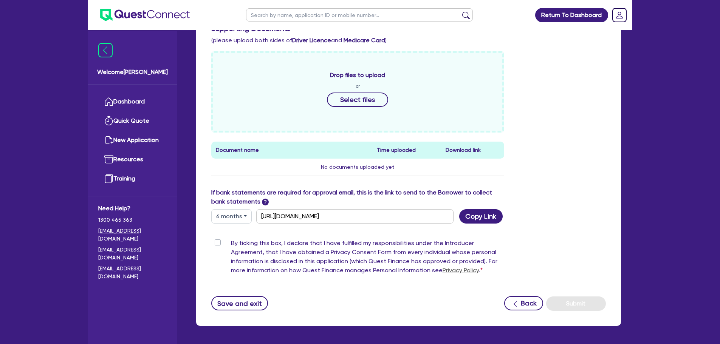
scroll to position [280, 0]
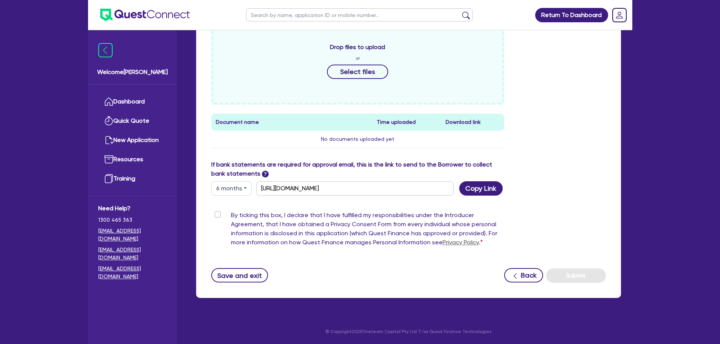
click at [214, 215] on div "By ticking this box, I declare that I have fulfilled my responsibilities under …" at bounding box center [357, 230] width 293 height 39
click at [231, 214] on label "By ticking this box, I declare that I have fulfilled my responsibilities under …" at bounding box center [368, 230] width 274 height 39
click at [217, 214] on input "By ticking this box, I declare that I have fulfilled my responsibilities under …" at bounding box center [214, 214] width 6 height 7
click at [582, 273] on button "Submit" at bounding box center [576, 276] width 60 height 14
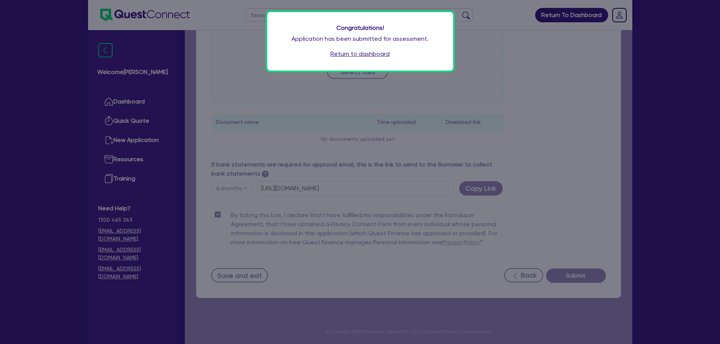
click at [379, 55] on link "Return to dashboard" at bounding box center [359, 54] width 59 height 9
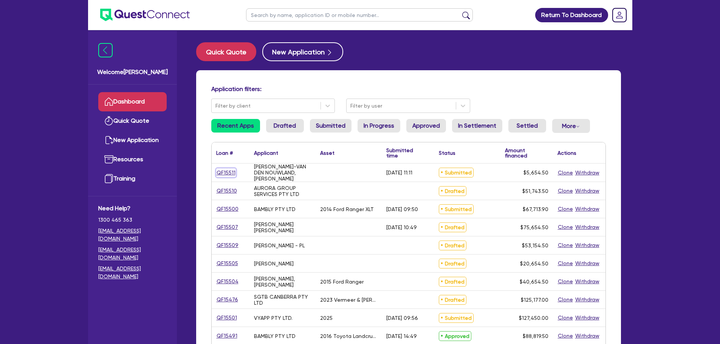
click at [226, 169] on link "QF15511" at bounding box center [226, 173] width 20 height 9
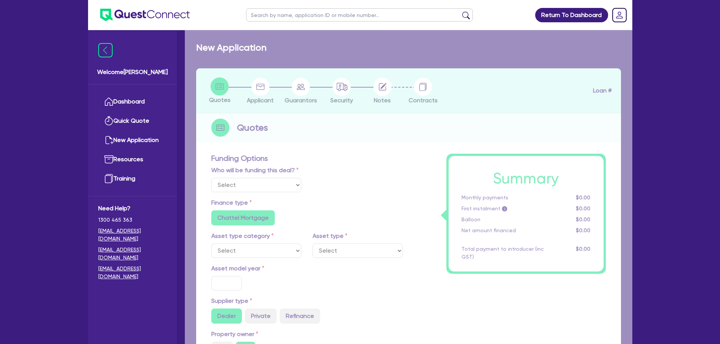
select select "Other"
radio input "false"
type input "5,000"
type input "10"
radio input "true"
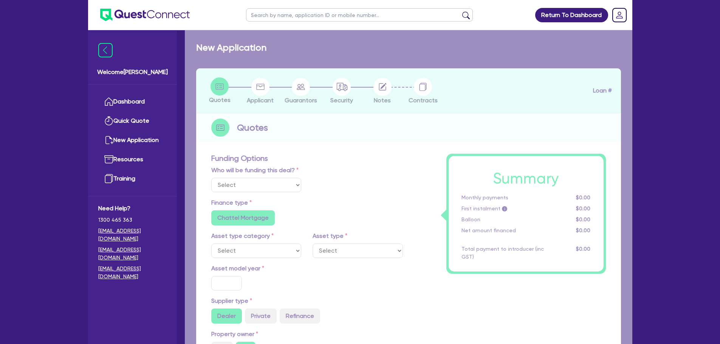
radio input "false"
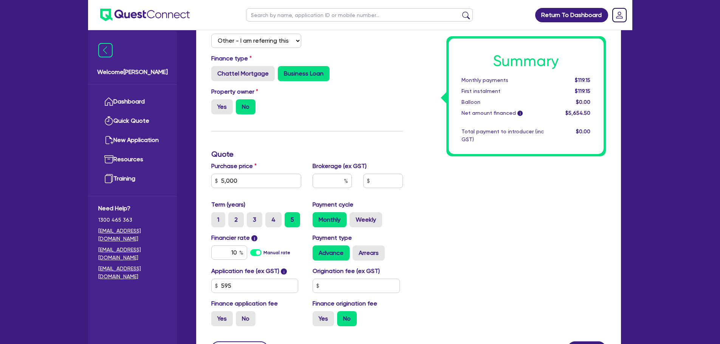
scroll to position [151, 0]
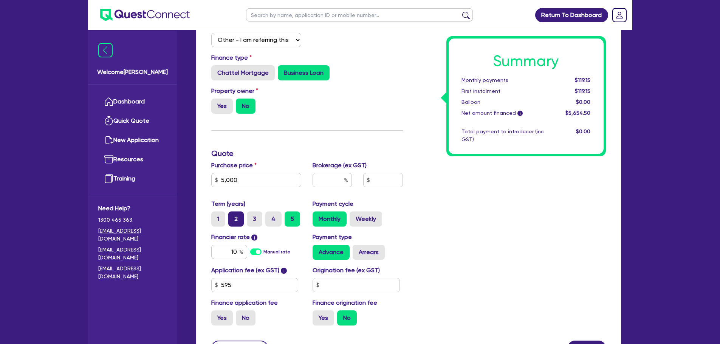
click at [234, 219] on label "2" at bounding box center [235, 219] width 15 height 15
click at [233, 217] on input "2" at bounding box center [230, 214] width 5 height 5
radio input "true"
type input "5,000"
click at [368, 221] on label "Weekly" at bounding box center [366, 219] width 33 height 15
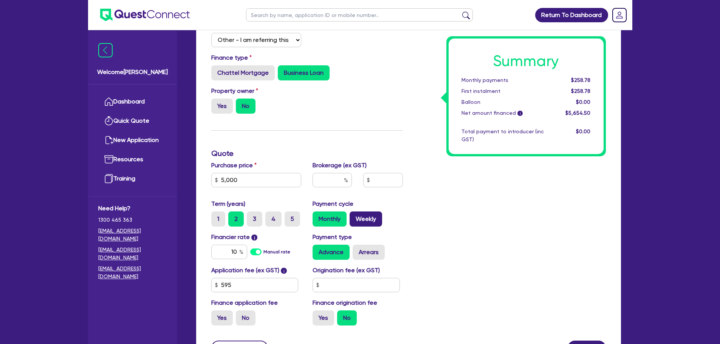
click at [355, 217] on input "Weekly" at bounding box center [352, 214] width 5 height 5
radio input "true"
drag, startPoint x: 237, startPoint y: 251, endPoint x: 226, endPoint y: 253, distance: 11.2
click at [226, 253] on input "10" at bounding box center [229, 252] width 36 height 14
type input "5,000"
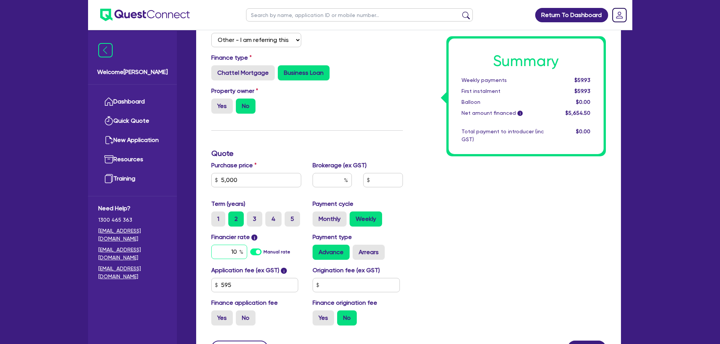
type input "2"
type input "5,000"
type input "20"
click at [471, 252] on div "Summary Weekly payments $59.93 First instalment $59.93 Balloon $0.00 Net amount…" at bounding box center [510, 170] width 203 height 323
drag, startPoint x: 238, startPoint y: 253, endPoint x: 228, endPoint y: 253, distance: 9.8
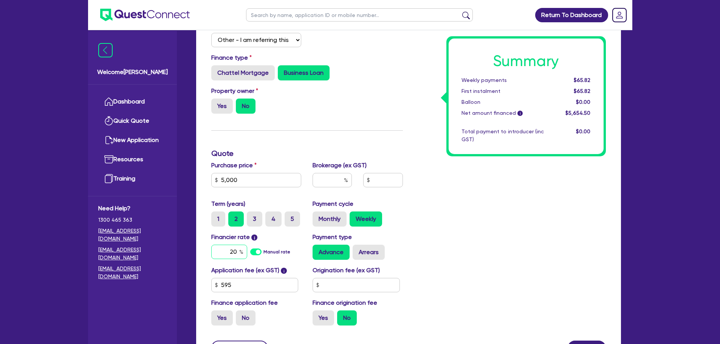
click at [227, 252] on input "20" at bounding box center [229, 252] width 36 height 14
click at [239, 257] on input "20" at bounding box center [229, 252] width 36 height 14
click at [238, 256] on input "20" at bounding box center [229, 252] width 36 height 14
drag, startPoint x: 237, startPoint y: 254, endPoint x: 229, endPoint y: 254, distance: 7.6
click at [229, 254] on input "20" at bounding box center [229, 252] width 36 height 14
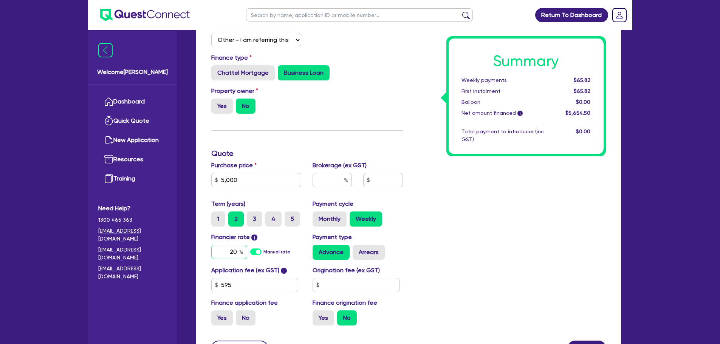
type input "5,000"
type input "3"
type input "5,000"
type input "30"
click at [426, 192] on div "Summary Weekly payments Calculating... First instalment Calculating... Balloon …" at bounding box center [510, 170] width 203 height 323
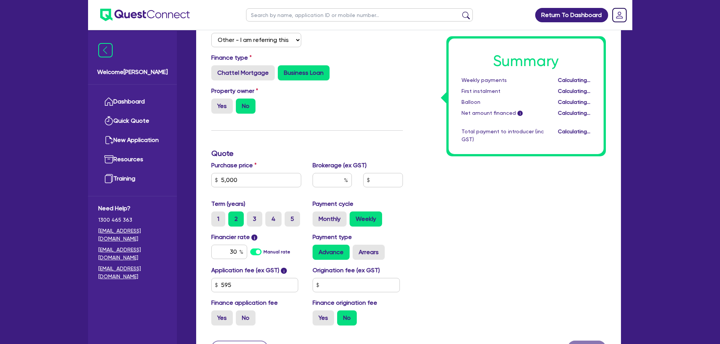
type input "5,000"
click at [251, 219] on label "3" at bounding box center [254, 219] width 15 height 15
click at [251, 217] on input "3" at bounding box center [249, 214] width 5 height 5
radio input "true"
type input "5,000"
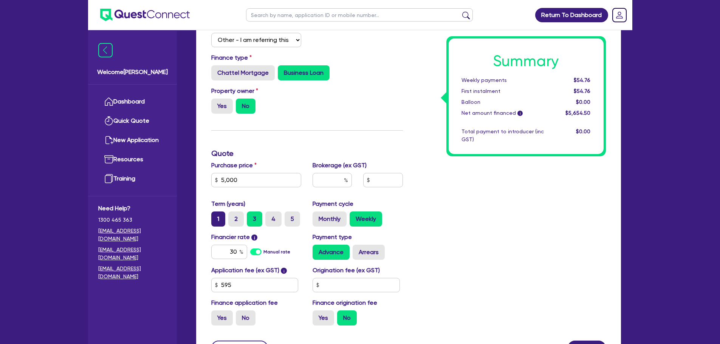
click at [223, 220] on label "1" at bounding box center [218, 219] width 14 height 15
click at [216, 217] on input "1" at bounding box center [213, 214] width 5 height 5
radio input "true"
type input "5,000"
click at [234, 220] on label "2" at bounding box center [235, 219] width 15 height 15
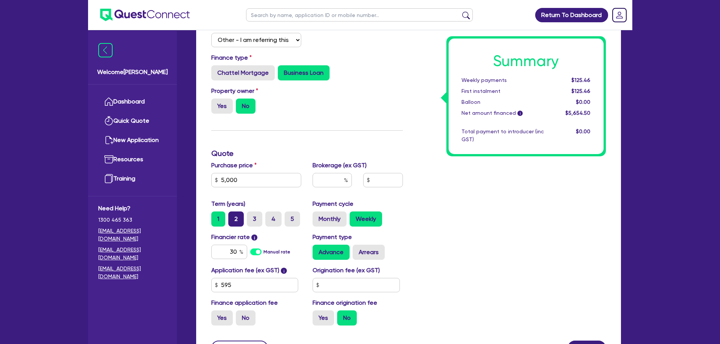
click at [233, 217] on input "2" at bounding box center [230, 214] width 5 height 5
radio input "true"
type input "5,000"
click at [250, 218] on label "3" at bounding box center [254, 219] width 15 height 15
click at [250, 217] on input "3" at bounding box center [249, 214] width 5 height 5
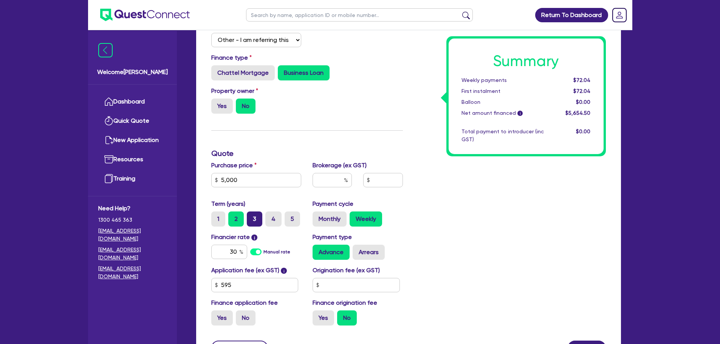
radio input "true"
type input "5,000"
click at [232, 218] on label "2" at bounding box center [235, 219] width 15 height 15
click at [232, 217] on input "2" at bounding box center [230, 214] width 5 height 5
radio input "true"
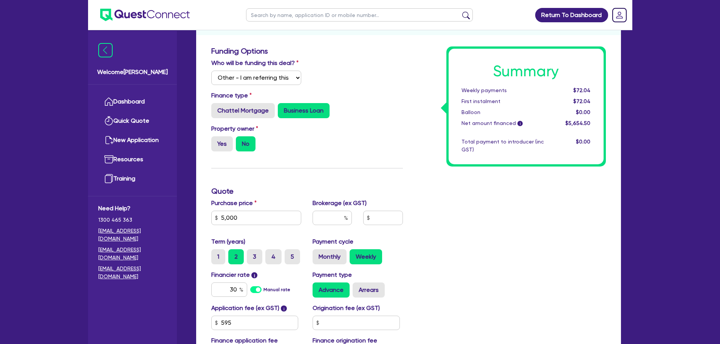
scroll to position [223, 0]
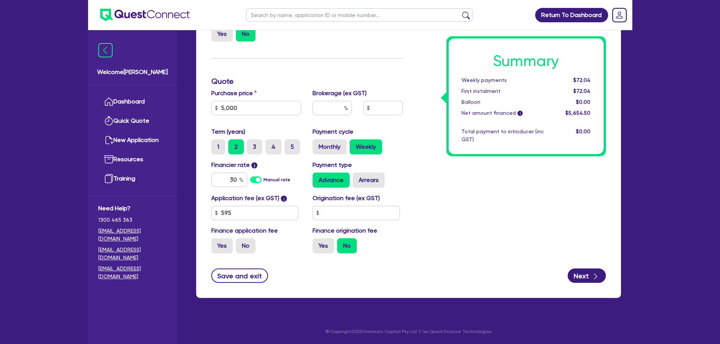
click at [593, 284] on div "Funding Options Who will be funding this deal? Select I will fund 100% I will c…" at bounding box center [408, 116] width 425 height 366
click at [589, 281] on button "Next" at bounding box center [587, 276] width 38 height 14
type input "5,000"
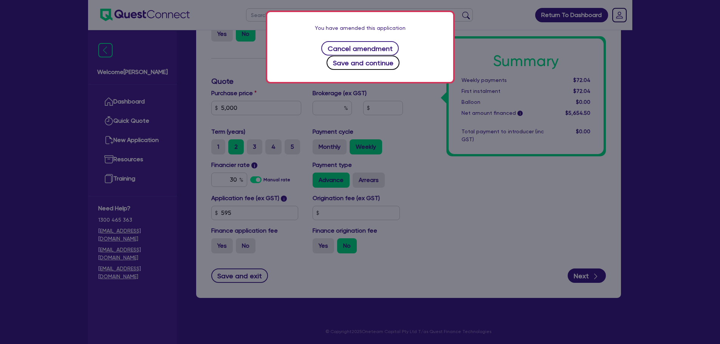
click at [400, 56] on button "Save and continue" at bounding box center [363, 63] width 73 height 14
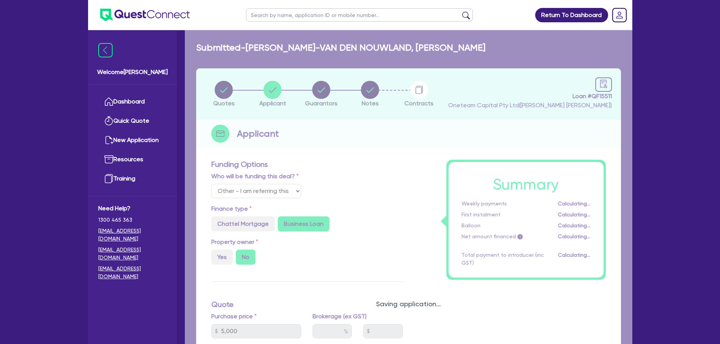
select select "SOLE_TRADER"
select select "RETAIL_WHOLESALE_TRADE"
select select "PERSONAL_ACCESSORIES"
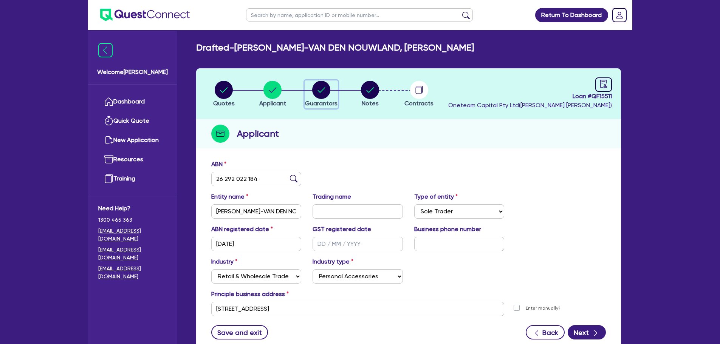
click at [324, 86] on circle "button" at bounding box center [321, 90] width 18 height 18
select select "MR"
select select "SINGLE"
select select "VEHICLE"
select select "CASH"
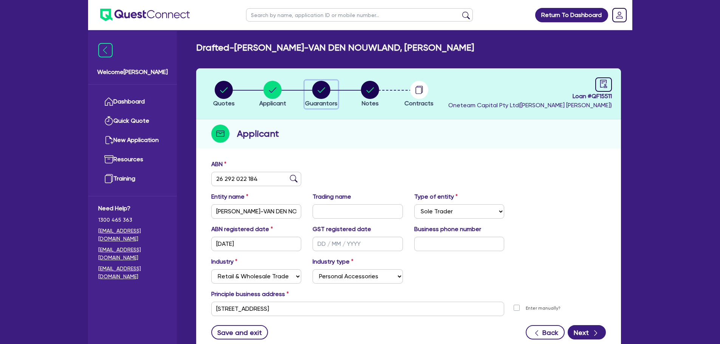
select select "HOUSEHOLD_PERSONAL"
select select "CREDIT_CARD"
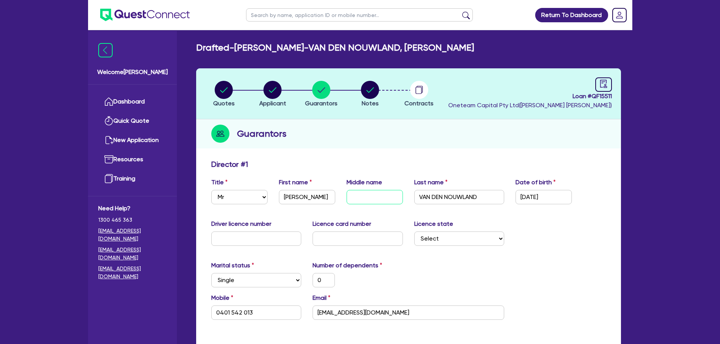
click at [356, 196] on input "text" at bounding box center [375, 197] width 56 height 14
type input "B"
type input "0"
type input "0401 542 013"
type input "25,000"
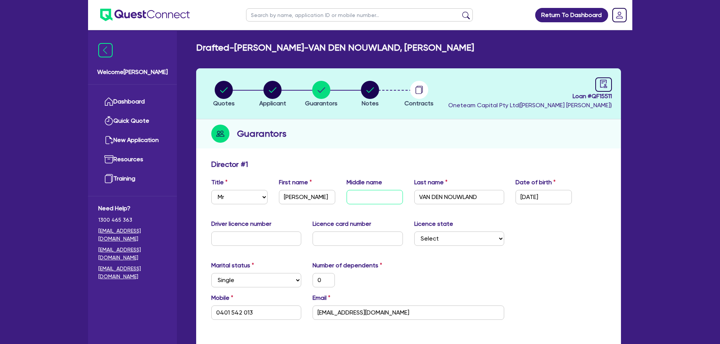
type input "1,000"
type input "2,000"
type input "3,000"
type input "Br"
type input "0"
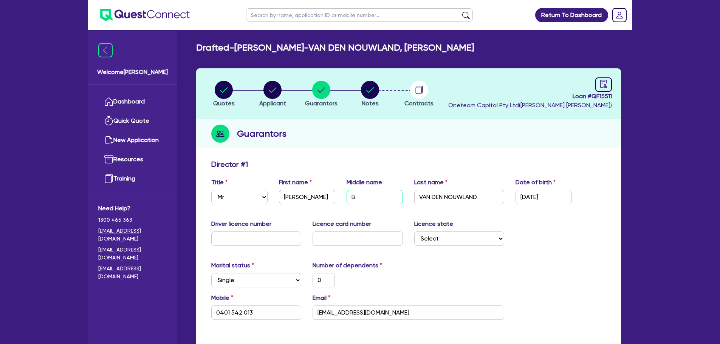
type input "0401 542 013"
type input "25,000"
type input "1,000"
type input "2,000"
type input "3,000"
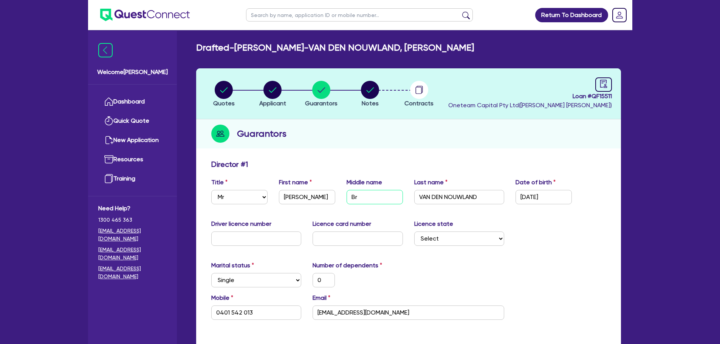
type input "Bri"
type input "0"
type input "0401 542 013"
type input "25,000"
type input "1,000"
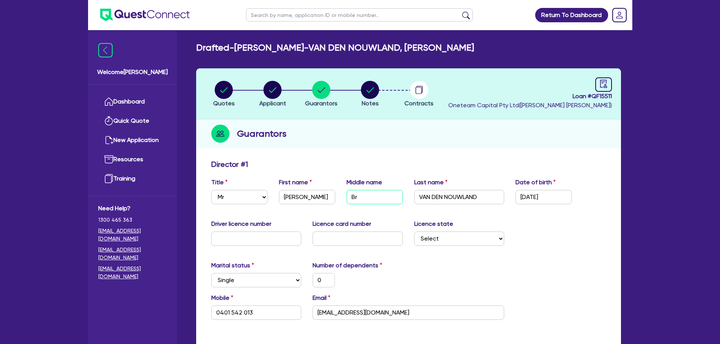
type input "2,000"
type input "3,000"
type input "Bria"
type input "0"
type input "0401 542 013"
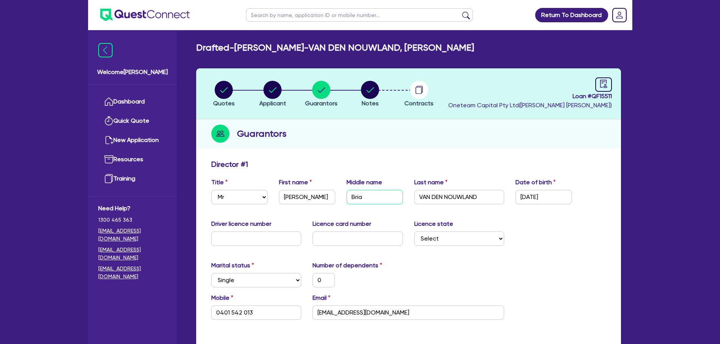
type input "25,000"
type input "1,000"
type input "2,000"
type input "3,000"
type input "[PERSON_NAME]"
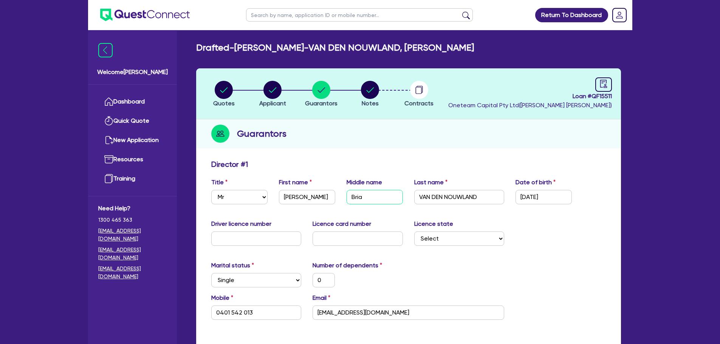
type input "0"
type input "0401 542 013"
type input "25,000"
type input "1,000"
type input "2,000"
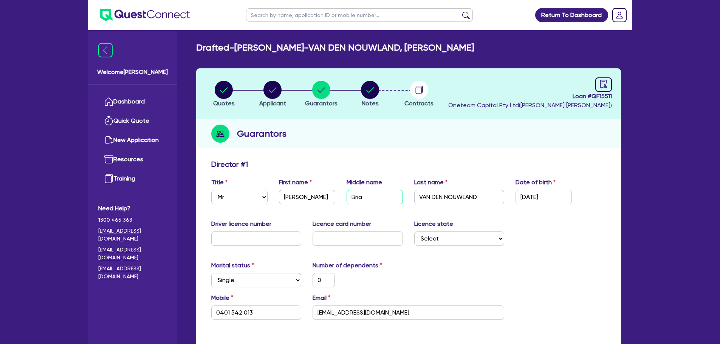
type input "3,000"
type input "[PERSON_NAME]"
click at [494, 197] on input "VAN DEN NOUWLAND" at bounding box center [459, 197] width 90 height 14
drag, startPoint x: 494, startPoint y: 197, endPoint x: 425, endPoint y: 203, distance: 69.4
click at [425, 203] on input "VAN DEN NOUWLAND" at bounding box center [459, 197] width 90 height 14
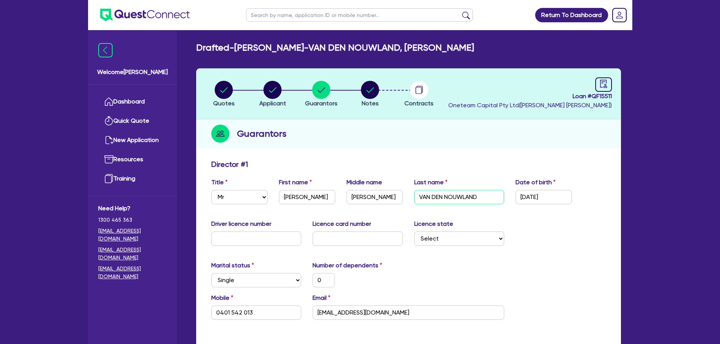
type input "V"
type input "0"
type input "0401 542 013"
type input "25,000"
type input "1,000"
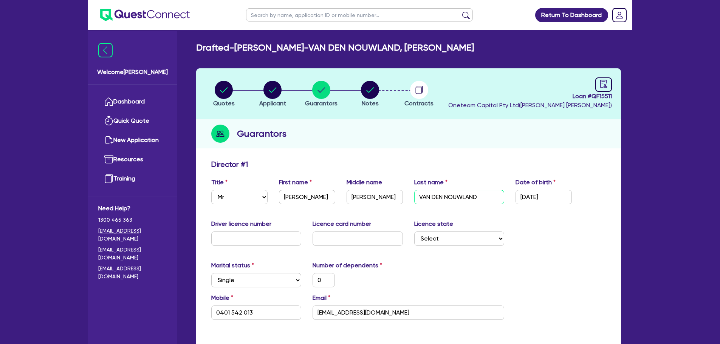
type input "2,000"
type input "3,000"
type input "Va"
type input "0"
type input "0401 542 013"
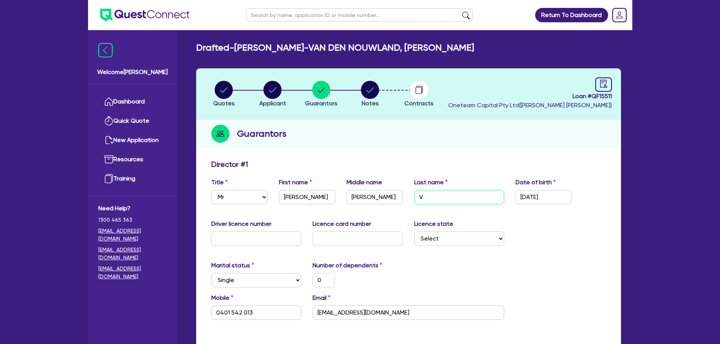
type input "25,000"
type input "1,000"
type input "2,000"
type input "3,000"
type input "Van"
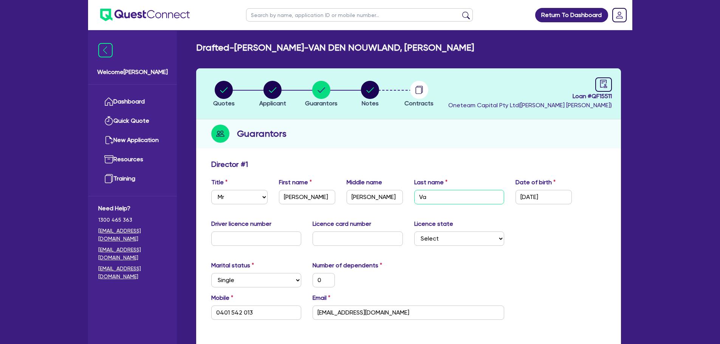
type input "0"
type input "0401 542 013"
type input "25,000"
type input "1,000"
type input "2,000"
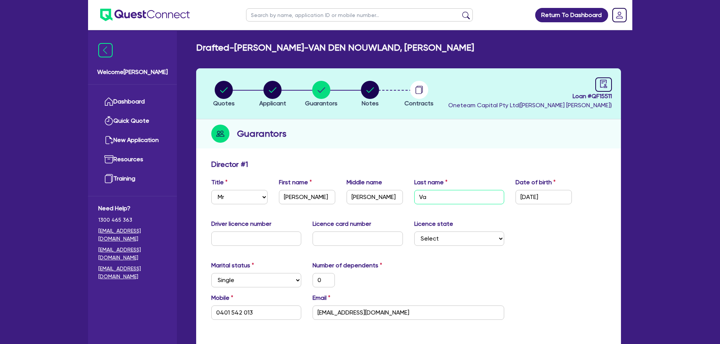
type input "3,000"
type input "Van"
type input "0"
type input "0401 542 013"
type input "25,000"
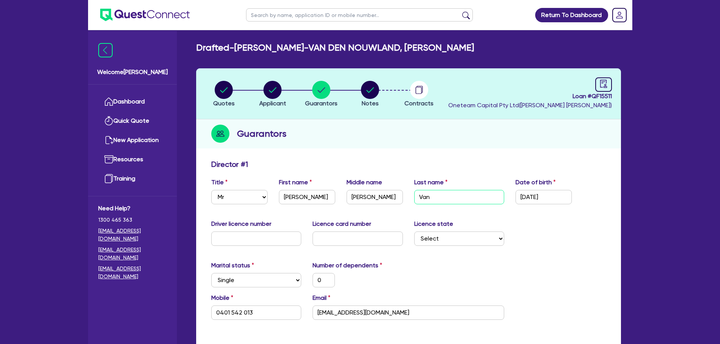
type input "1,000"
type input "2,000"
type input "3,000"
type input "Van D"
type input "0"
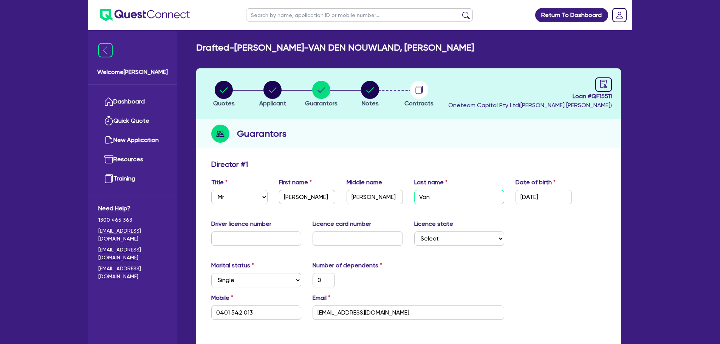
type input "0401 542 013"
type input "25,000"
type input "1,000"
type input "2,000"
type input "3,000"
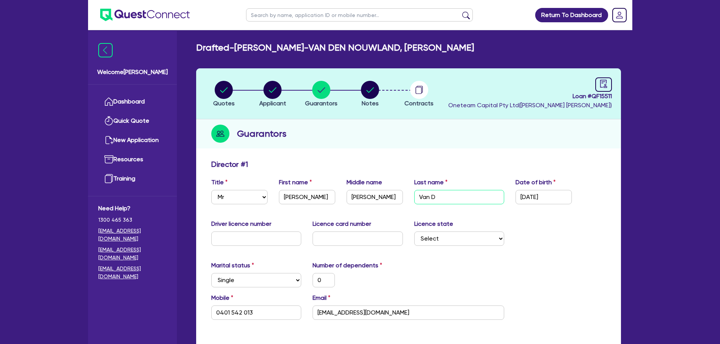
type input "[PERSON_NAME]"
type input "0"
type input "0401 542 013"
type input "25,000"
type input "1,000"
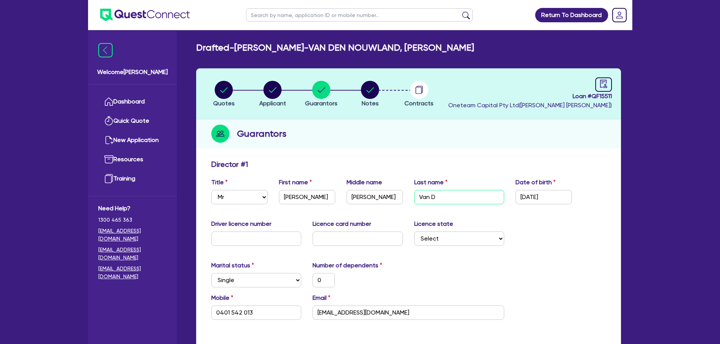
type input "2,000"
type input "3,000"
type input "[PERSON_NAME]"
type input "0"
type input "0401 542 013"
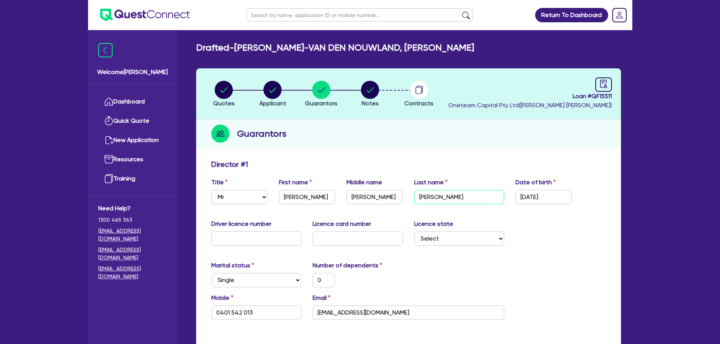
type input "25,000"
type input "1,000"
type input "2,000"
type input "3,000"
type input "[PERSON_NAME]"
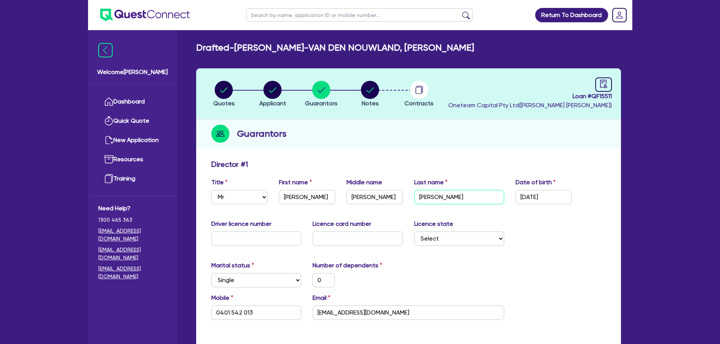
type input "0"
type input "0401 542 013"
type input "25,000"
type input "1,000"
type input "2,000"
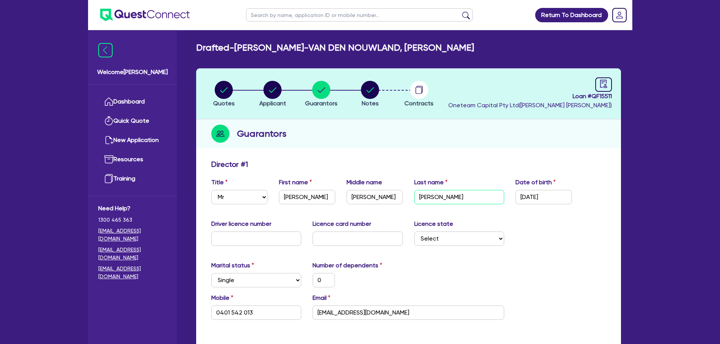
type input "3,000"
type input "Van Den N"
type input "0"
type input "0401 542 013"
type input "25,000"
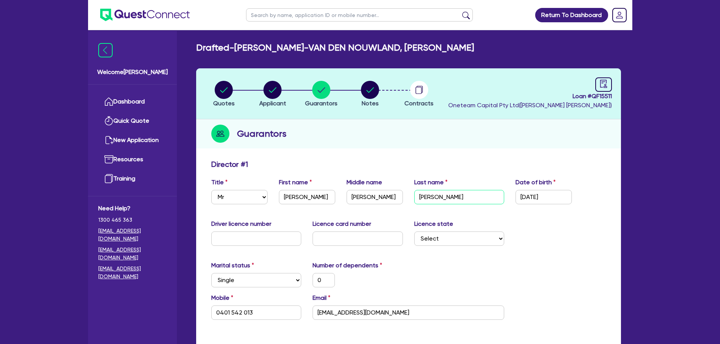
type input "1,000"
type input "2,000"
type input "3,000"
type input "Van Den No"
type input "0"
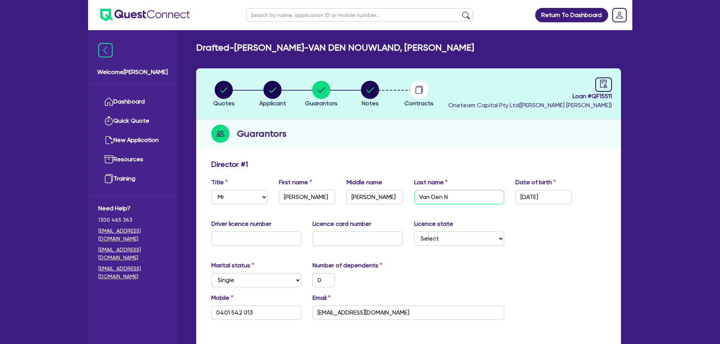
type input "0401 542 013"
type input "25,000"
type input "1,000"
type input "2,000"
type input "3,000"
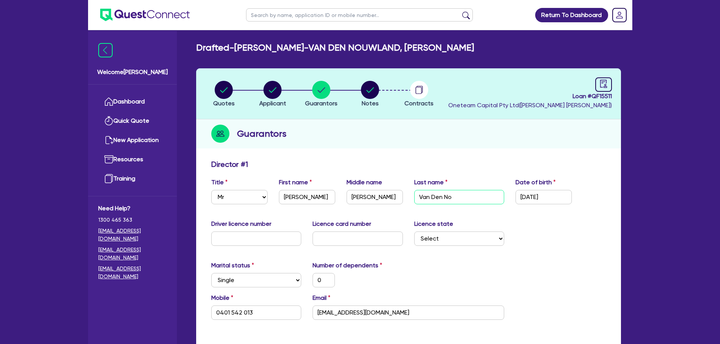
type input "Van Den Nou"
type input "0"
type input "0401 542 013"
type input "25,000"
type input "1,000"
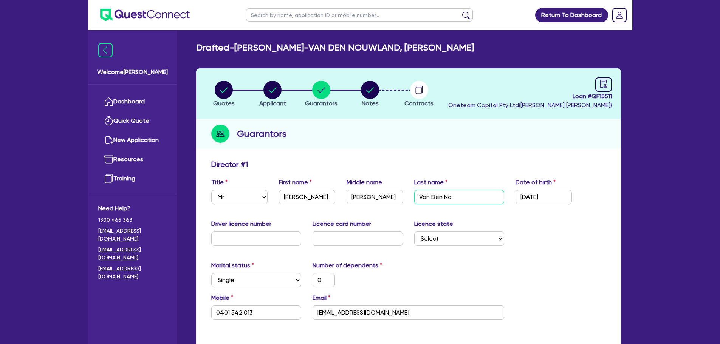
type input "2,000"
type input "3,000"
type input "Van Den Nouw"
type input "0"
type input "0401 542 013"
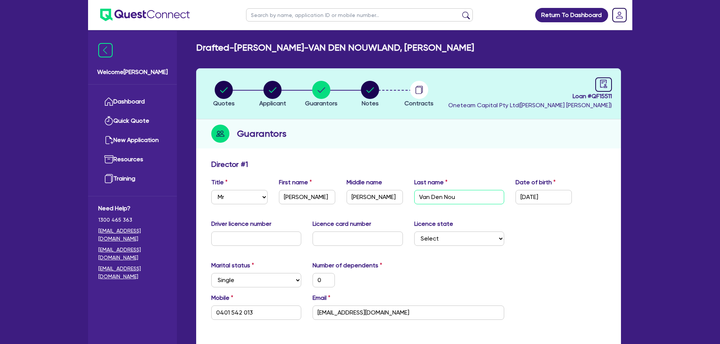
type input "25,000"
type input "1,000"
type input "2,000"
type input "3,000"
type input "Van Den Nouwl"
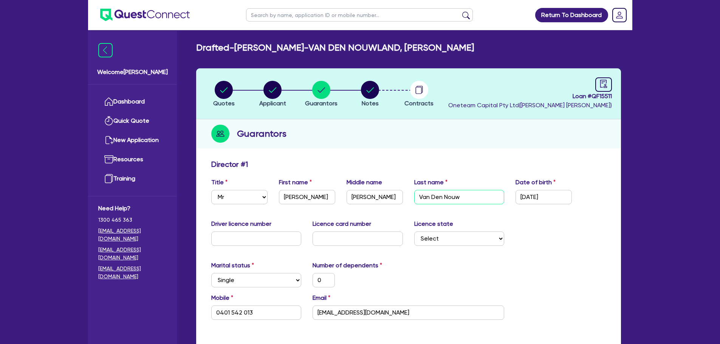
type input "0"
type input "0401 542 013"
type input "25,000"
type input "1,000"
type input "2,000"
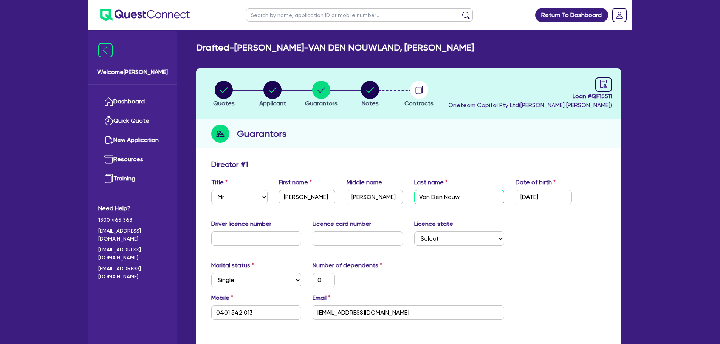
type input "3,000"
type input "Van Den Nouwla"
type input "0"
type input "0401 542 013"
type input "25,000"
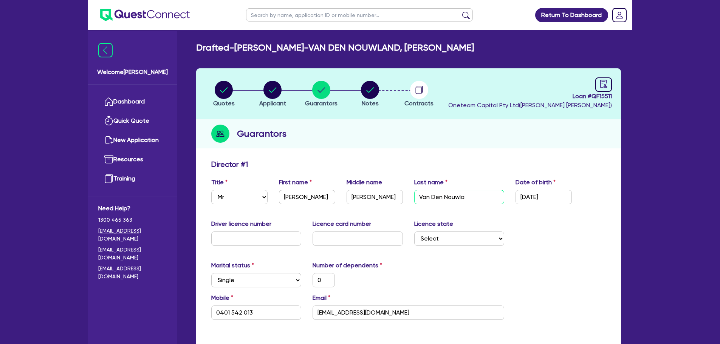
type input "1,000"
type input "2,000"
type input "3,000"
type input "Van Den Nouwlan"
type input "0"
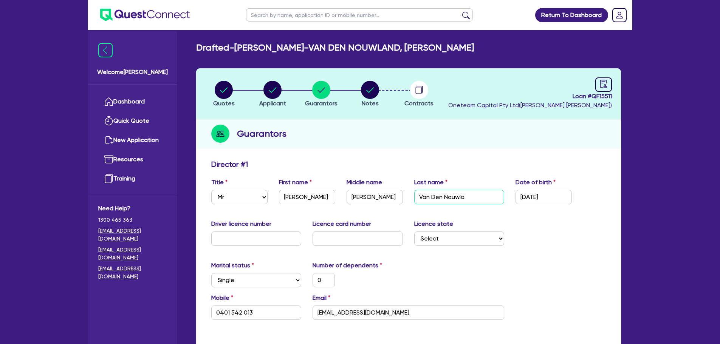
type input "0401 542 013"
type input "25,000"
type input "1,000"
type input "2,000"
type input "3,000"
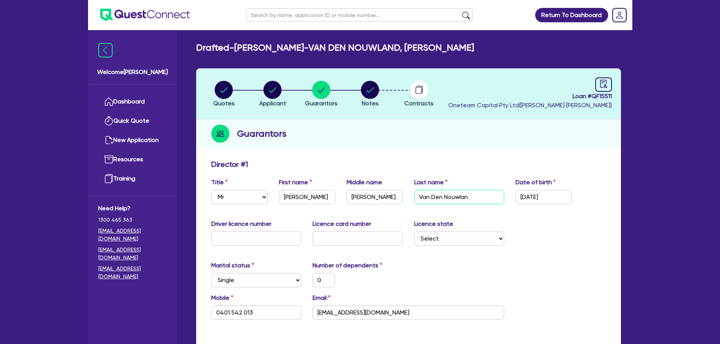
type input "[PERSON_NAME]"
type input "0"
type input "0401 542 013"
type input "25,000"
type input "1,000"
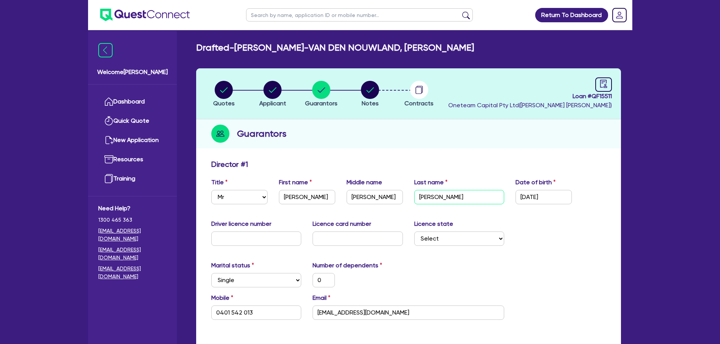
type input "2,000"
type input "3,000"
type input "[PERSON_NAME]"
type input "0"
type input "0401 542 013"
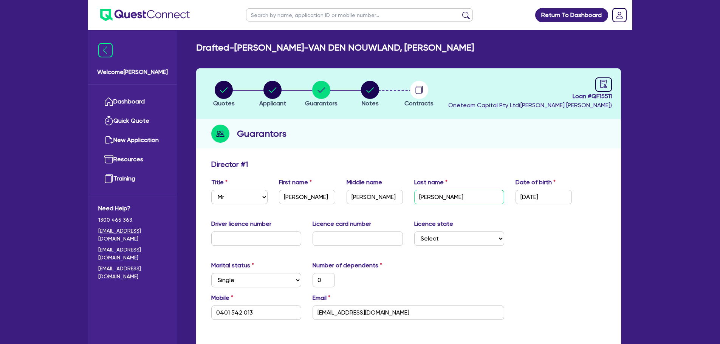
type input "25,000"
type input "1,000"
type input "2,000"
type input "3,000"
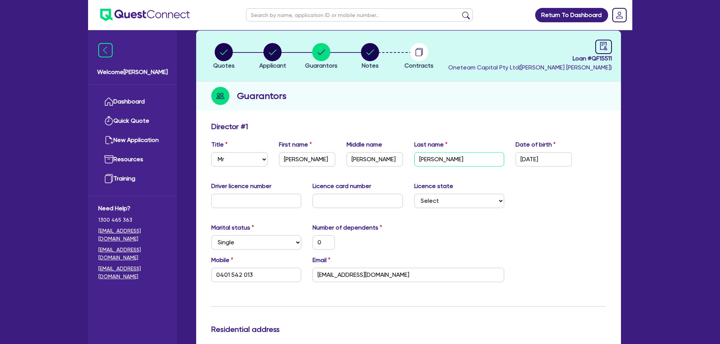
type input "[PERSON_NAME]"
click at [446, 208] on select "Select [GEOGRAPHIC_DATA] [GEOGRAPHIC_DATA] [GEOGRAPHIC_DATA] [GEOGRAPHIC_DATA] …" at bounding box center [459, 201] width 90 height 14
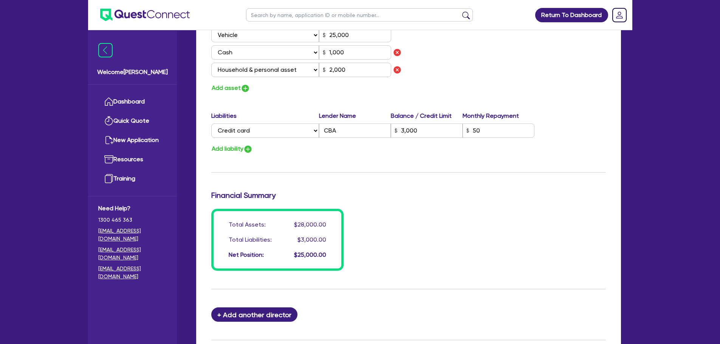
scroll to position [573, 0]
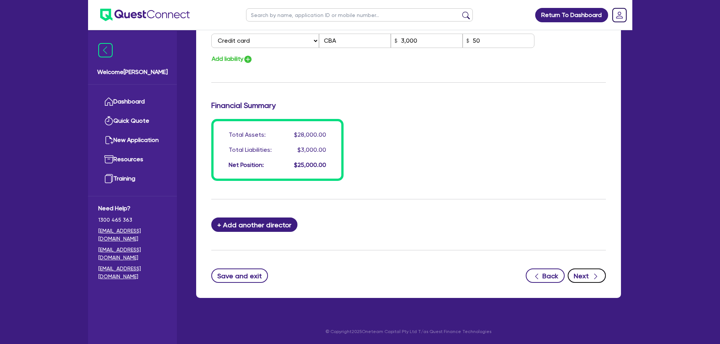
click at [595, 282] on button "Next" at bounding box center [587, 276] width 38 height 14
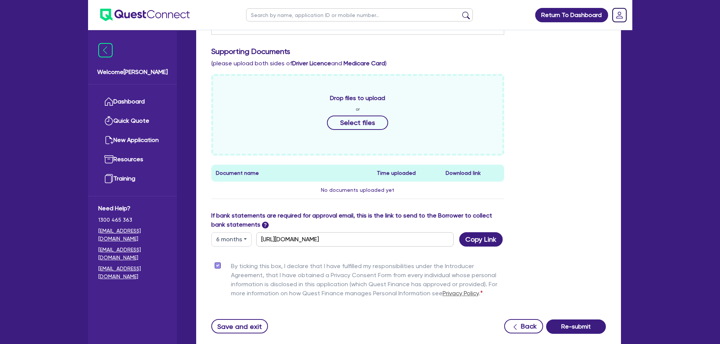
scroll to position [280, 0]
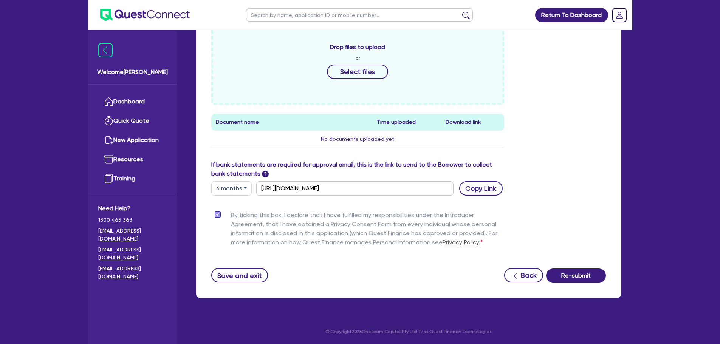
drag, startPoint x: 476, startPoint y: 175, endPoint x: 477, endPoint y: 181, distance: 6.3
click at [476, 176] on label "If bank statements are required for approval email, this is the link to send to…" at bounding box center [357, 169] width 293 height 18
click at [478, 186] on button "Copy Link" at bounding box center [480, 188] width 43 height 14
click at [490, 189] on button "Copy Link" at bounding box center [480, 188] width 43 height 14
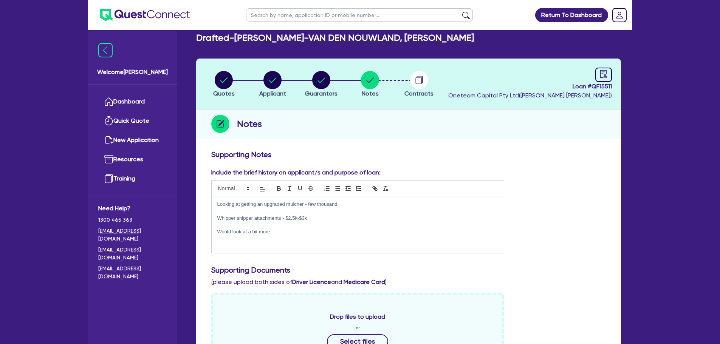
scroll to position [0, 0]
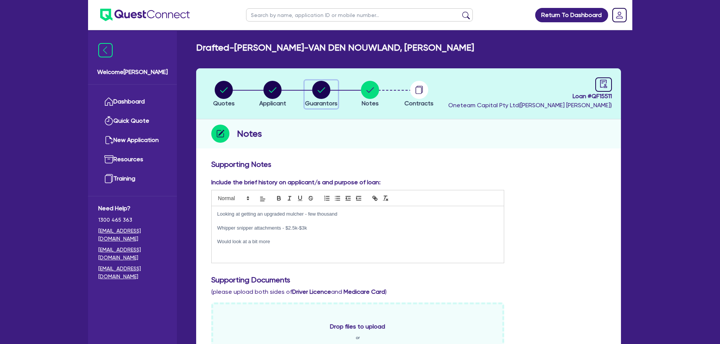
click at [320, 88] on circle "button" at bounding box center [321, 90] width 18 height 18
select select "MR"
select select "SINGLE"
select select "VEHICLE"
select select "CASH"
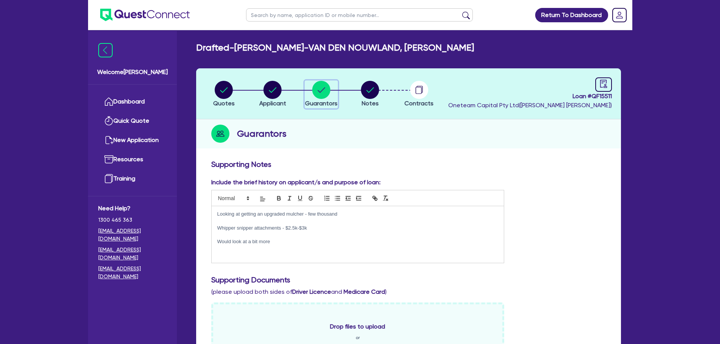
select select "HOUSEHOLD_PERSONAL"
select select "CREDIT_CARD"
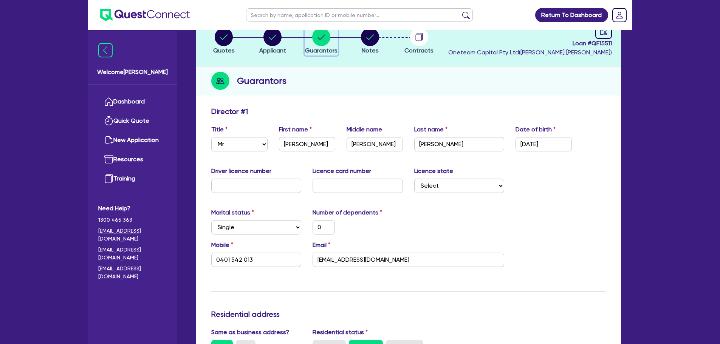
scroll to position [113, 0]
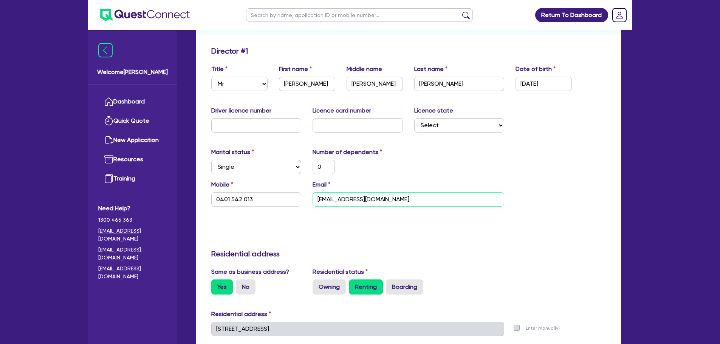
drag, startPoint x: 407, startPoint y: 197, endPoint x: 296, endPoint y: 198, distance: 111.1
click at [296, 198] on div "Mobile [PHONE_NUMBER] Email [EMAIL_ADDRESS][DOMAIN_NAME]" at bounding box center [409, 196] width 406 height 33
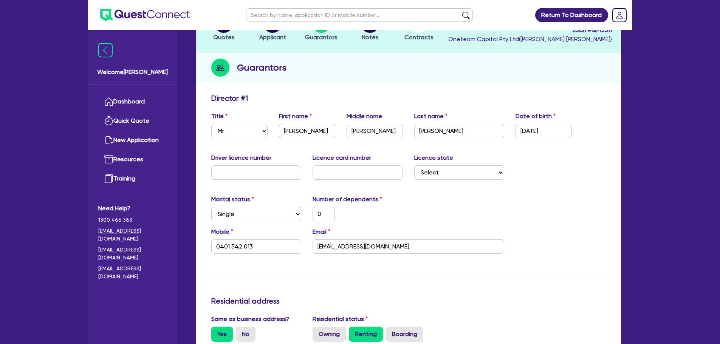
scroll to position [0, 0]
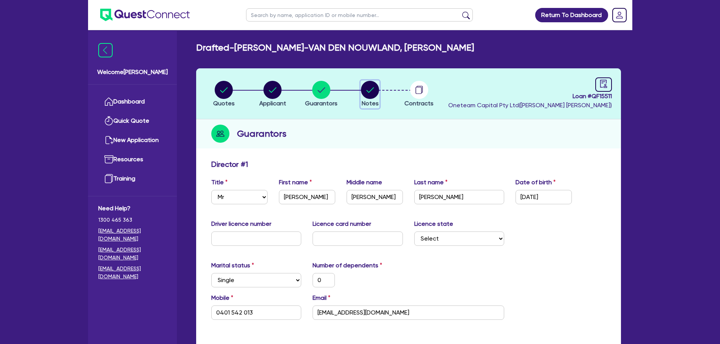
click at [367, 93] on circle "button" at bounding box center [370, 90] width 18 height 18
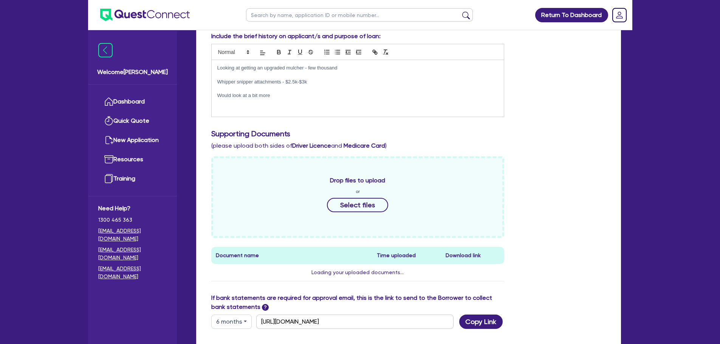
scroll to position [280, 0]
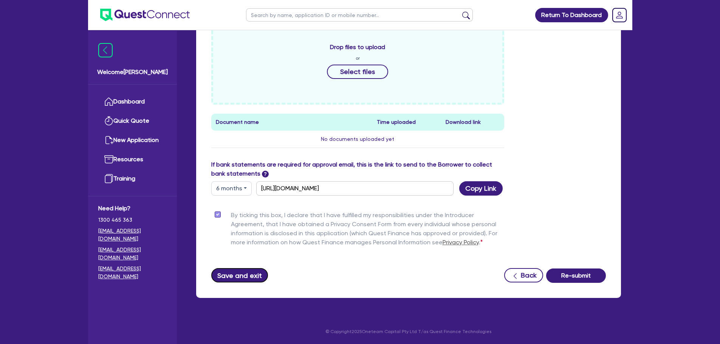
click at [243, 274] on button "Save and exit" at bounding box center [239, 275] width 57 height 14
